Goal: Task Accomplishment & Management: Manage account settings

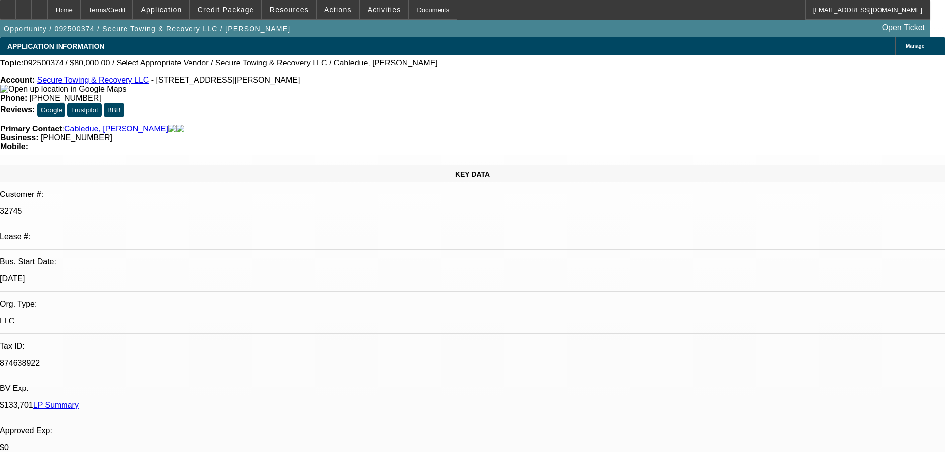
select select "0"
select select "2"
select select "0.1"
select select "4"
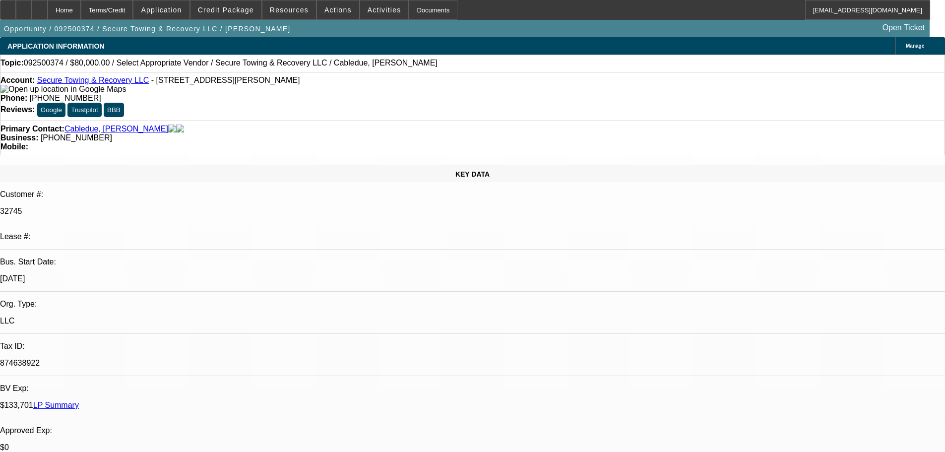
type textarea "trucks ready in dec"
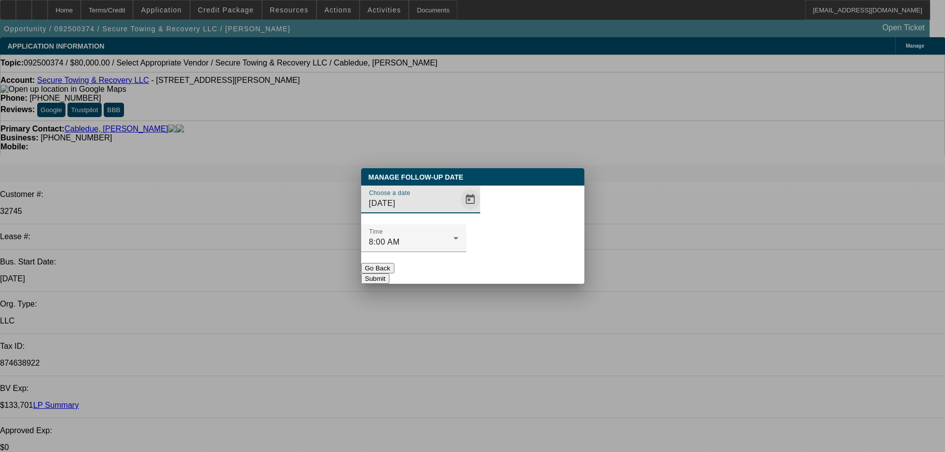
click at [458, 211] on span "Open calendar" at bounding box center [470, 200] width 24 height 24
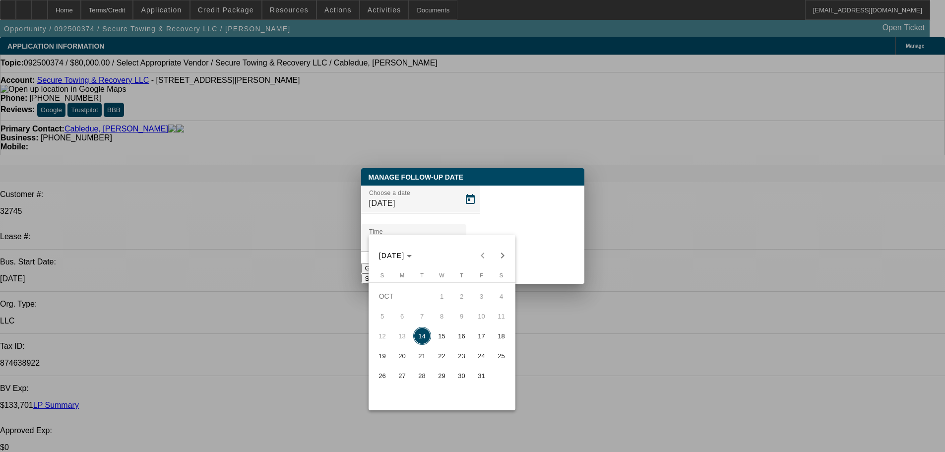
click at [427, 359] on span "21" at bounding box center [422, 356] width 18 height 18
type input "10/21/2025"
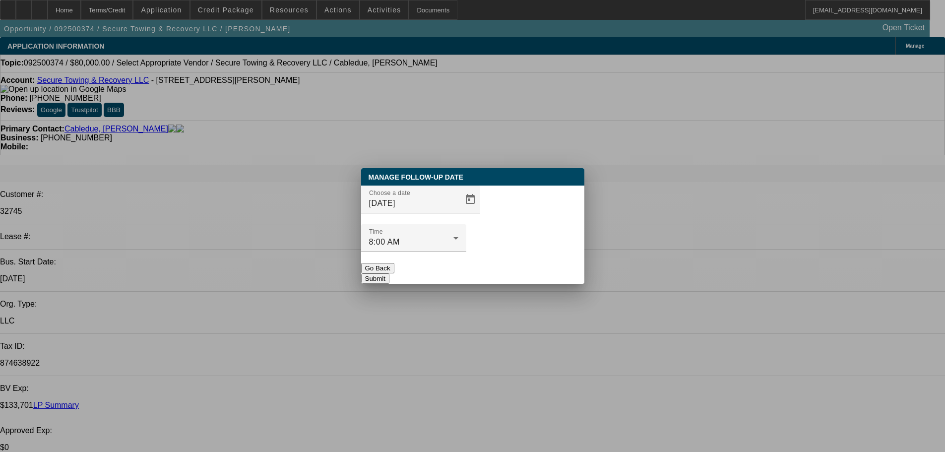
click at [389, 273] on button "Submit" at bounding box center [375, 278] width 28 height 10
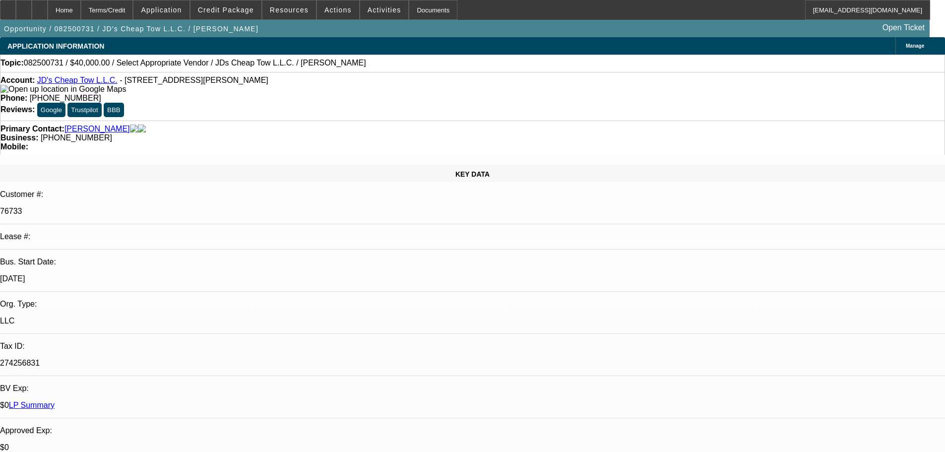
select select "0"
select select "2"
select select "0.1"
select select "4"
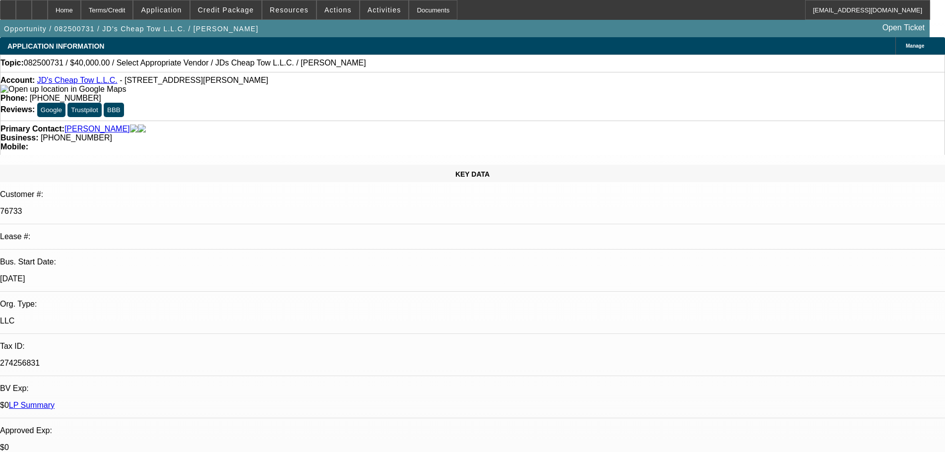
select select "0"
select select "2"
select select "0.1"
select select "4"
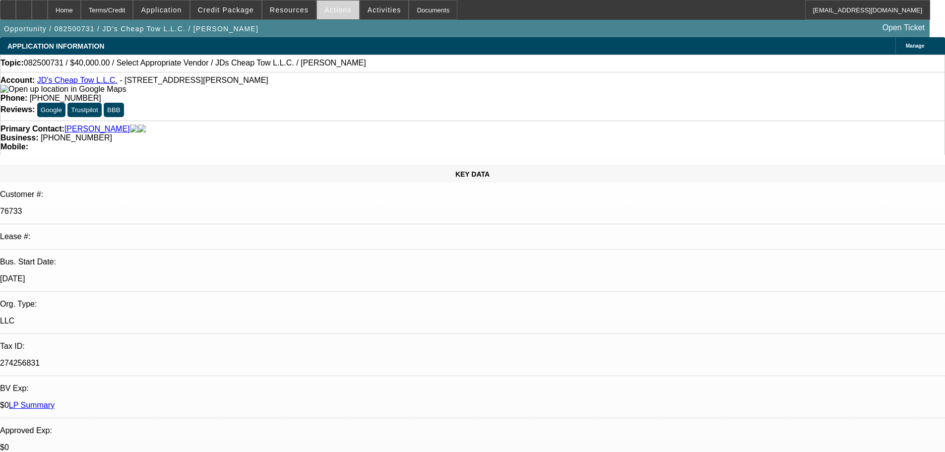
click at [338, 5] on span at bounding box center [338, 10] width 42 height 24
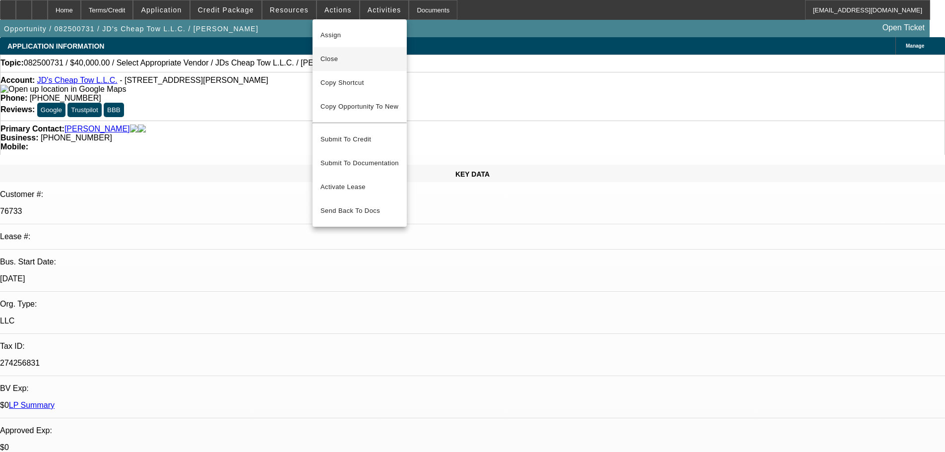
click at [367, 53] on button "Close" at bounding box center [360, 59] width 94 height 24
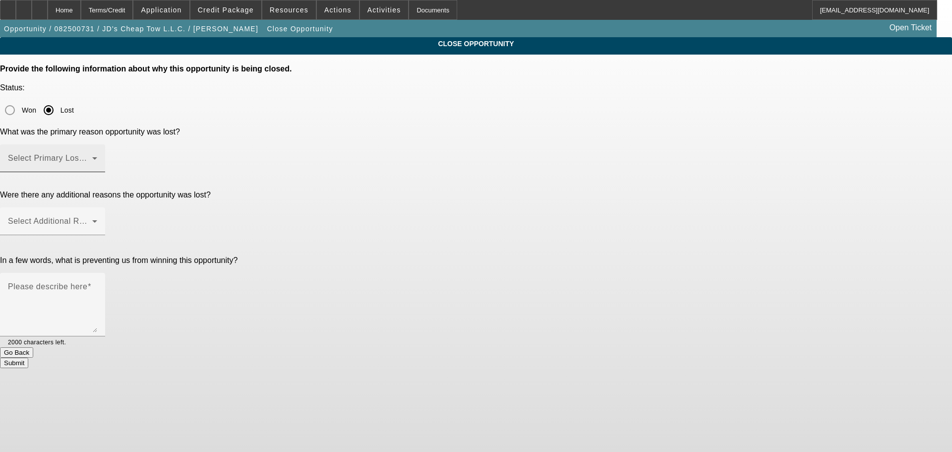
click at [92, 156] on span at bounding box center [50, 162] width 84 height 12
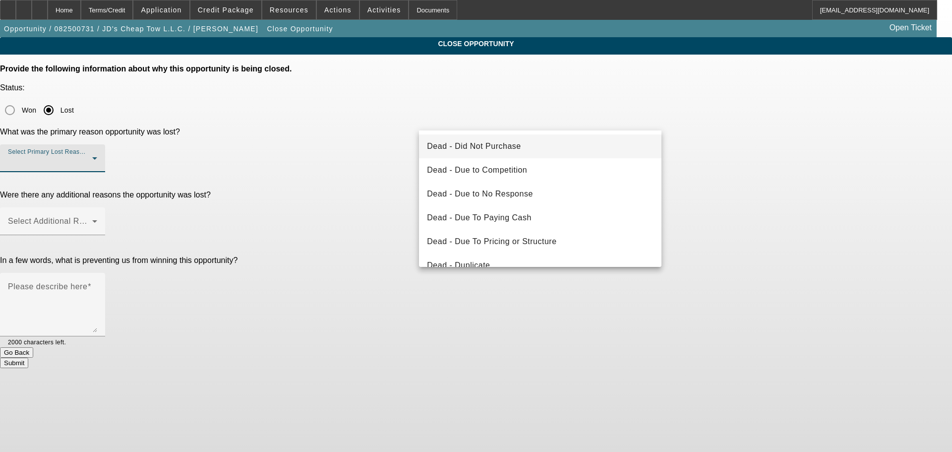
click at [527, 150] on mat-option "Dead - Did Not Purchase" at bounding box center [540, 146] width 243 height 24
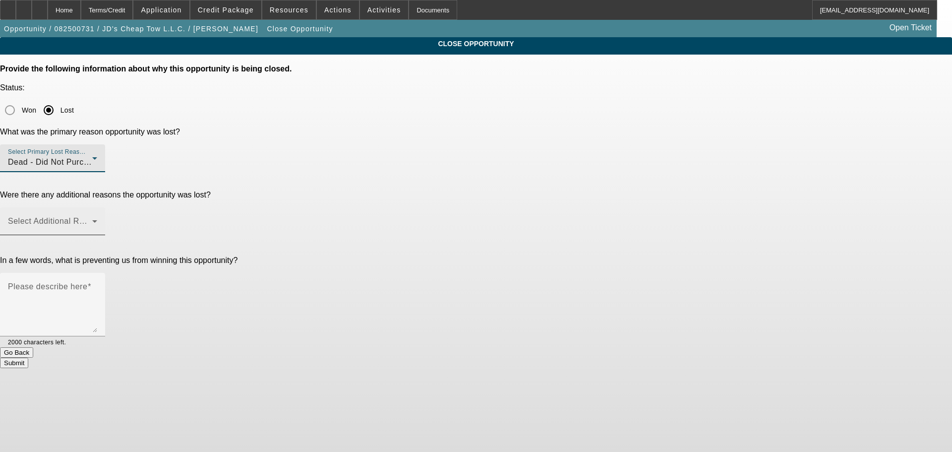
click at [110, 217] on span at bounding box center [108, 221] width 4 height 8
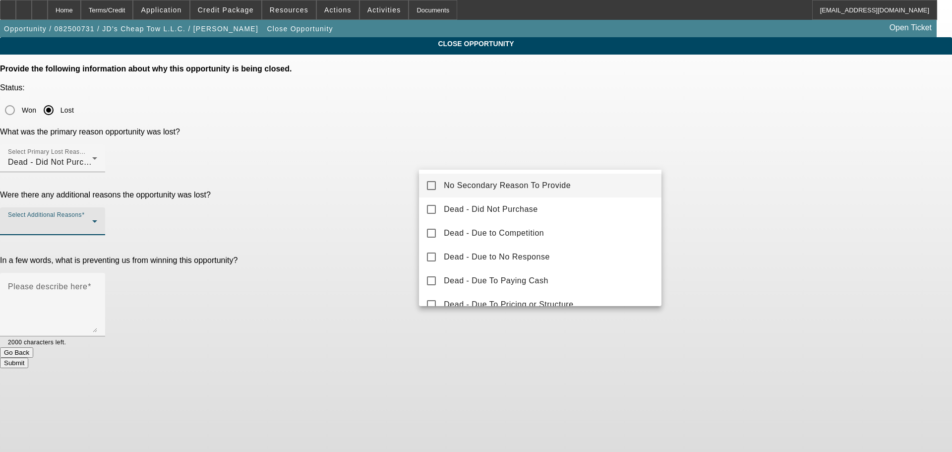
click at [550, 183] on span "No Secondary Reason To Provide" at bounding box center [507, 186] width 127 height 12
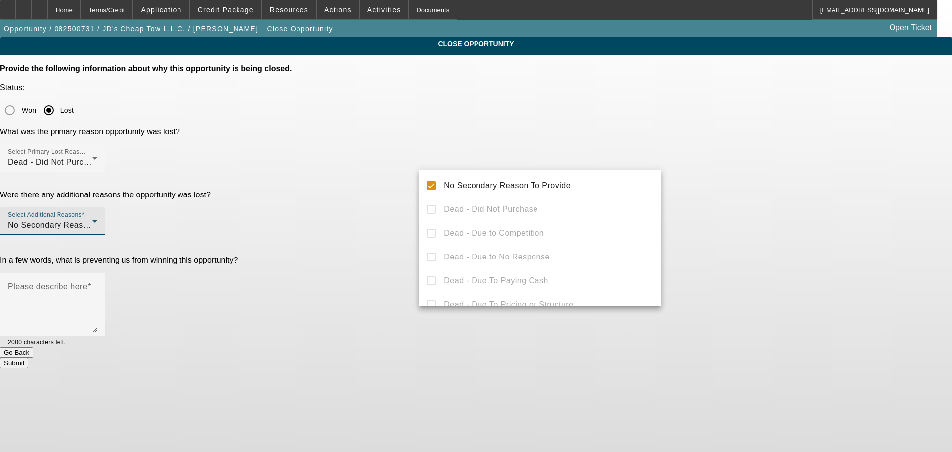
click at [749, 198] on div at bounding box center [476, 226] width 952 height 452
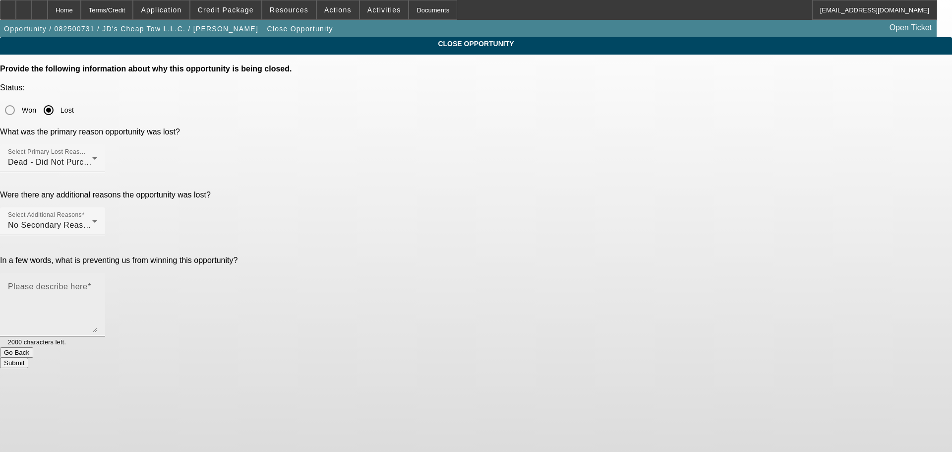
click at [97, 285] on textarea "Please describe here" at bounding box center [52, 309] width 89 height 48
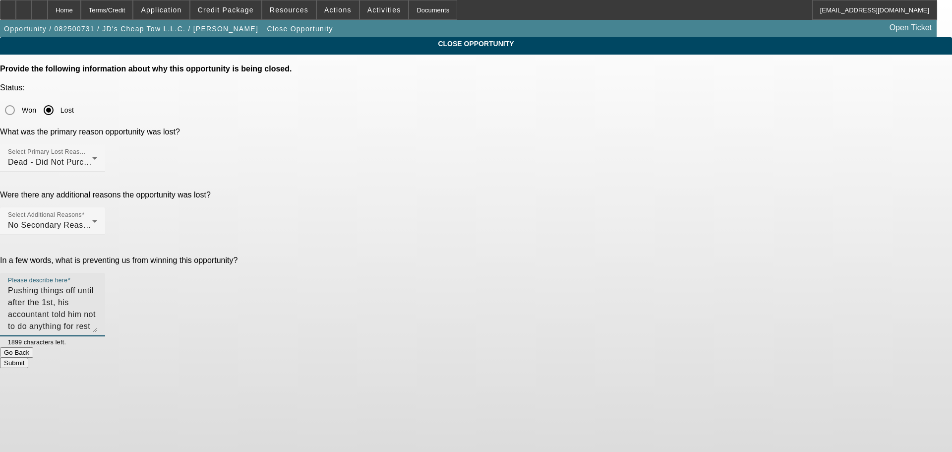
type textarea "Pushing things off until after the 1st, his accountant told him not to do anyth…"
click at [28, 358] on button "Submit" at bounding box center [14, 363] width 28 height 10
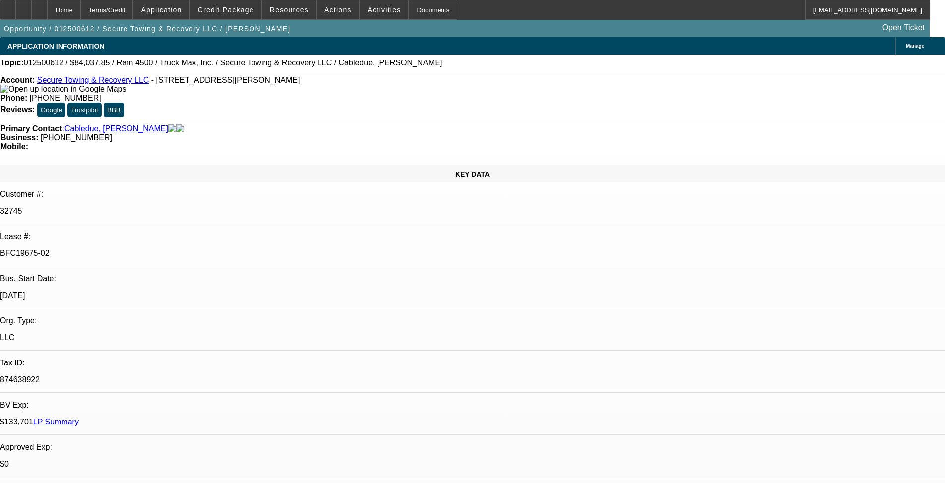
select select "0"
select select "2"
select select "0"
select select "6"
select select "0"
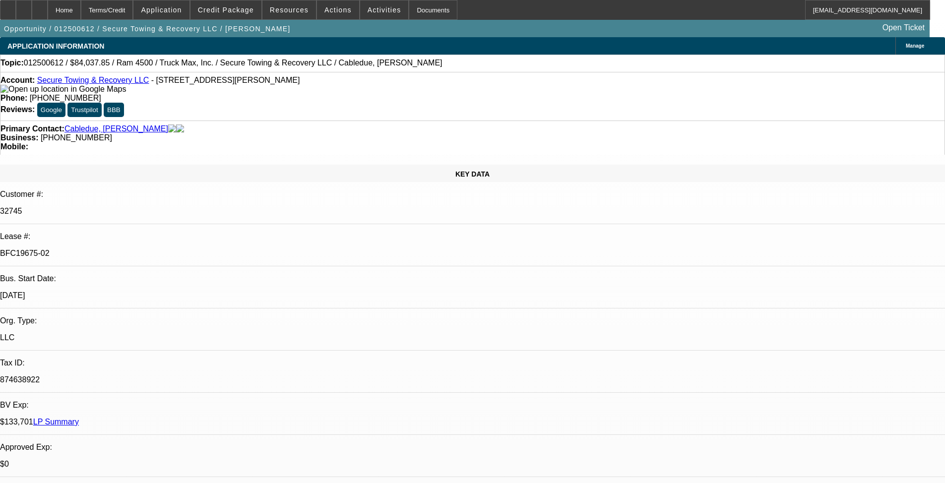
select select "2"
select select "0"
select select "6"
select select "0"
select select "2"
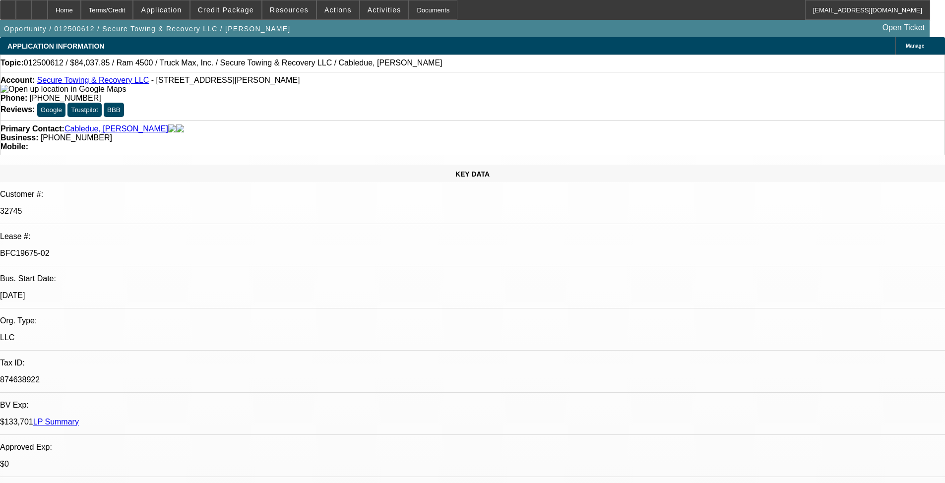
select select "0"
select select "6"
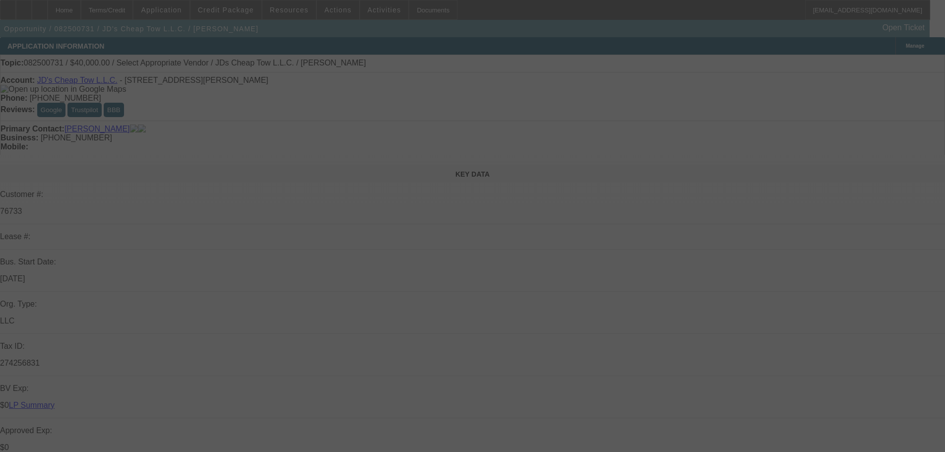
select select "0"
select select "2"
select select "0.1"
select select "4"
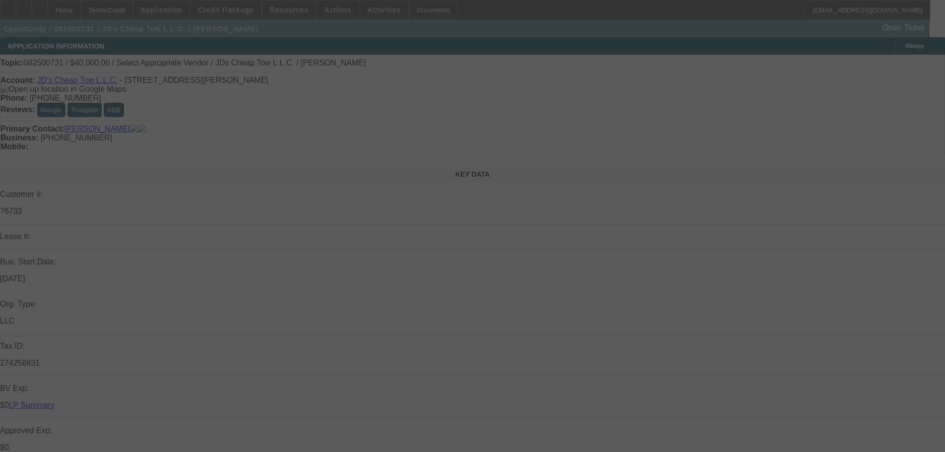
select select "0"
select select "2"
select select "0.1"
select select "4"
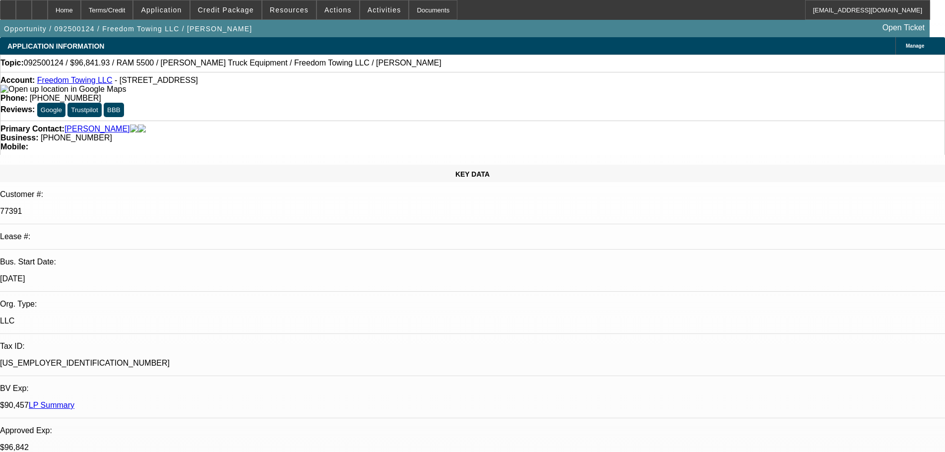
select select "0"
select select "2"
select select "0"
select select "6"
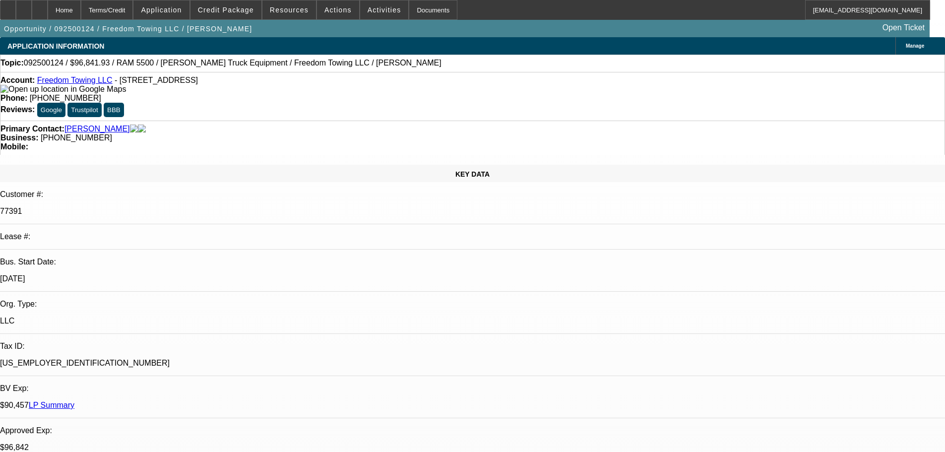
select select "0"
select select "2"
select select "0"
select select "6"
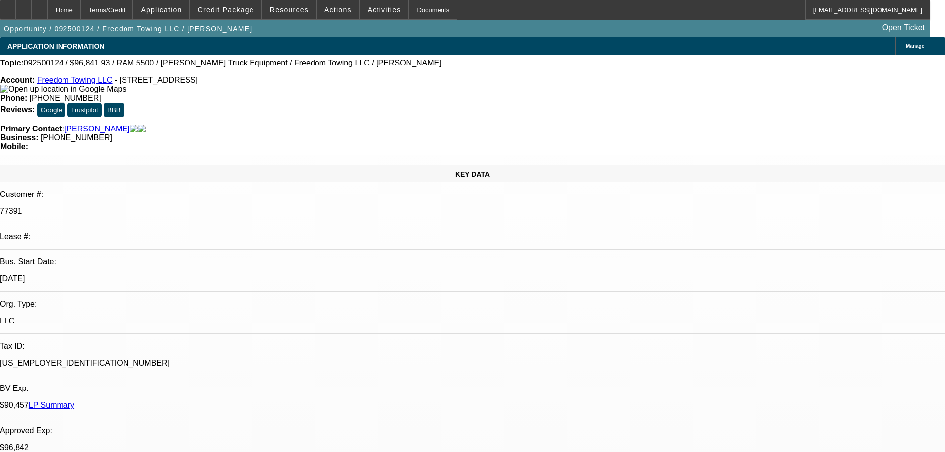
select select "0"
select select "2"
select select "0.1"
select select "4"
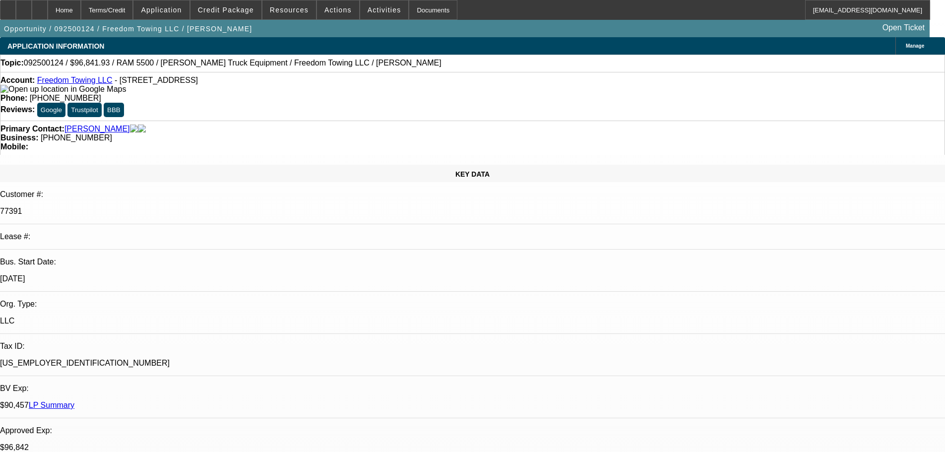
select select "0"
select select "2"
select select "0.1"
select select "4"
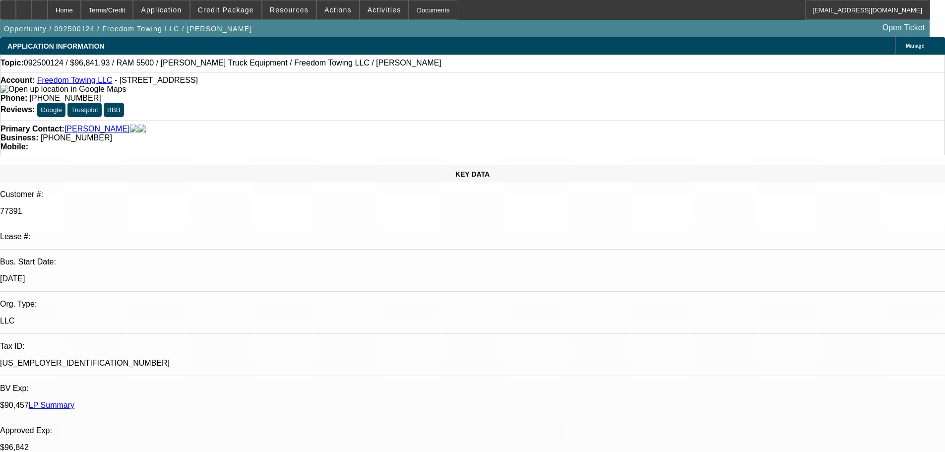
scroll to position [1835, 0]
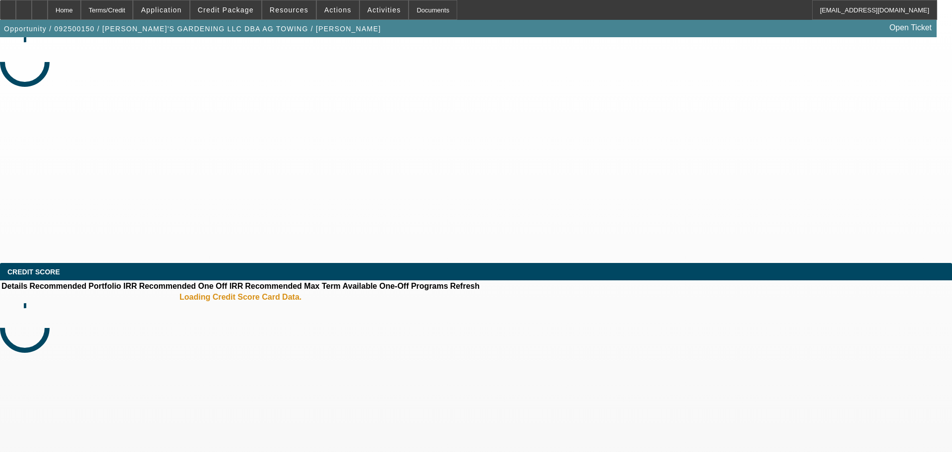
select select "0.1"
select select "2"
select select "0.1"
select select "4"
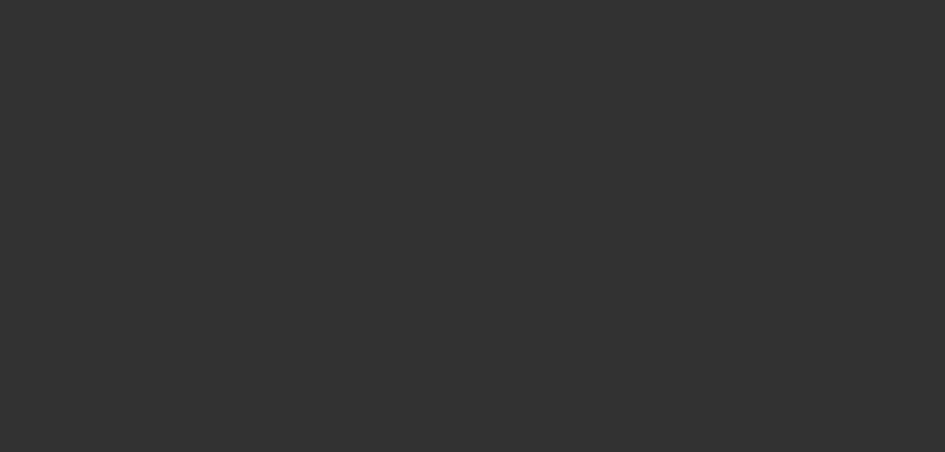
select select "0"
select select "2"
select select "0.1"
select select "4"
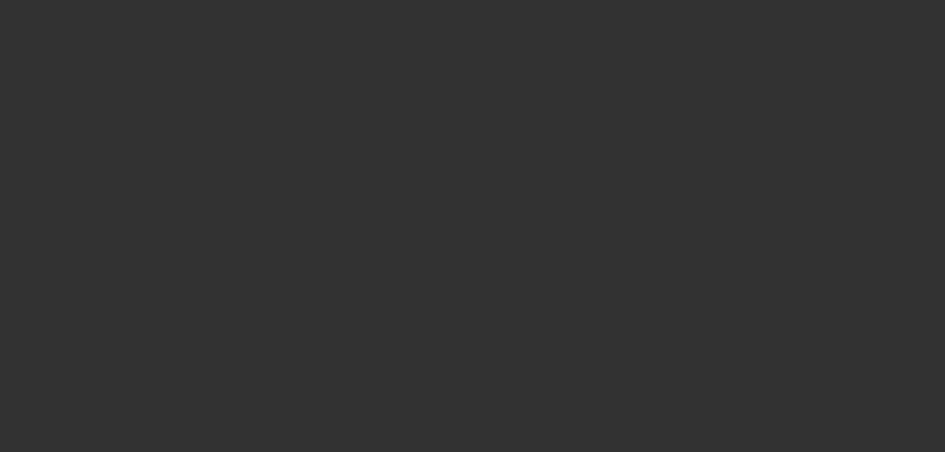
select select "0"
select select "2"
select select "0.1"
select select "4"
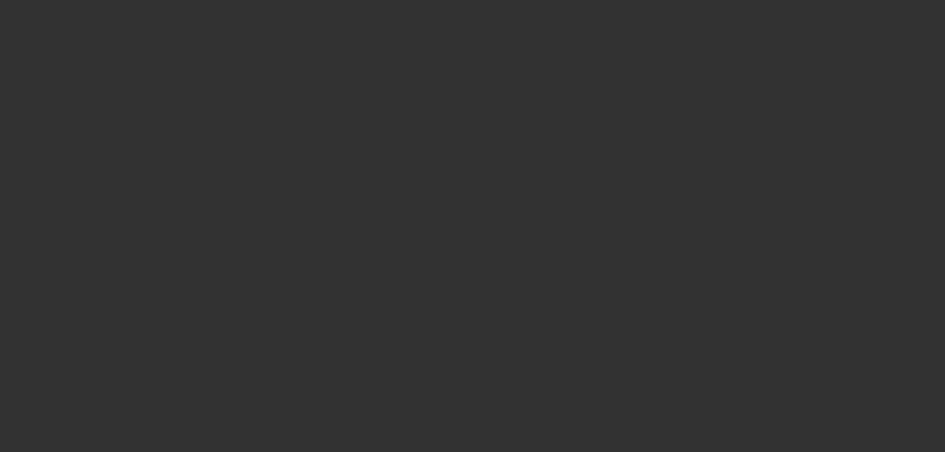
select select "0"
select select "2"
select select "0.1"
select select "4"
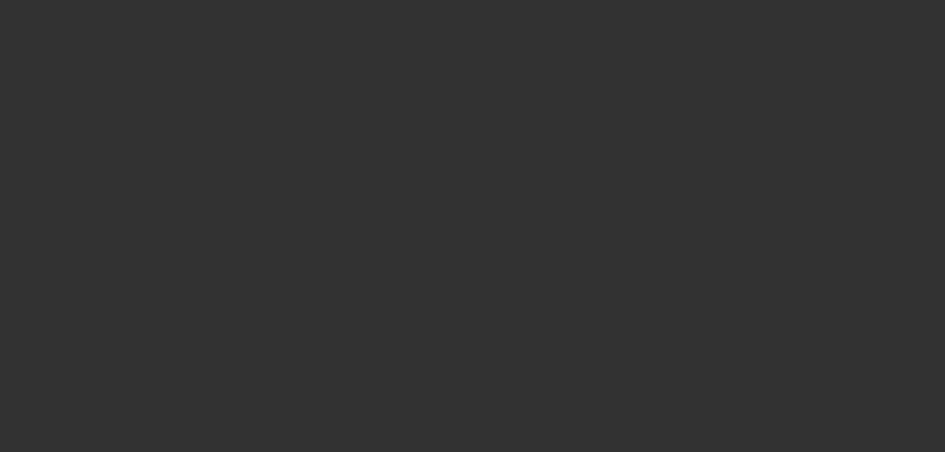
select select "0"
select select "2"
select select "0.1"
select select "4"
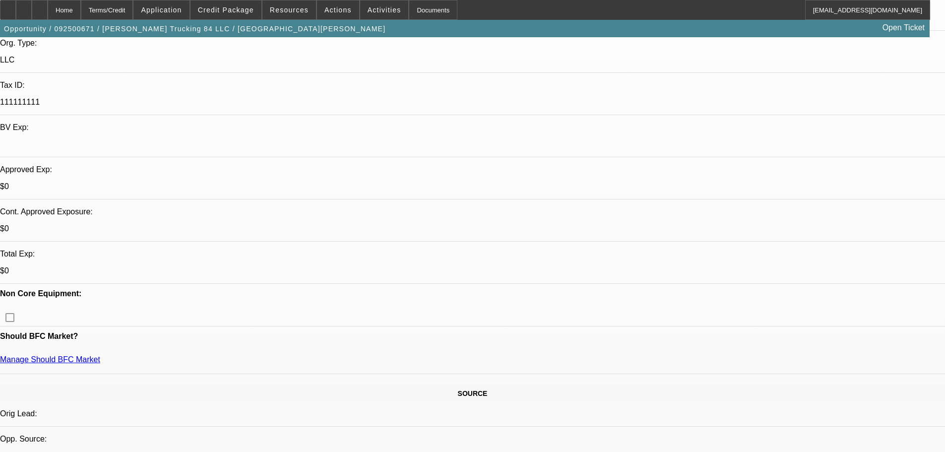
scroll to position [248, 0]
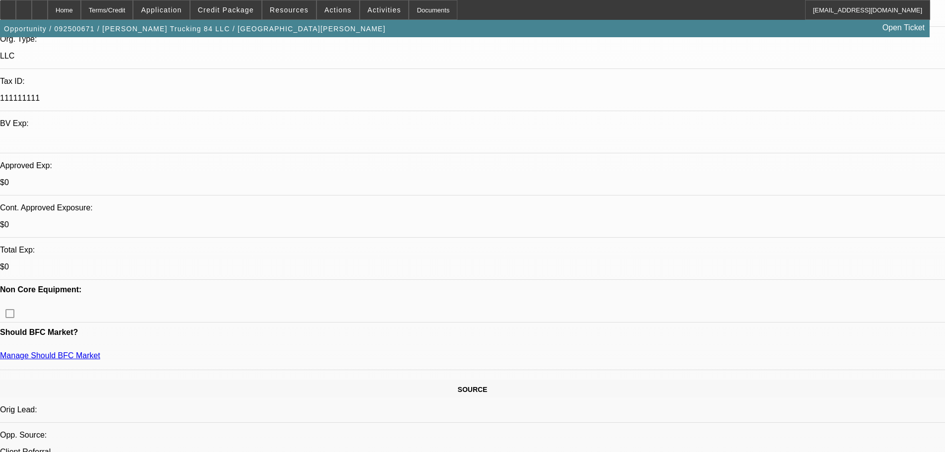
click at [229, 3] on span at bounding box center [225, 10] width 71 height 24
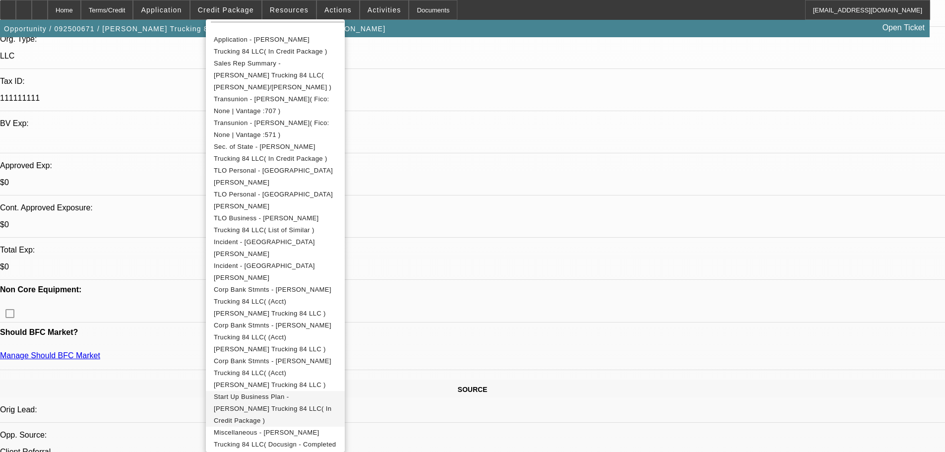
scroll to position [212, 0]
click at [331, 284] on span "Corp Bank Stmnts - Montgomery Trucking 84 LLC( (Acct) Montgomery Trucking 84 LL…" at bounding box center [273, 299] width 118 height 31
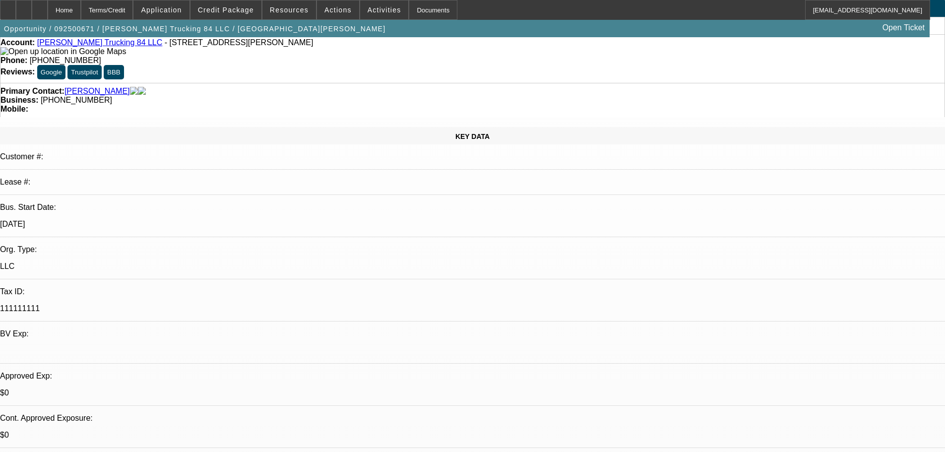
scroll to position [149, 0]
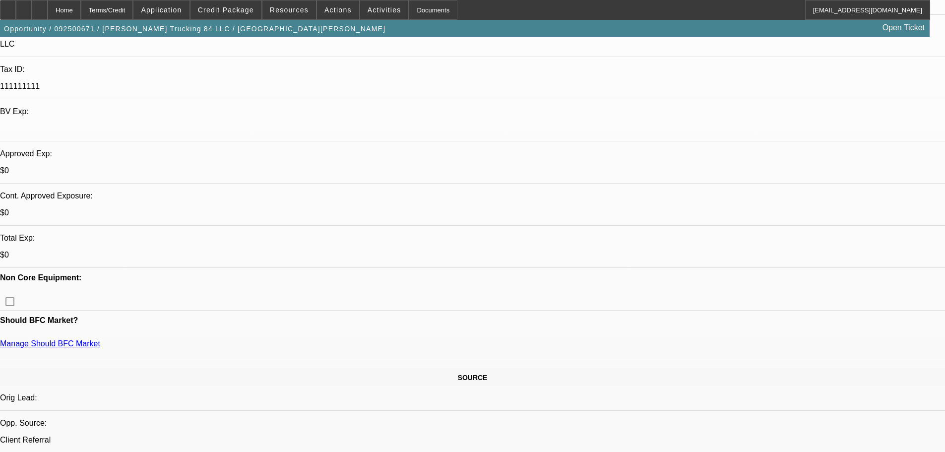
scroll to position [347, 0]
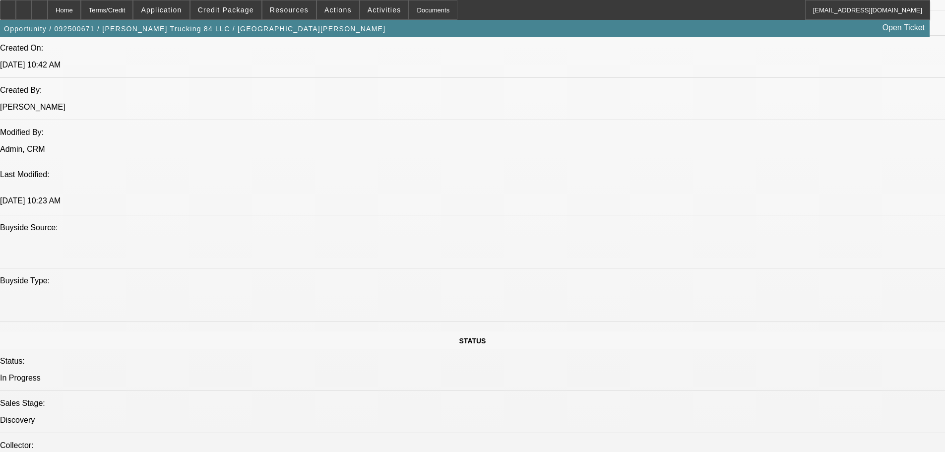
scroll to position [893, 0]
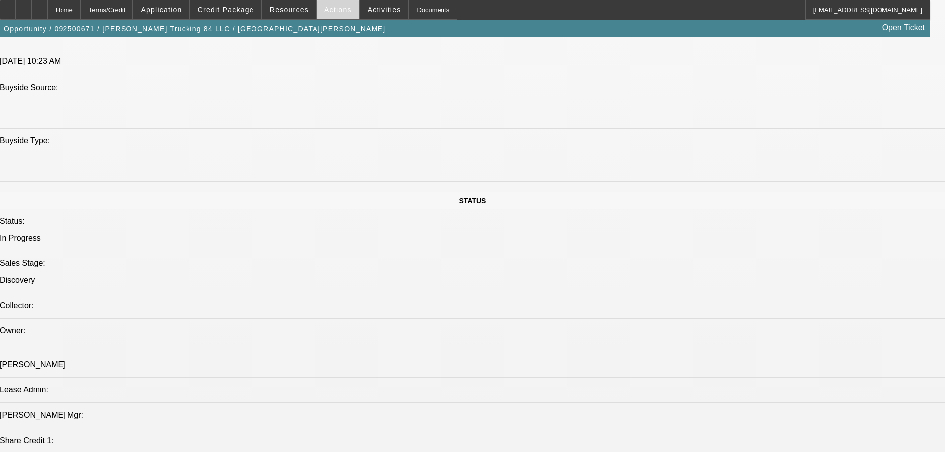
click at [331, 14] on span at bounding box center [338, 10] width 42 height 24
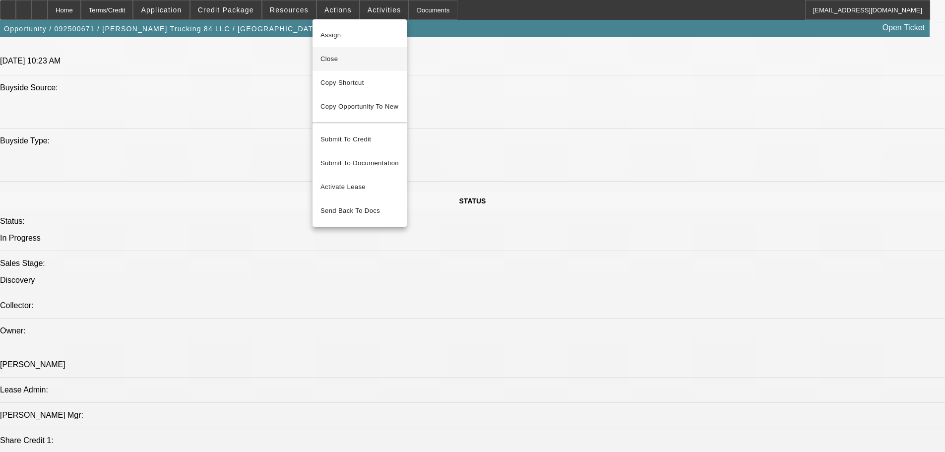
click at [355, 64] on span "Close" at bounding box center [359, 59] width 78 height 12
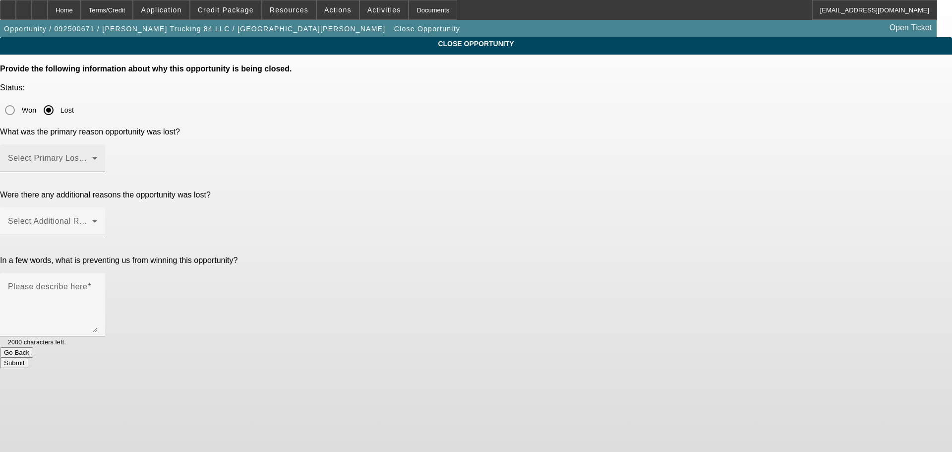
click at [92, 156] on span at bounding box center [50, 162] width 84 height 12
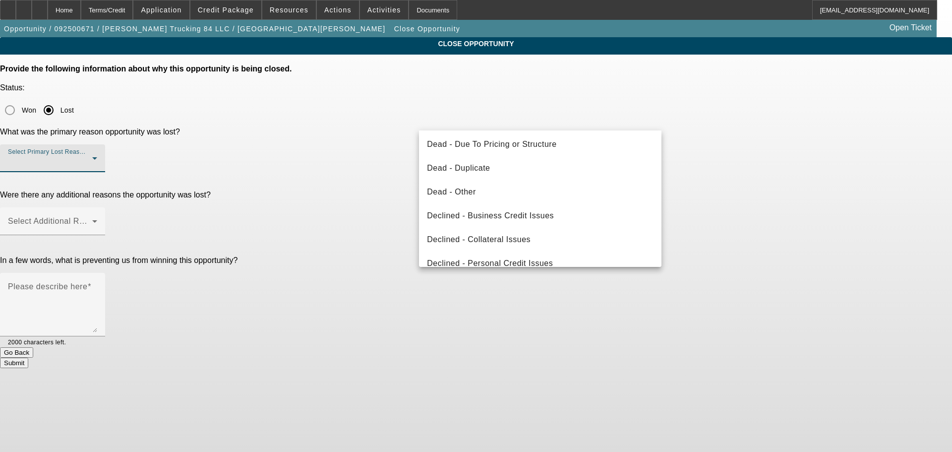
scroll to position [133, 0]
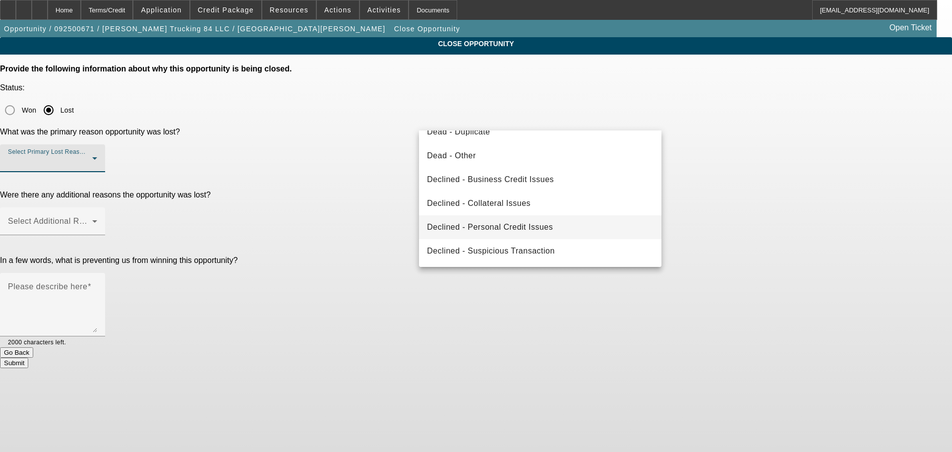
click at [530, 219] on mat-option "Declined - Personal Credit Issues" at bounding box center [540, 227] width 243 height 24
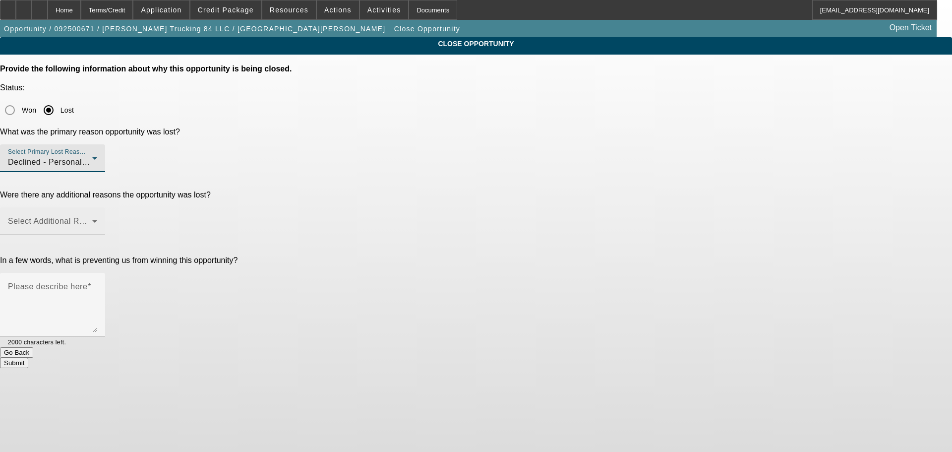
click at [106, 217] on mat-label "Select Additional Reasons" at bounding box center [57, 221] width 98 height 8
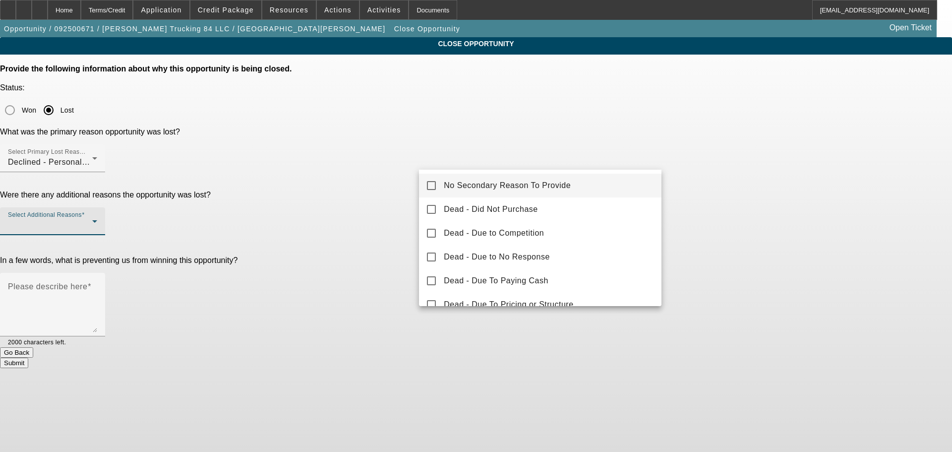
click at [553, 188] on span "No Secondary Reason To Provide" at bounding box center [507, 186] width 127 height 12
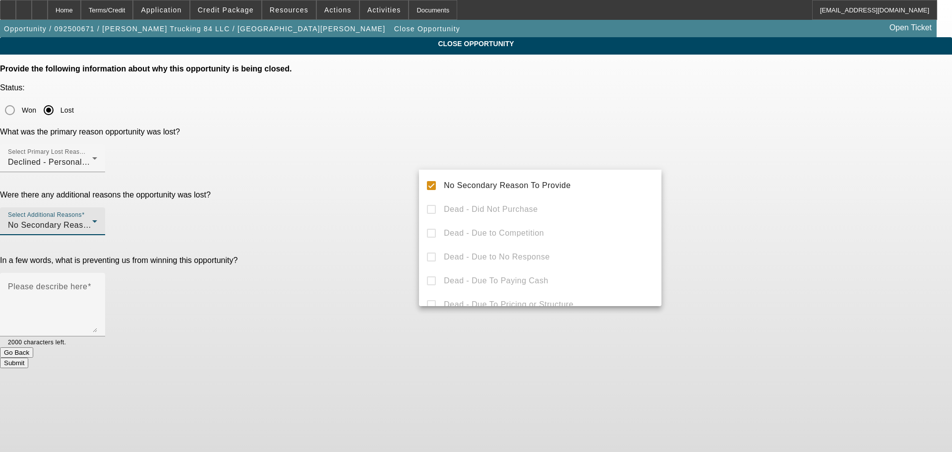
click at [819, 251] on div at bounding box center [476, 226] width 952 height 452
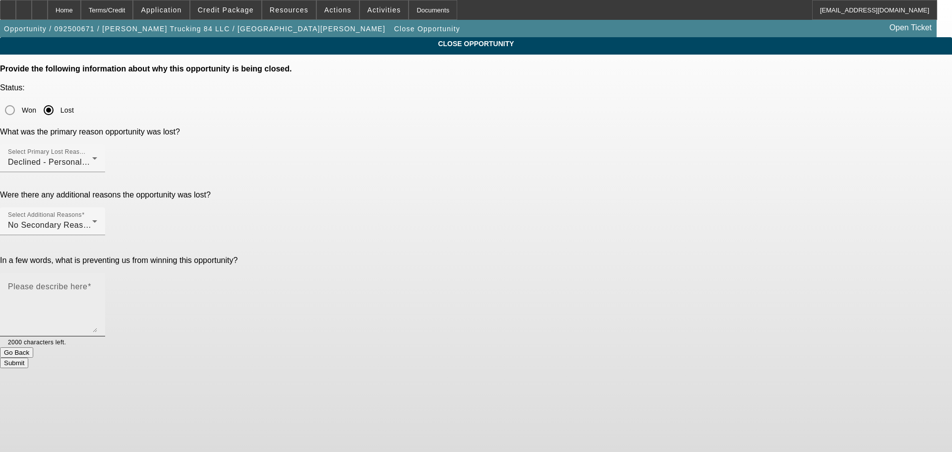
click at [97, 285] on textarea "Please describe here" at bounding box center [52, 309] width 89 height 48
type textarea "Moving on. Gave background to the decline, what to improve on/cleanup, suggeste…"
click at [28, 358] on button "Submit" at bounding box center [14, 363] width 28 height 10
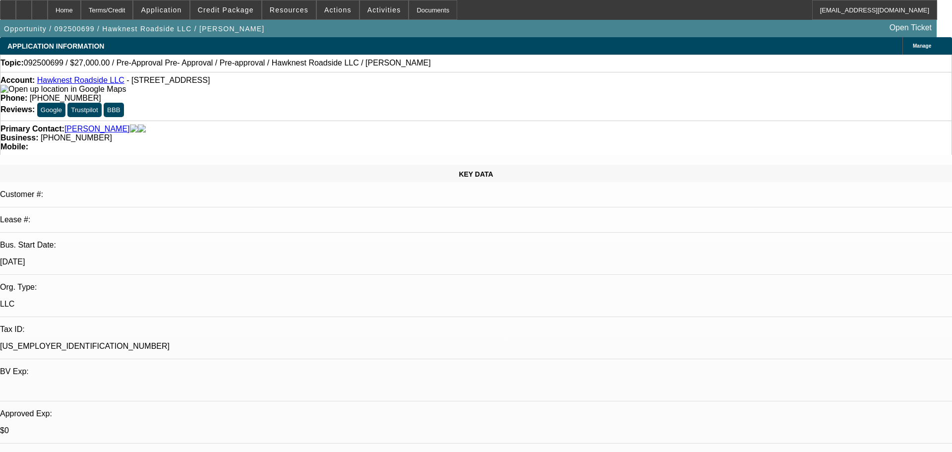
select select "0.1"
select select "2"
select select "0.1"
select select "4"
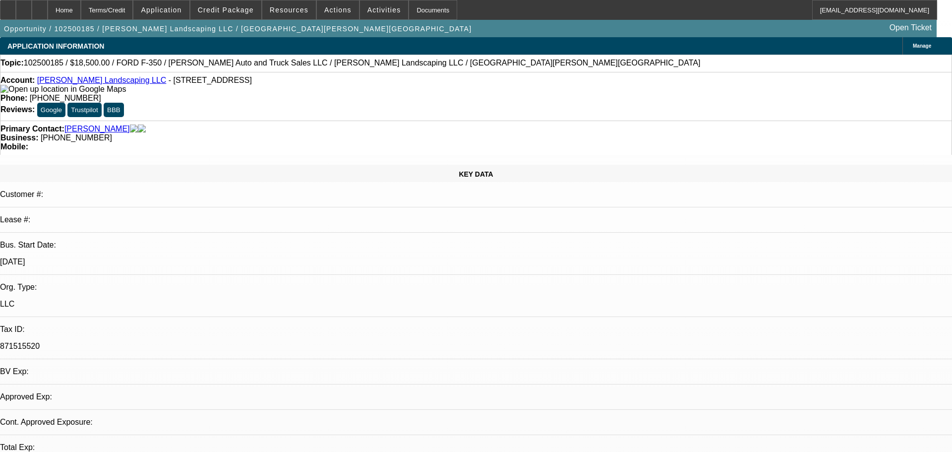
select select "0"
select select "0.1"
select select "4"
select select "0"
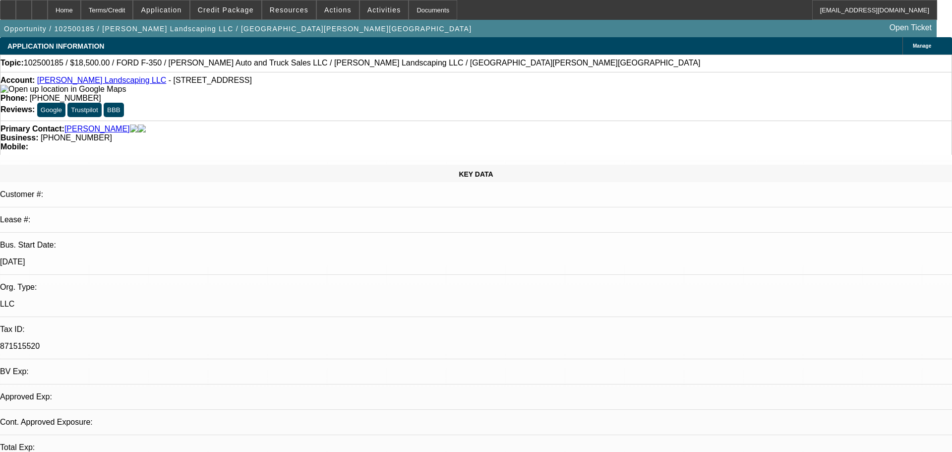
select select "0"
select select "0.1"
select select "4"
select select "0"
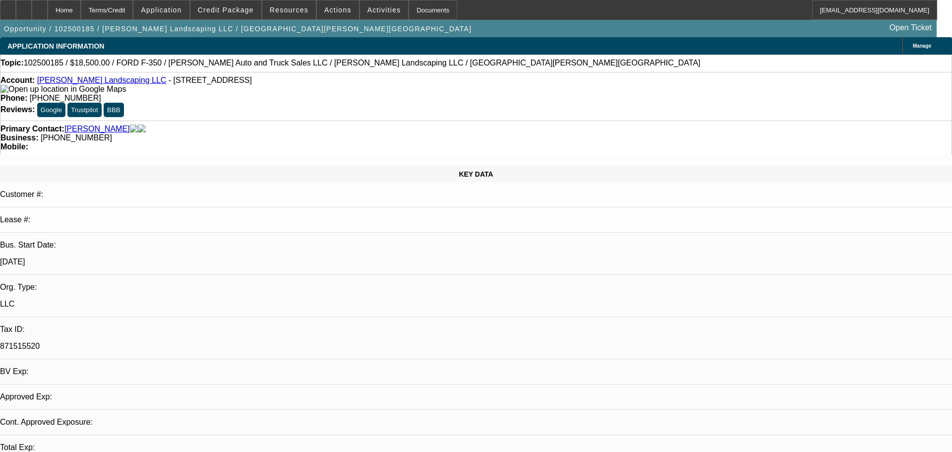
select select "0.1"
select select "4"
select select "0"
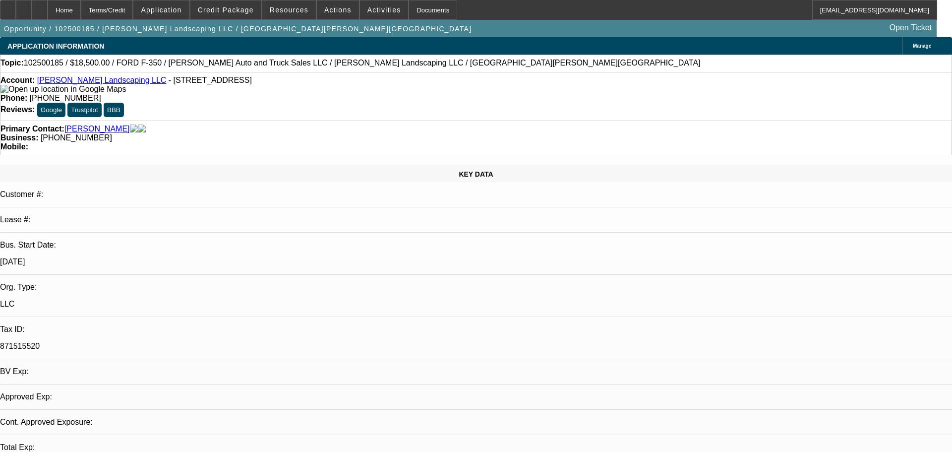
select select "6"
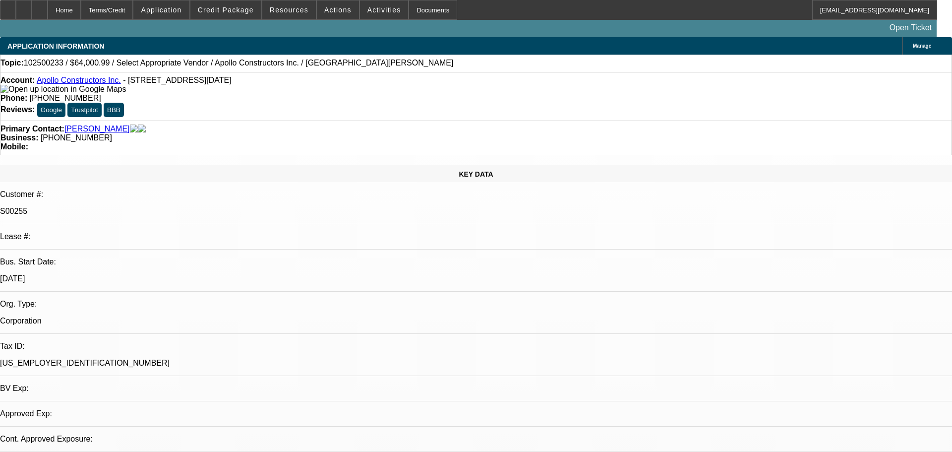
select select "0"
select select "2"
select select "0.1"
select select "1"
select select "2"
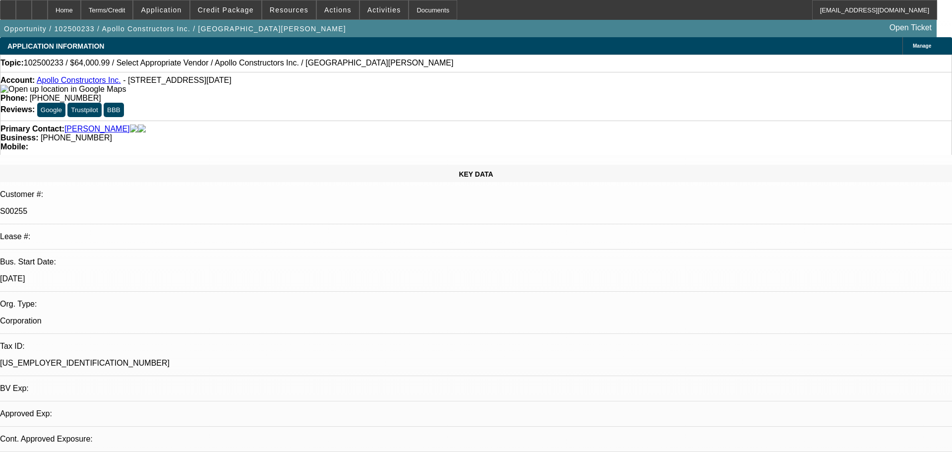
select select "4"
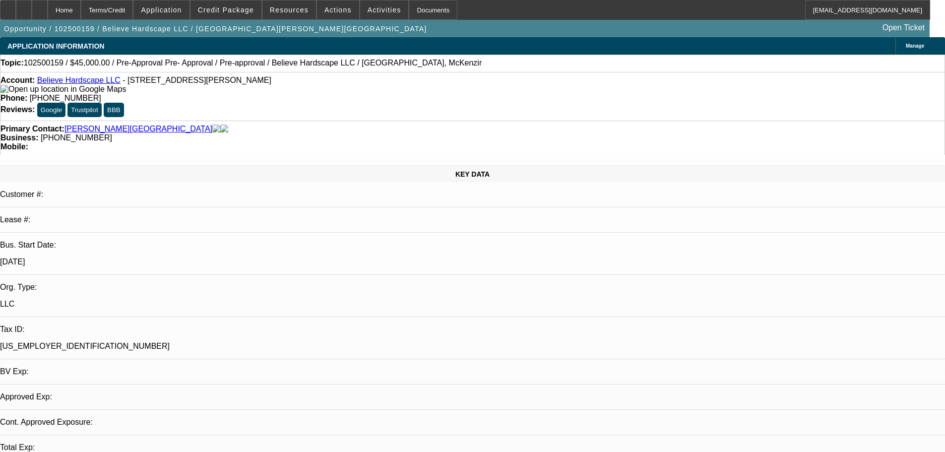
select select "0"
select select "0.1"
select select "0"
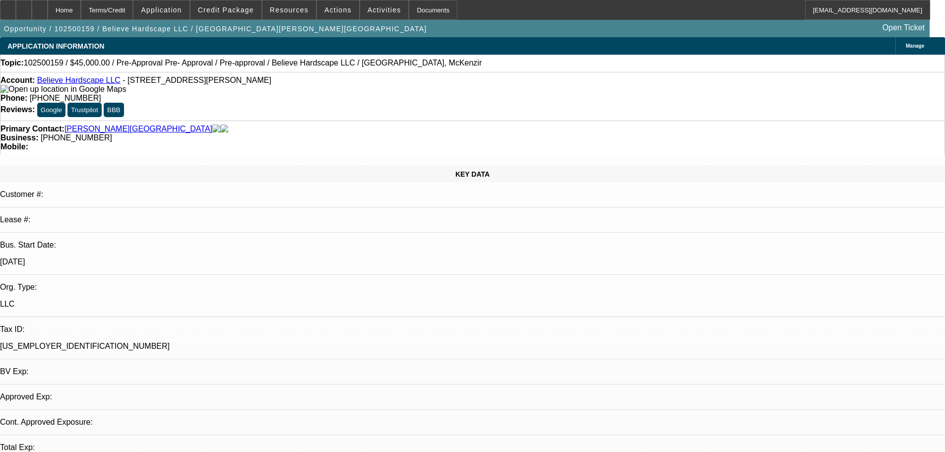
select select "0.1"
select select "1"
select select "4"
select select "1"
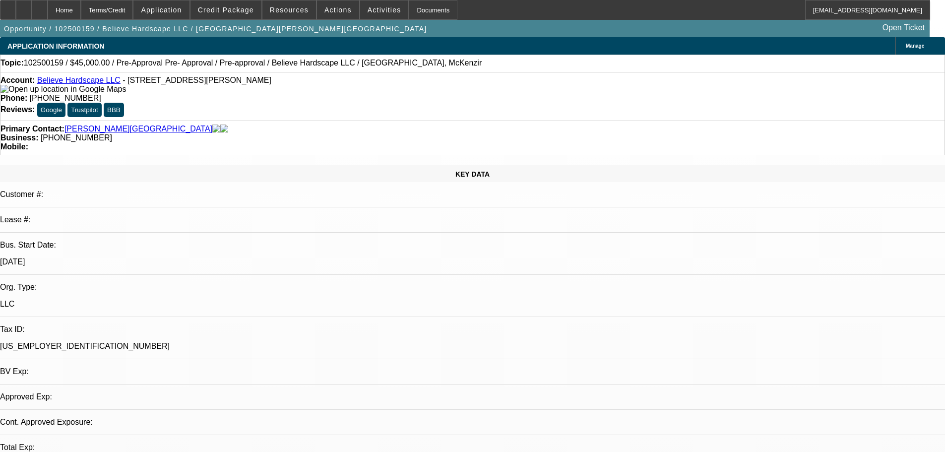
select select "1"
select select "4"
click at [325, 10] on span "Actions" at bounding box center [337, 10] width 27 height 8
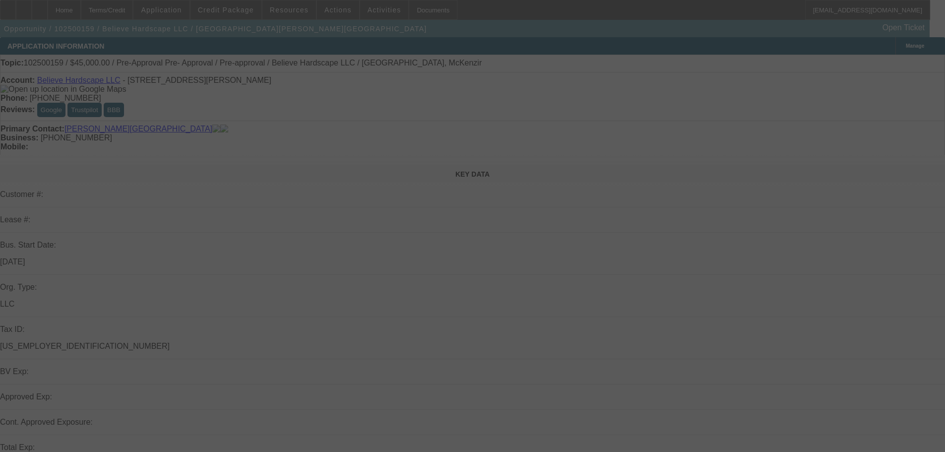
select select "0"
select select "0.1"
select select "4"
select select "0"
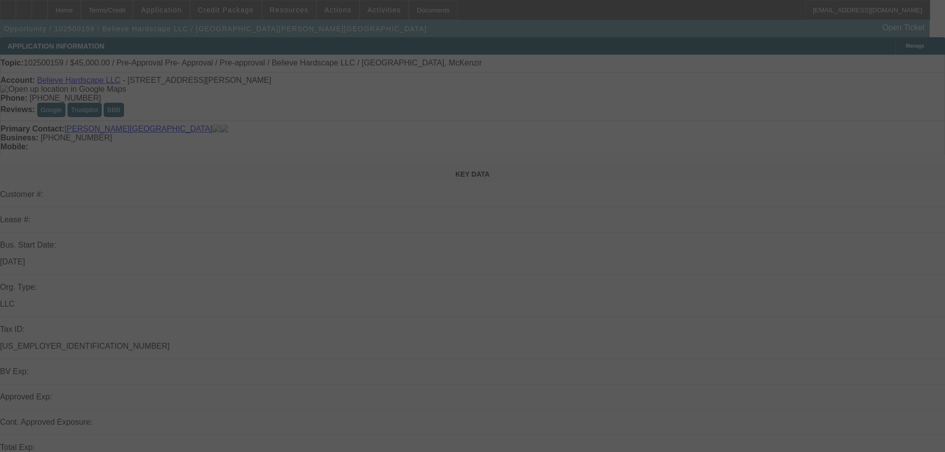
select select "0"
select select "0.1"
select select "4"
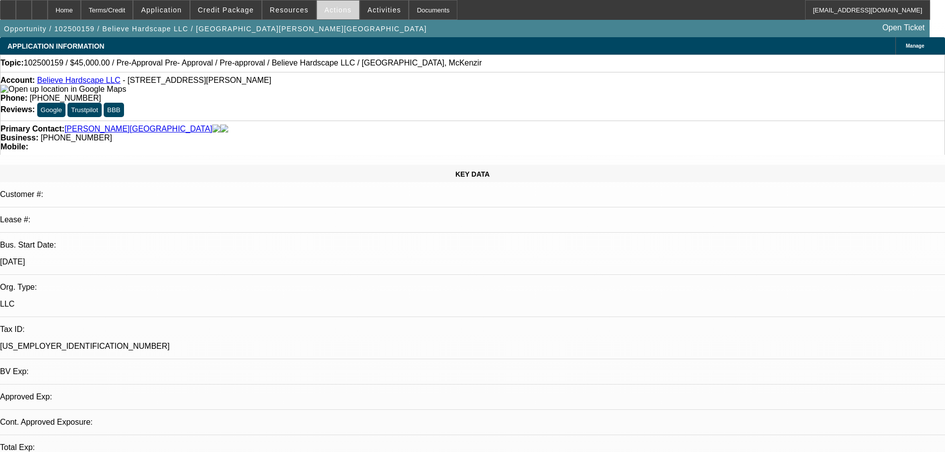
click at [330, 12] on span "Actions" at bounding box center [337, 10] width 27 height 8
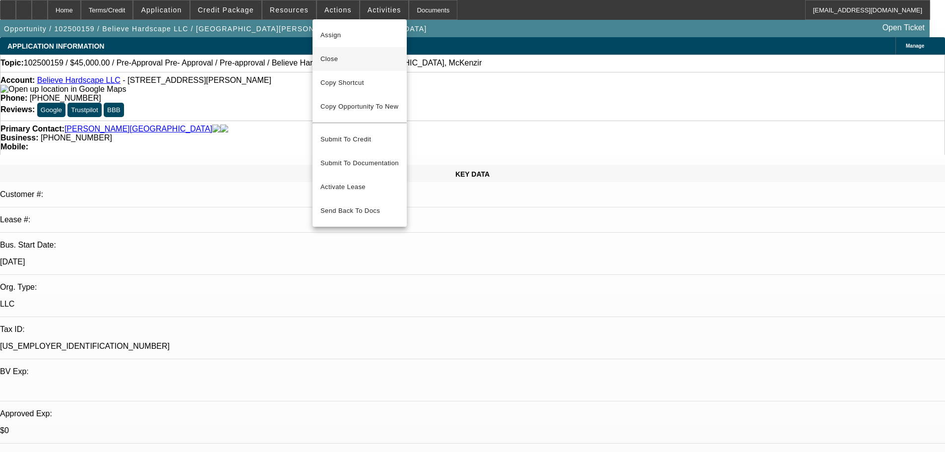
click at [347, 59] on span "Close" at bounding box center [359, 59] width 78 height 12
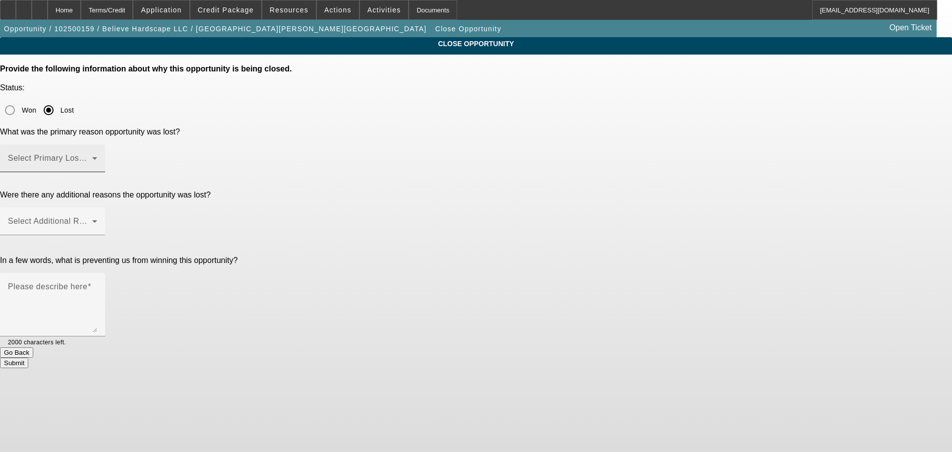
click at [92, 156] on span at bounding box center [50, 162] width 84 height 12
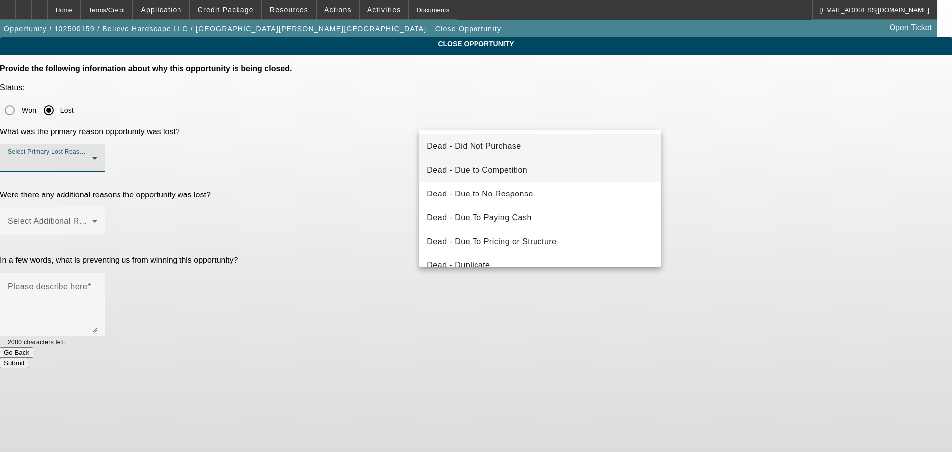
click at [517, 170] on span "Dead - Due to Competition" at bounding box center [477, 170] width 100 height 12
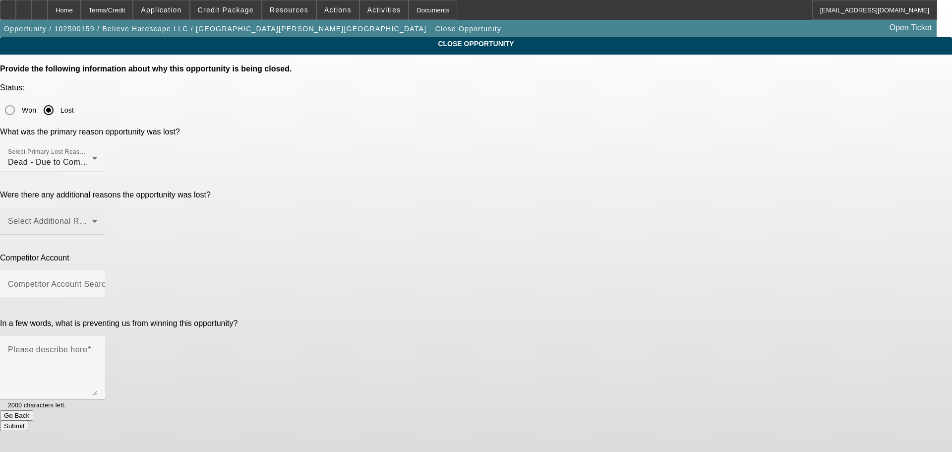
click at [106, 217] on mat-label "Select Additional Reasons" at bounding box center [57, 221] width 98 height 8
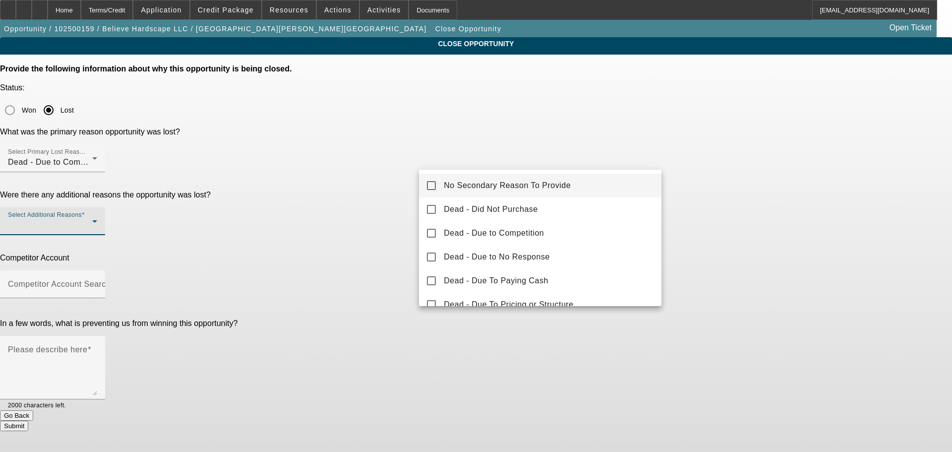
click at [491, 185] on span "No Secondary Reason To Provide" at bounding box center [507, 186] width 127 height 12
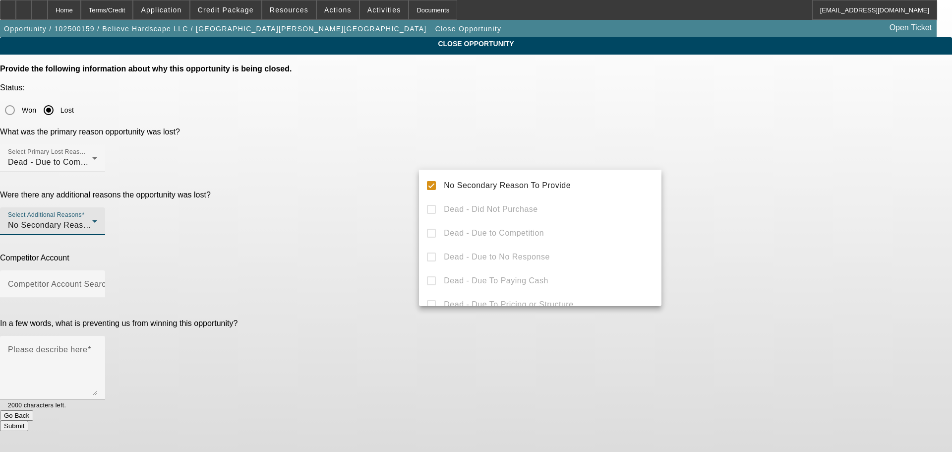
click at [788, 206] on div at bounding box center [476, 226] width 952 height 452
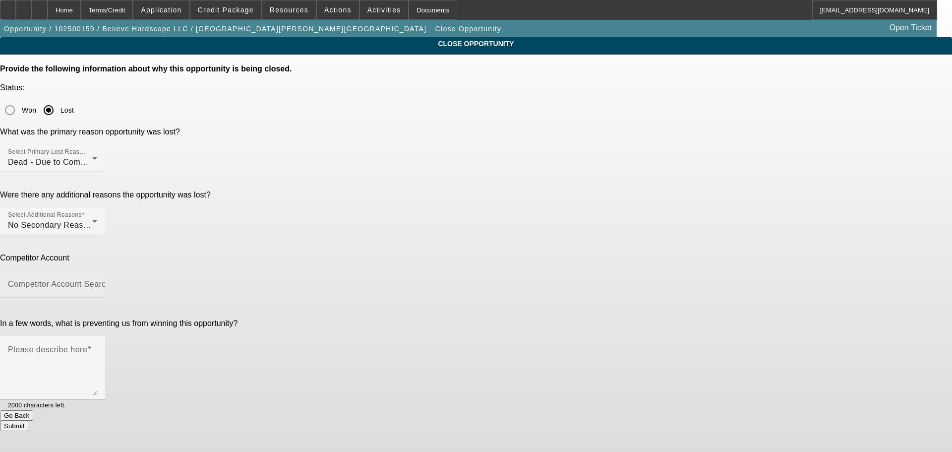
click at [115, 280] on span at bounding box center [113, 284] width 4 height 8
click at [97, 282] on input "Competitor Account Search" at bounding box center [52, 288] width 89 height 12
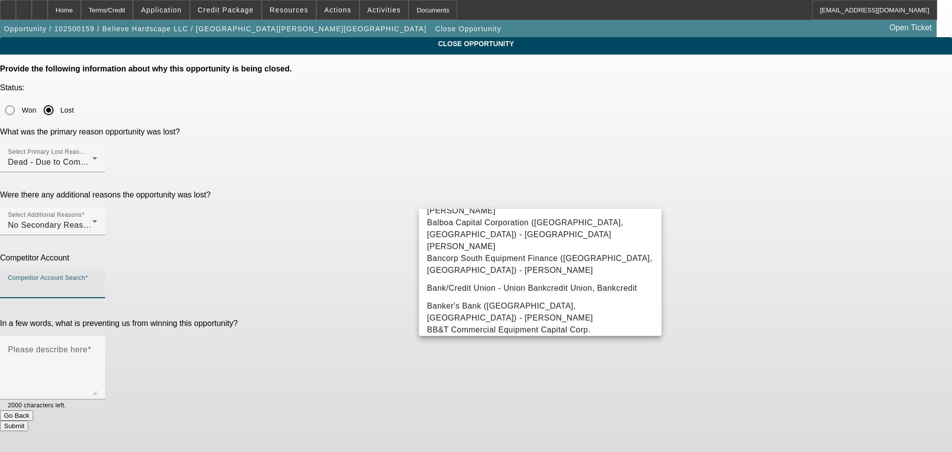
scroll to position [6304, 0]
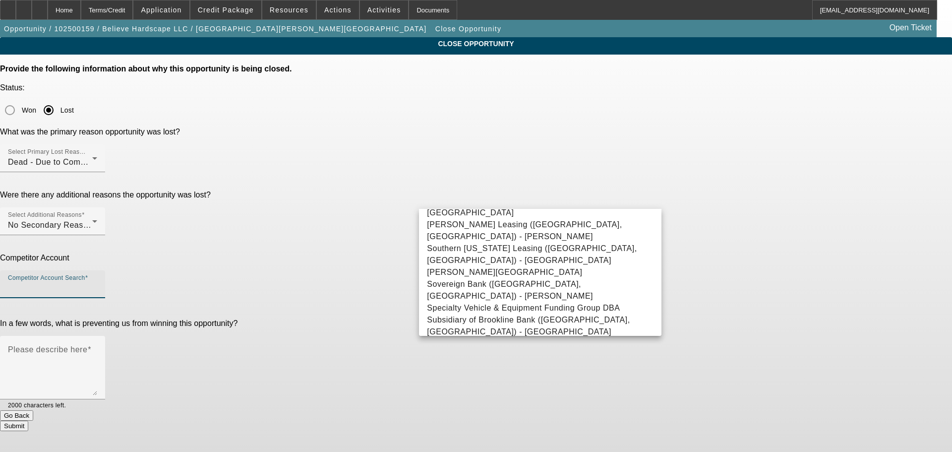
type input "-- Other Competitor --"
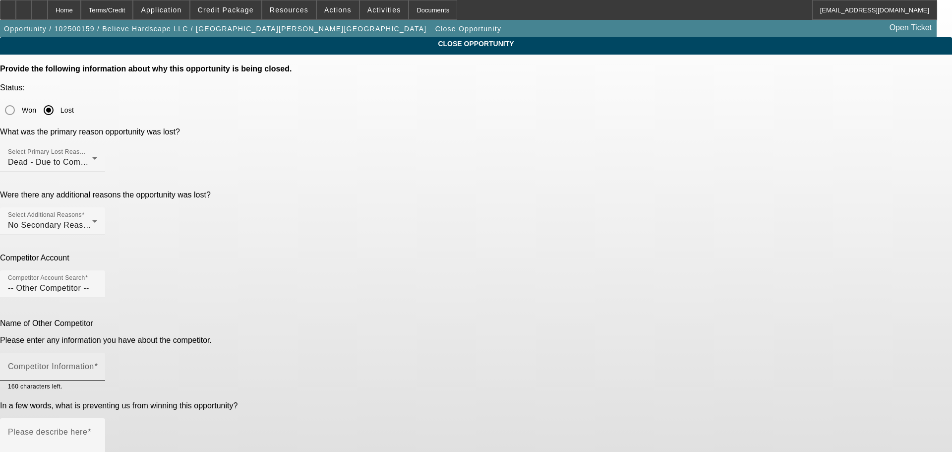
click at [94, 362] on mat-label "Competitor Information" at bounding box center [51, 366] width 86 height 8
click at [97, 365] on input "Competitor Information" at bounding box center [52, 371] width 89 height 12
type input "Personal Bank"
click at [97, 430] on textarea "Please describe here" at bounding box center [52, 454] width 89 height 48
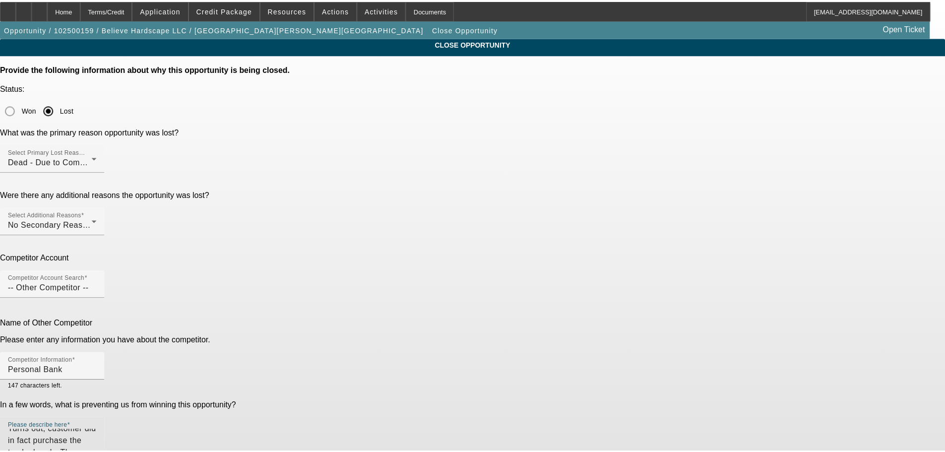
scroll to position [0, 0]
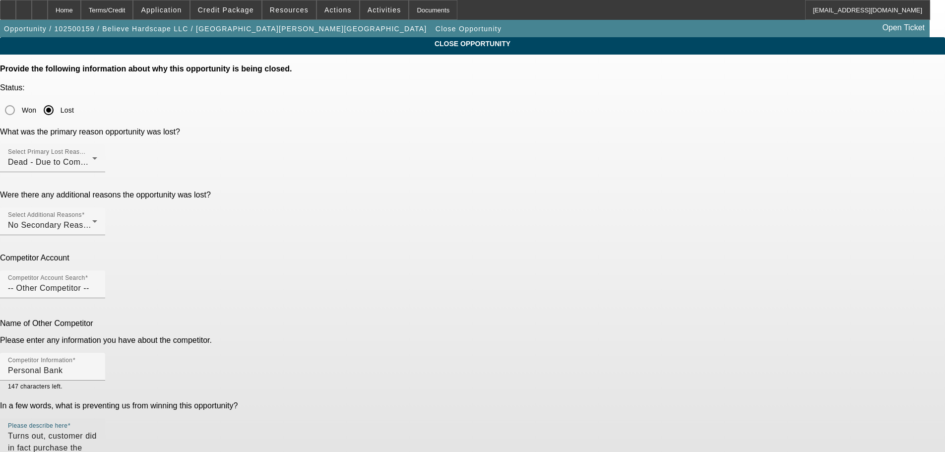
drag, startPoint x: 653, startPoint y: 324, endPoint x: 655, endPoint y: 404, distance: 79.9
type textarea "Turns out, customer did in fact purchase the truck already. They financed it pe…"
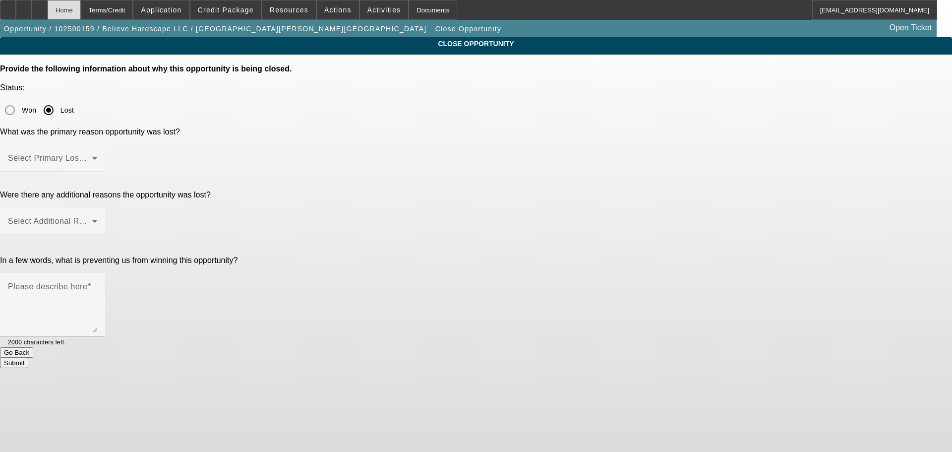
click at [81, 14] on div "Home" at bounding box center [64, 10] width 33 height 20
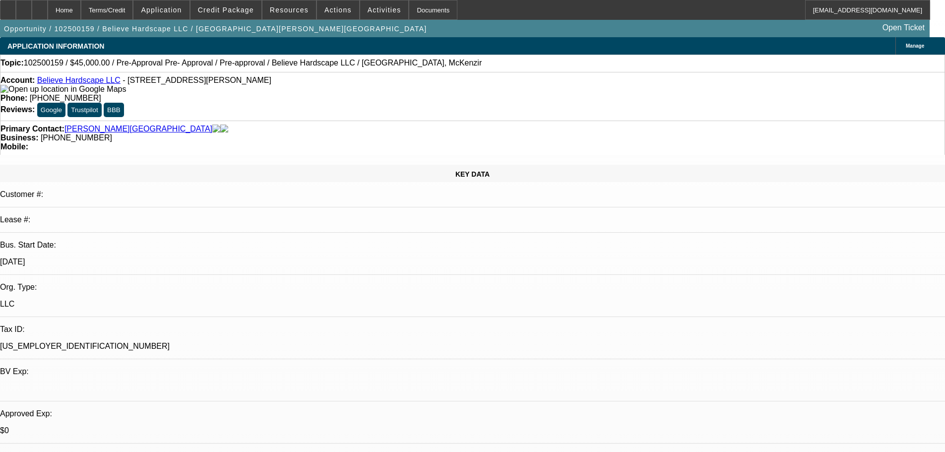
select select "0"
select select "0.1"
select select "4"
select select "0"
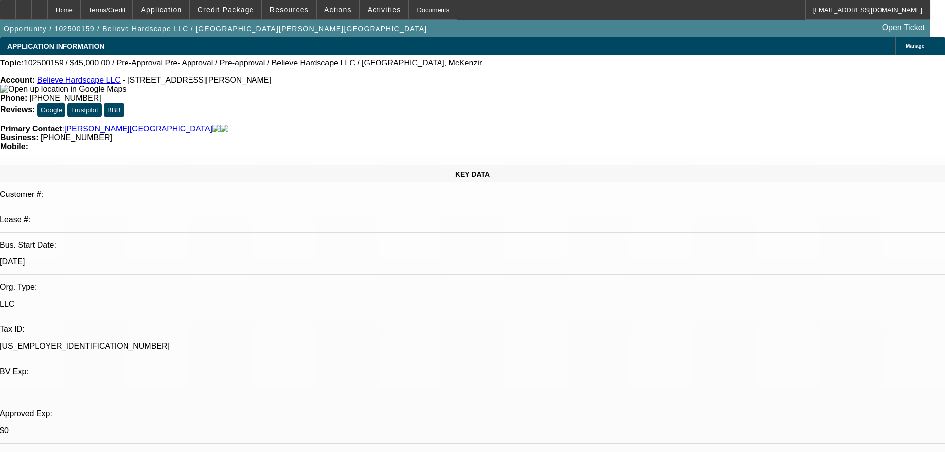
select select "0"
select select "0.1"
select select "4"
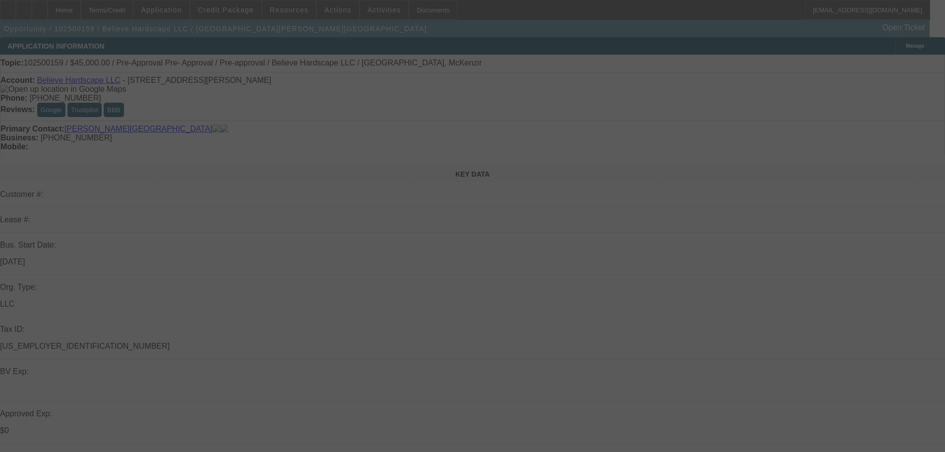
select select "0"
select select "0.1"
select select "4"
select select "0"
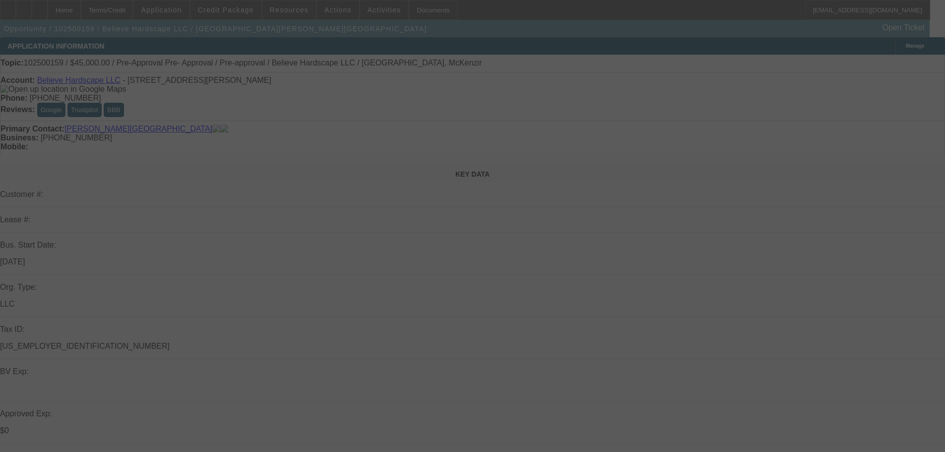
select select "0"
select select "0.1"
select select "4"
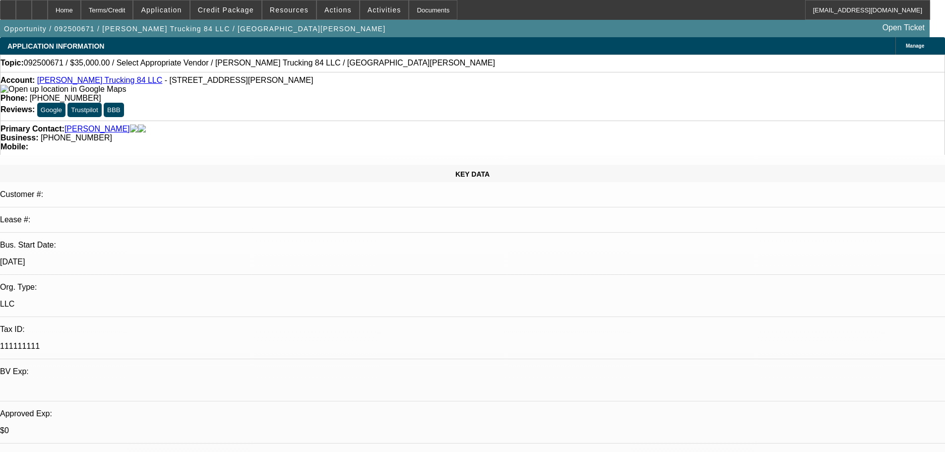
select select "0"
select select "2"
select select "0.1"
select select "4"
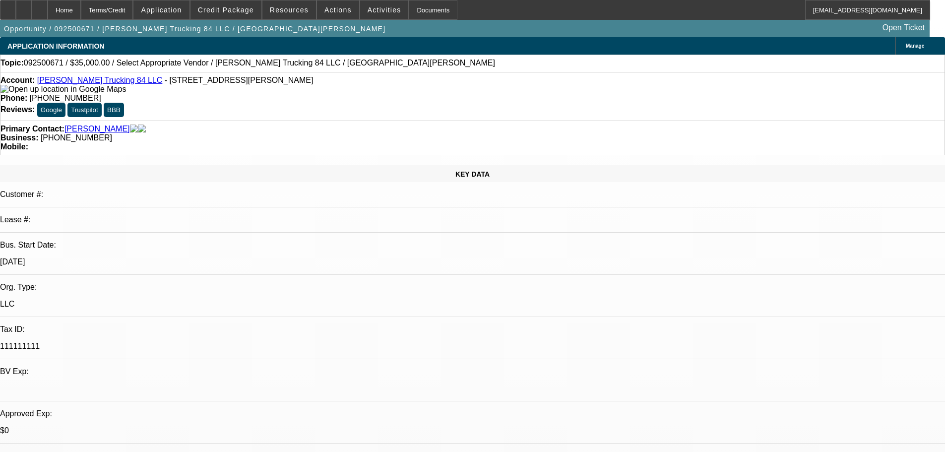
select select "0"
select select "2"
select select "0.1"
select select "4"
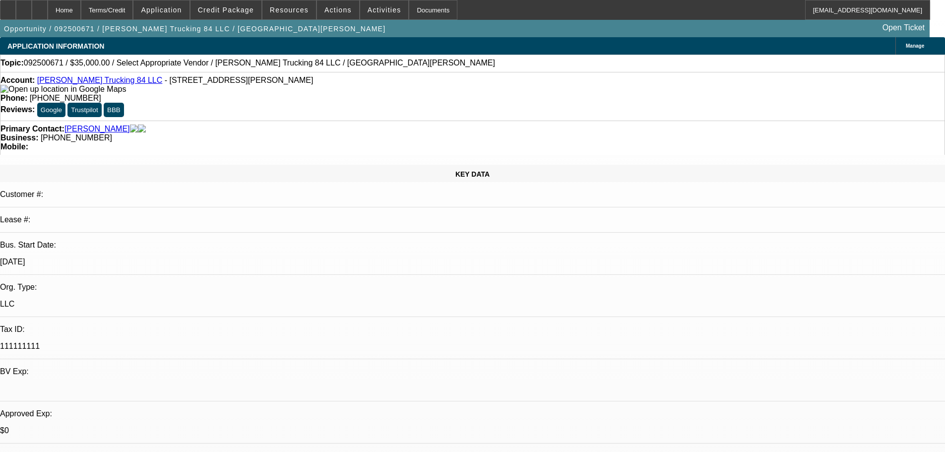
select select "0"
select select "2"
select select "0.1"
select select "4"
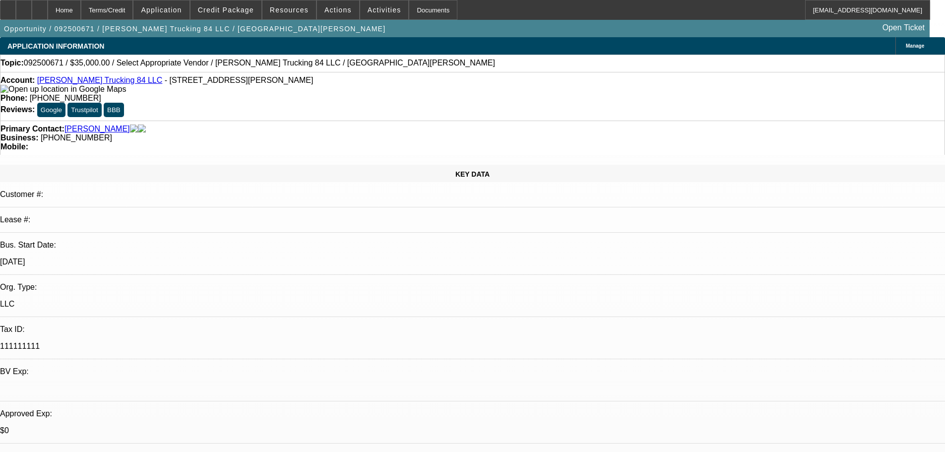
scroll to position [99, 0]
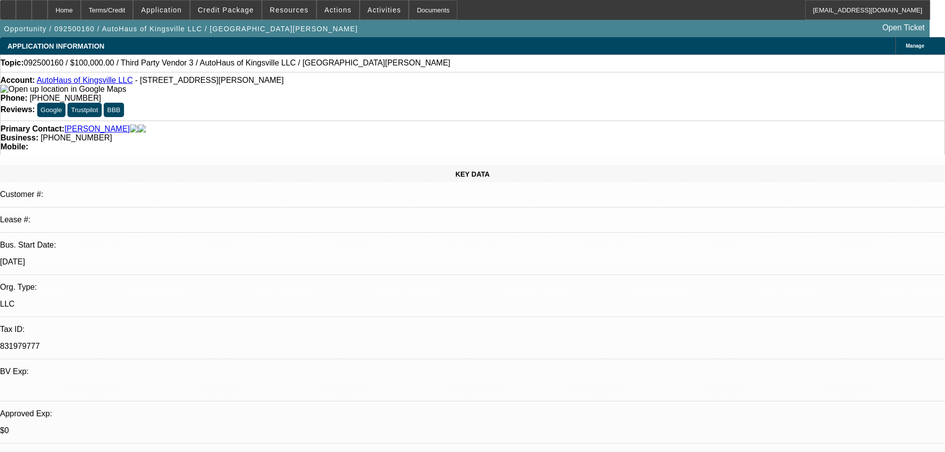
select select "0"
select select "2"
select select "0.1"
select select "4"
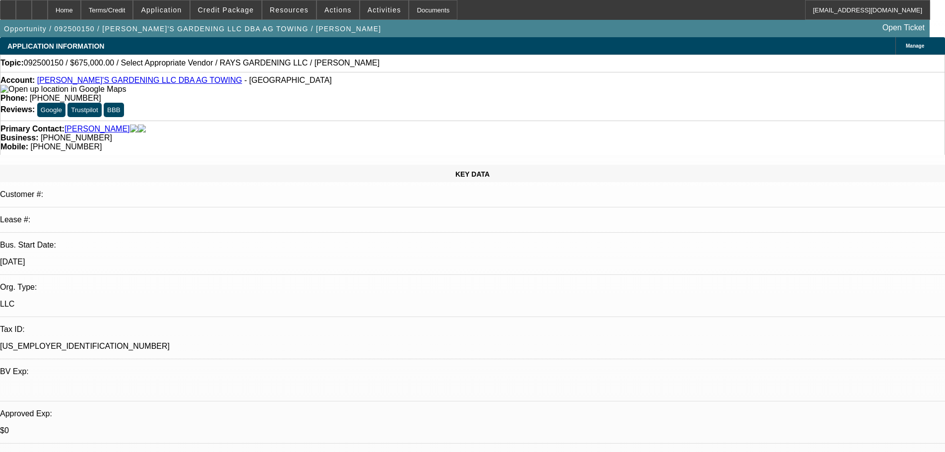
select select "0.1"
select select "2"
select select "0.1"
select select "4"
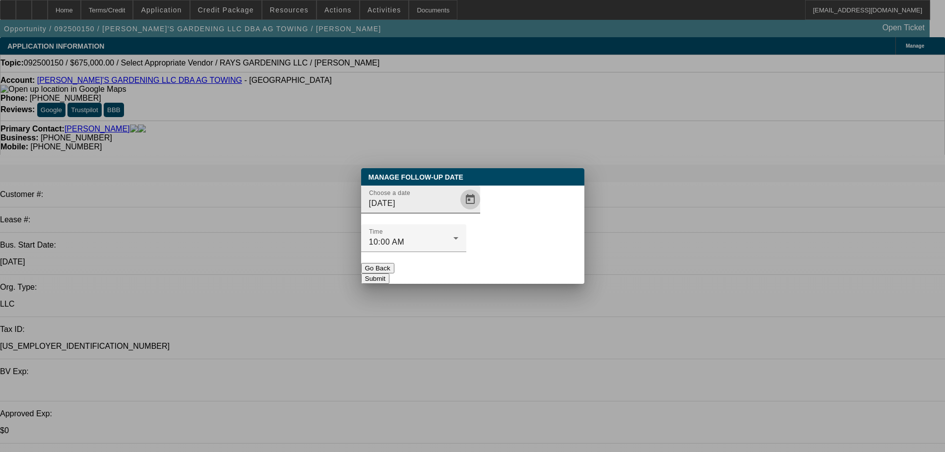
click at [458, 211] on span "Open calendar" at bounding box center [470, 200] width 24 height 24
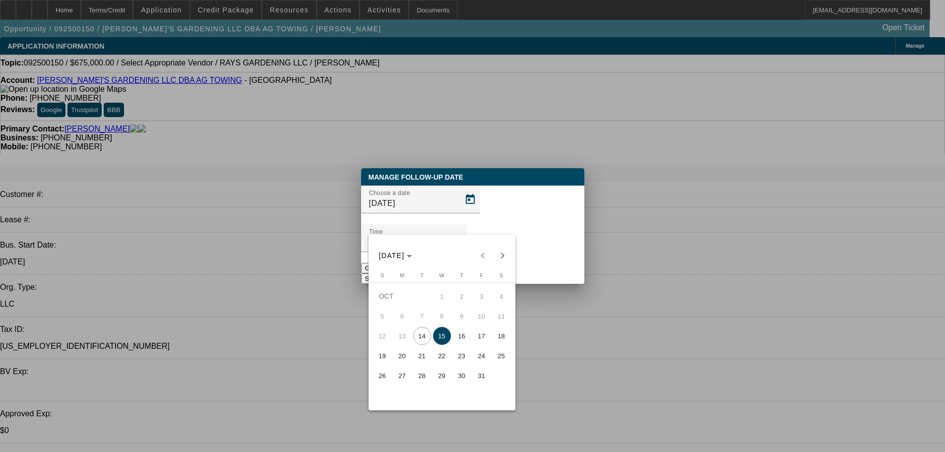
click at [443, 382] on span "29" at bounding box center [442, 376] width 18 height 18
type input "10/29/2025"
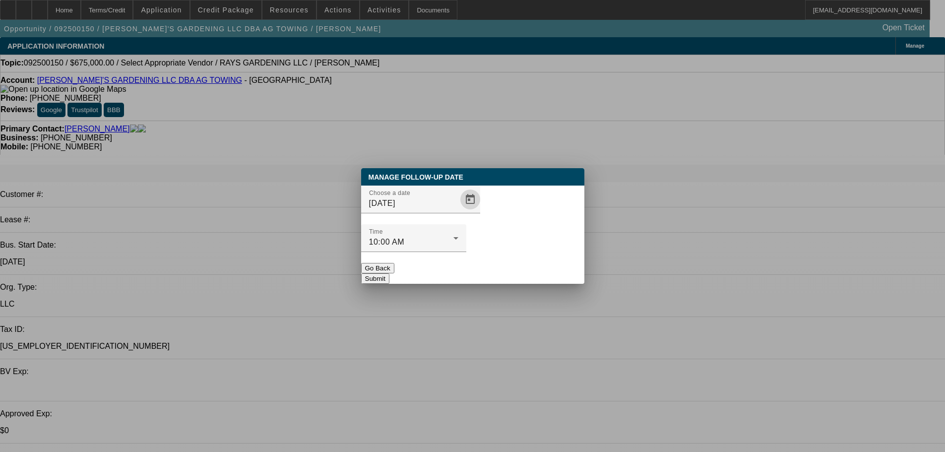
click at [389, 273] on button "Submit" at bounding box center [375, 278] width 28 height 10
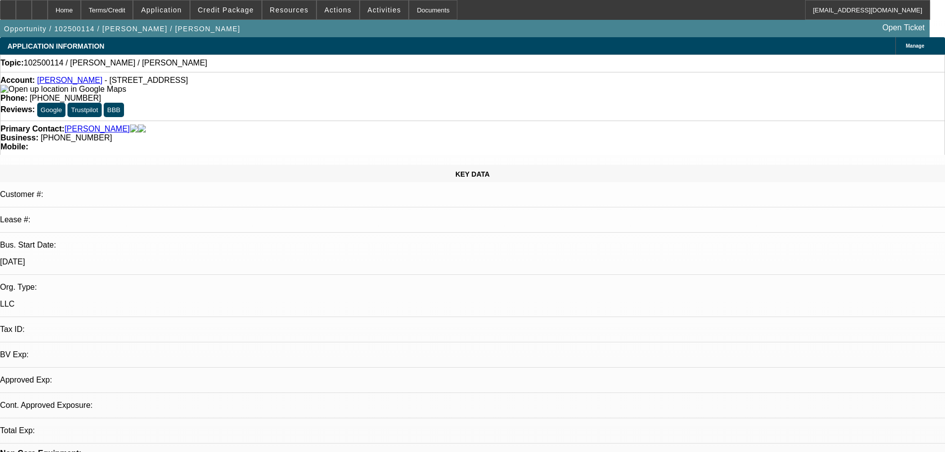
select select "0"
select select "2"
select select "0.1"
select select "4"
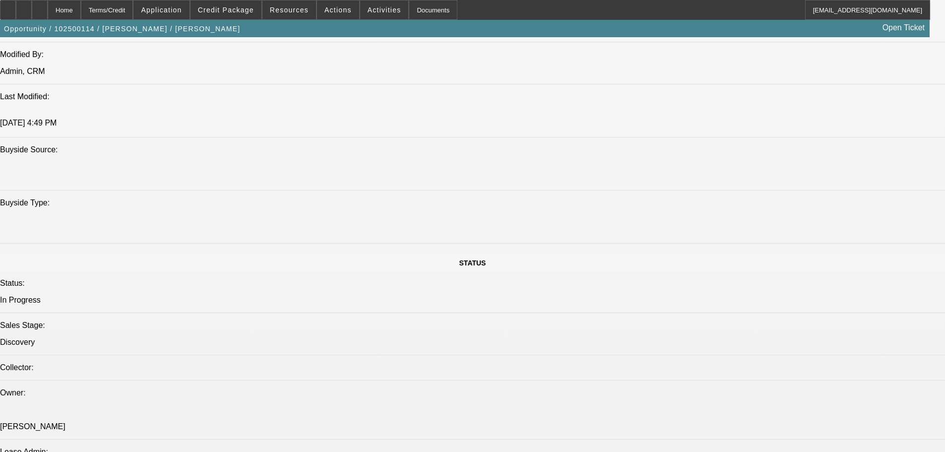
scroll to position [1135, 0]
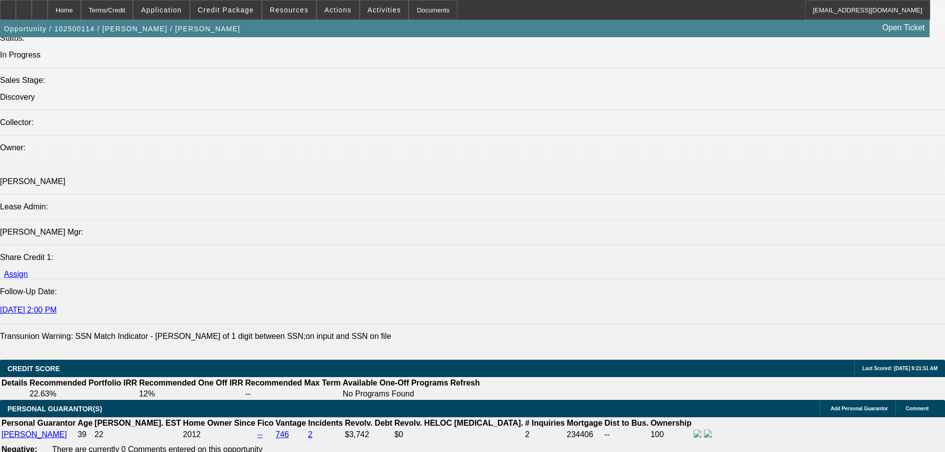
drag, startPoint x: 226, startPoint y: 227, endPoint x: 236, endPoint y: 228, distance: 9.4
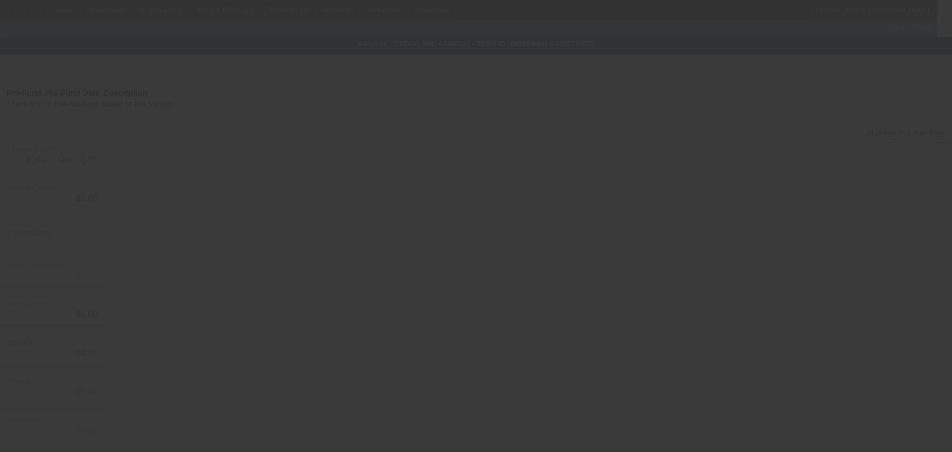
type input "$20,000.00"
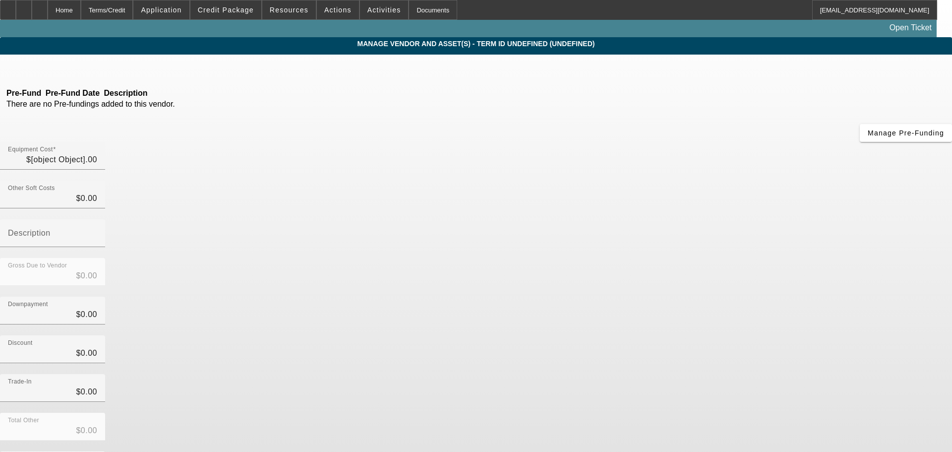
type input "$20,000.00"
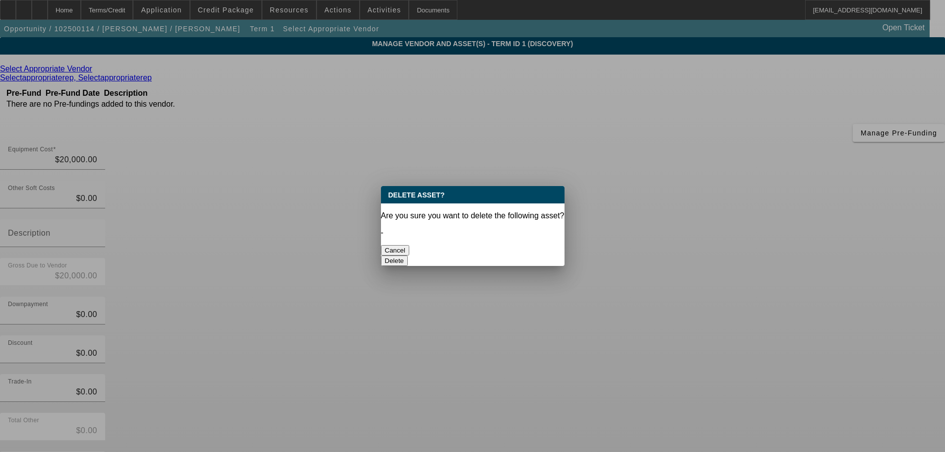
click at [408, 255] on button "Delete" at bounding box center [394, 260] width 27 height 10
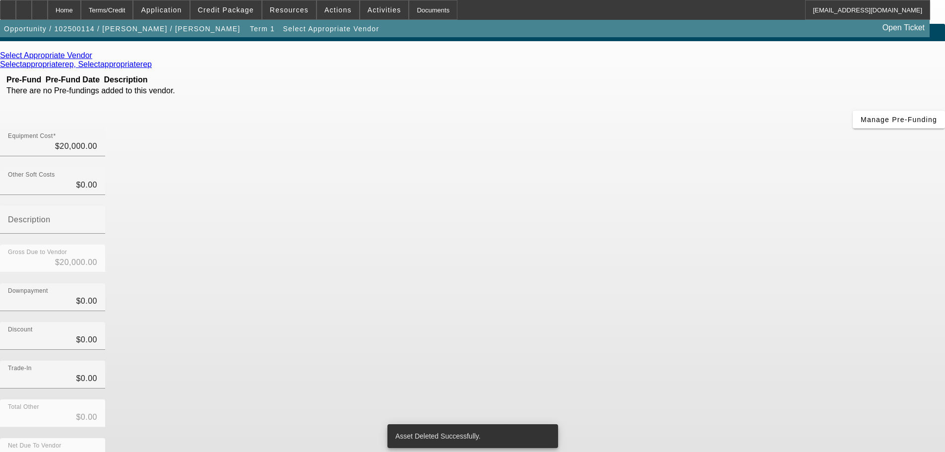
scroll to position [9, 0]
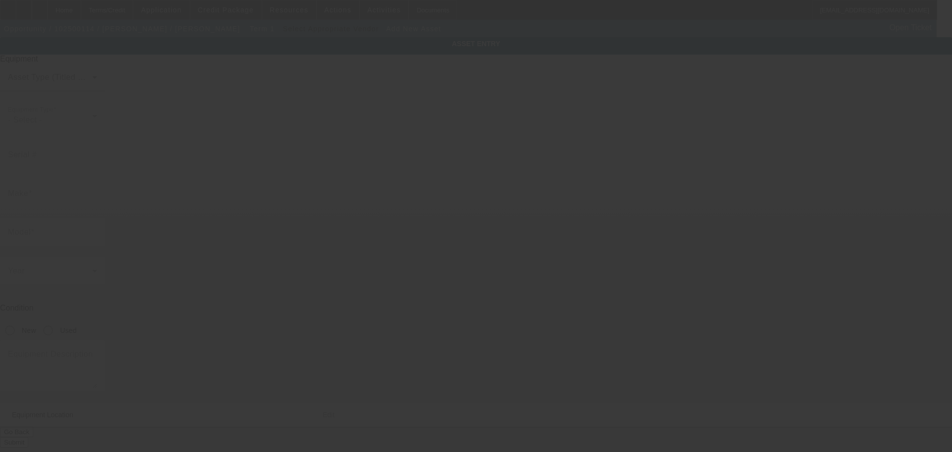
type input "89 Frogtown Rd"
type input "Ottsville"
type input "18942"
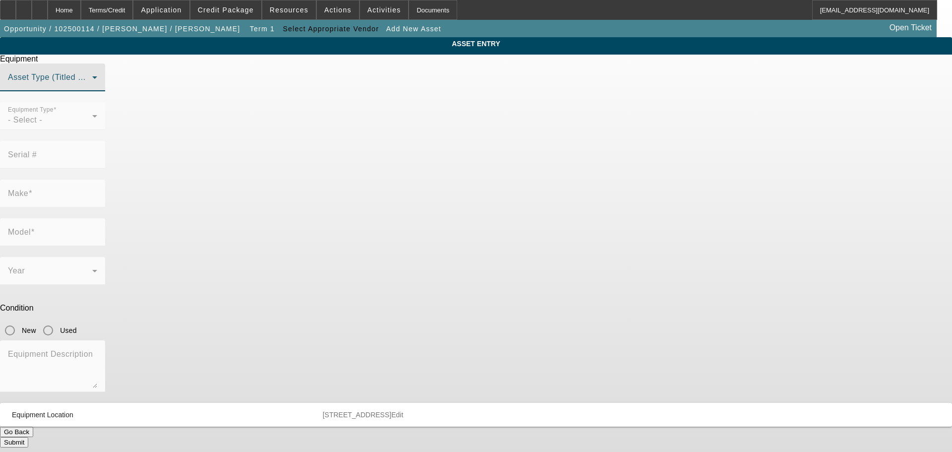
click at [92, 87] on span at bounding box center [50, 81] width 84 height 12
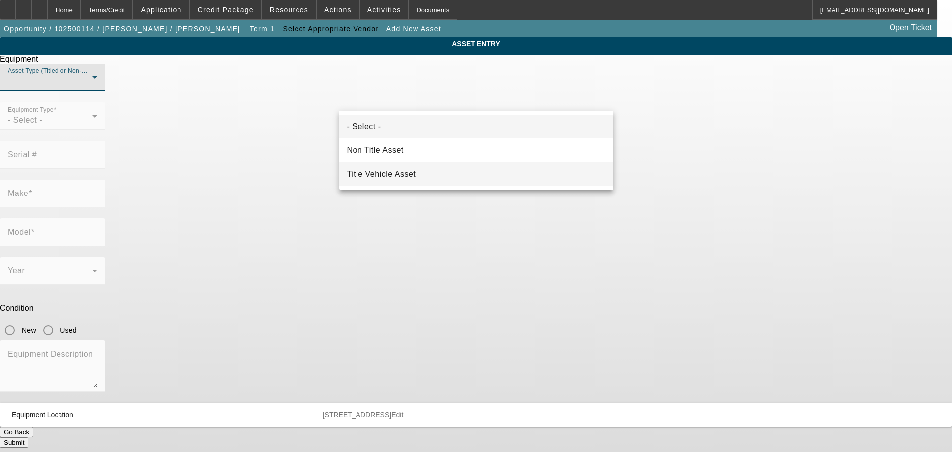
click at [403, 176] on span "Title Vehicle Asset" at bounding box center [381, 174] width 69 height 12
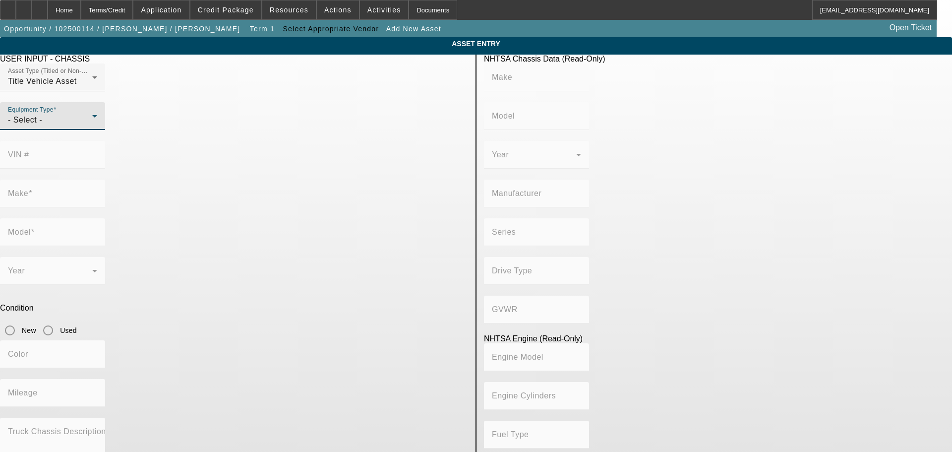
click at [92, 126] on div "- Select -" at bounding box center [50, 120] width 84 height 12
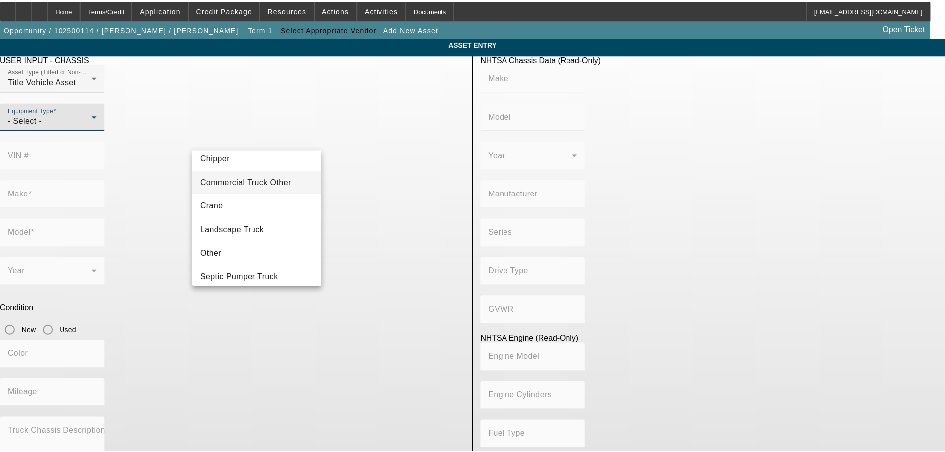
scroll to position [110, 0]
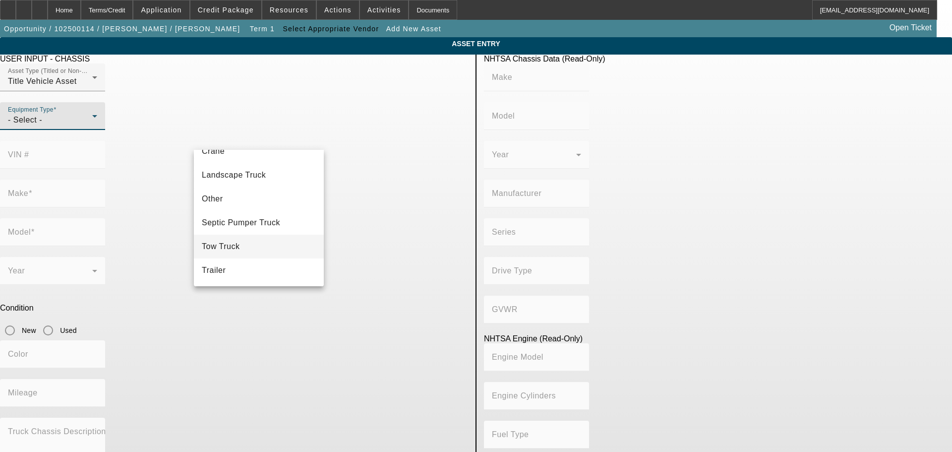
click at [239, 244] on span "Tow Truck" at bounding box center [221, 247] width 38 height 12
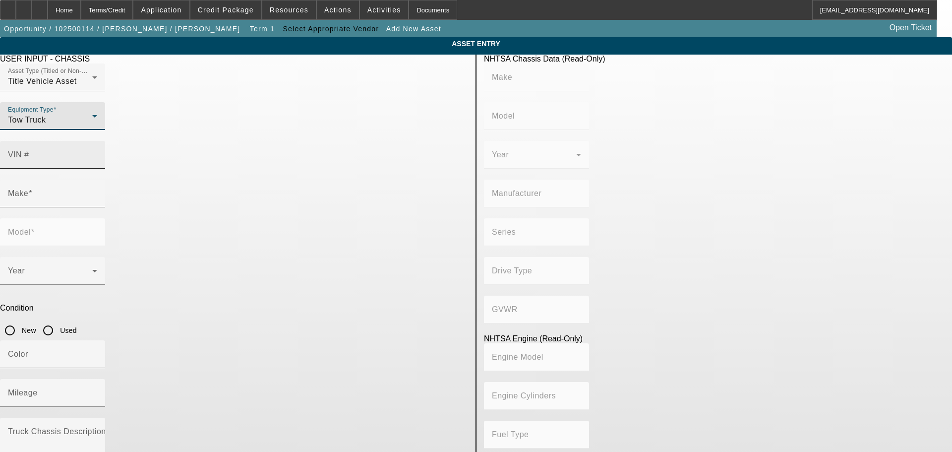
click at [97, 153] on input "VIN #" at bounding box center [52, 159] width 89 height 12
paste input "3C7WRKAL2KG563220"
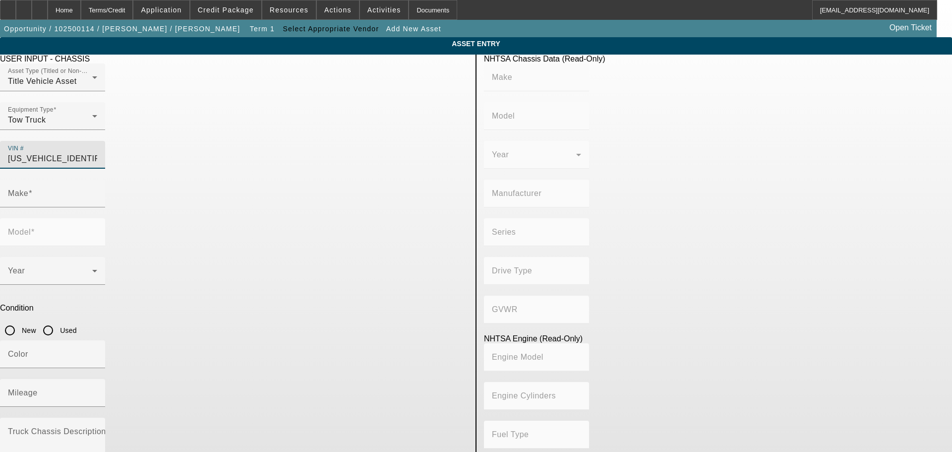
type input "3C7WRKAL2KG563220"
click at [58, 320] on input "Used" at bounding box center [48, 330] width 20 height 20
radio input "true"
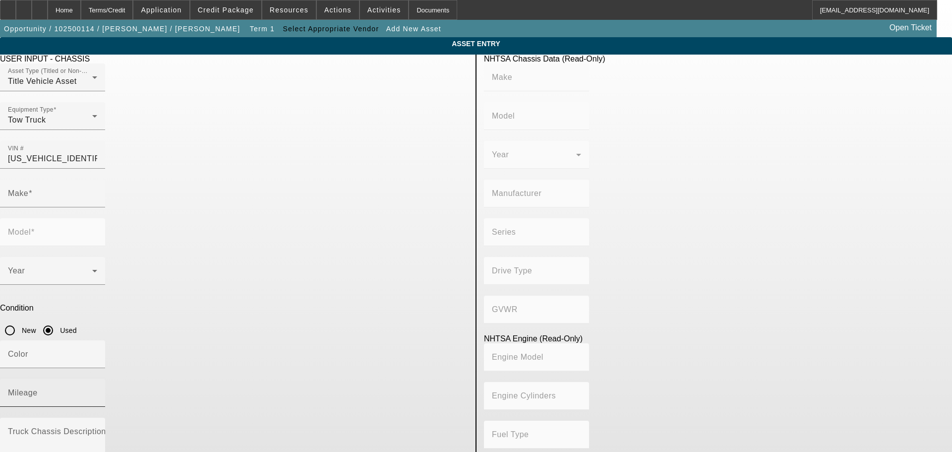
click at [97, 391] on input "Mileage" at bounding box center [52, 397] width 89 height 12
type input "RAM"
type input "4500"
type input "CHRYSLER DE MEXICO TOLUCA"
type input "4x2"
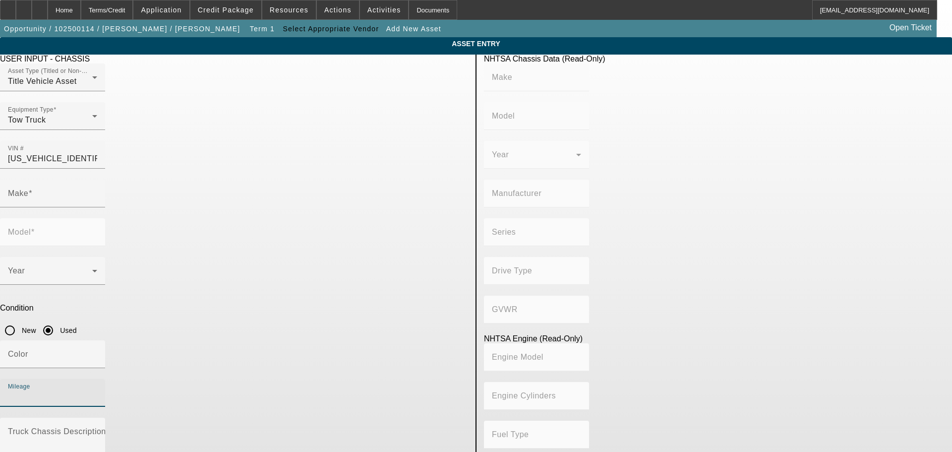
type input "Class 4: 14,001 - 16,000 lb (6,350 - 7,258 kg)"
type input "6"
type input "Diesel"
type input "408.85908543470"
type input "6.7"
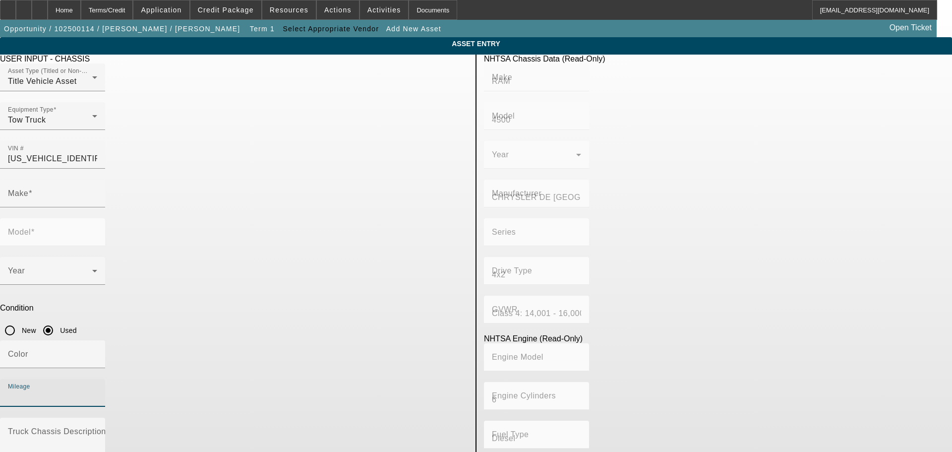
type input "1"
type input "RAM"
type input "4500"
type input "120000"
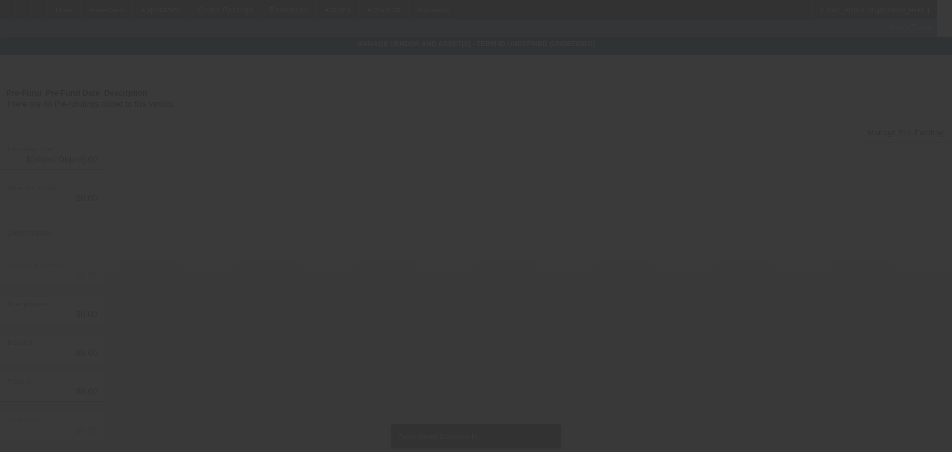
type input "$20,000.00"
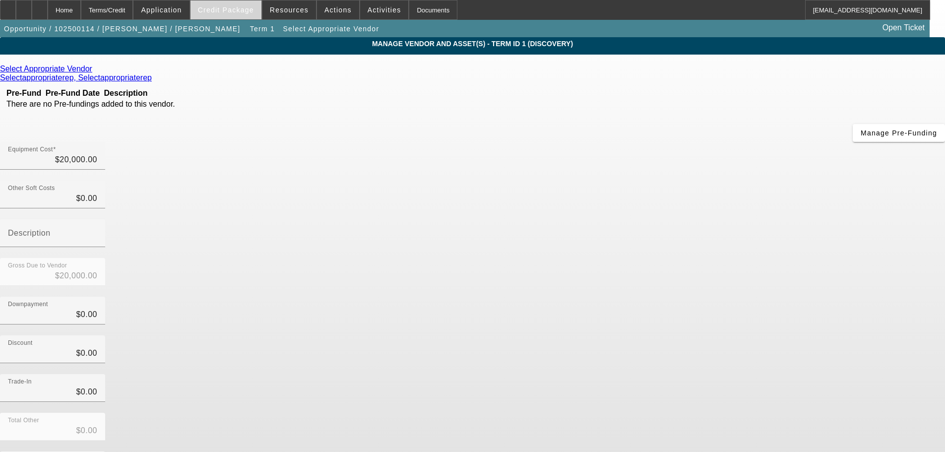
click at [246, 15] on span at bounding box center [225, 10] width 71 height 24
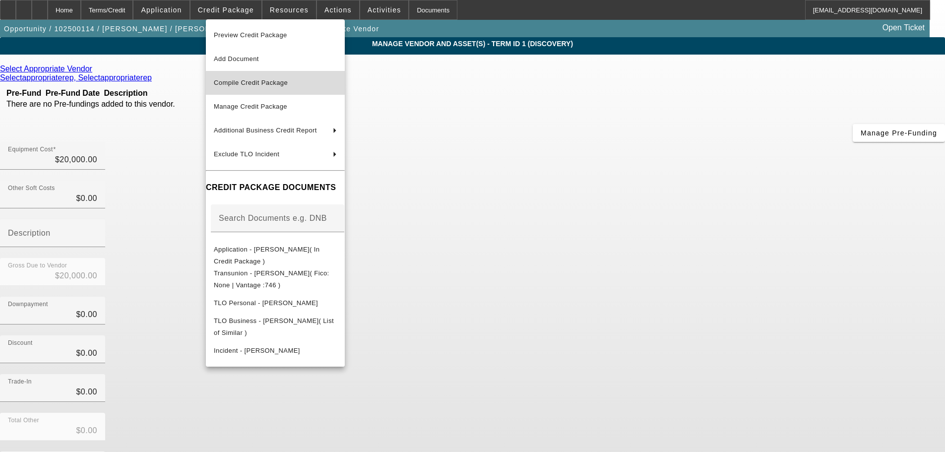
click at [285, 88] on span "Compile Credit Package" at bounding box center [275, 83] width 123 height 12
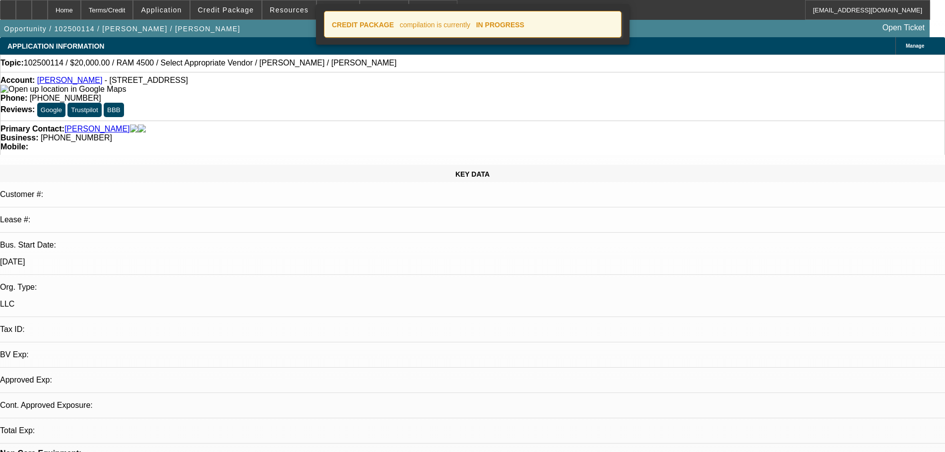
select select "0"
select select "2"
select select "0.1"
select select "4"
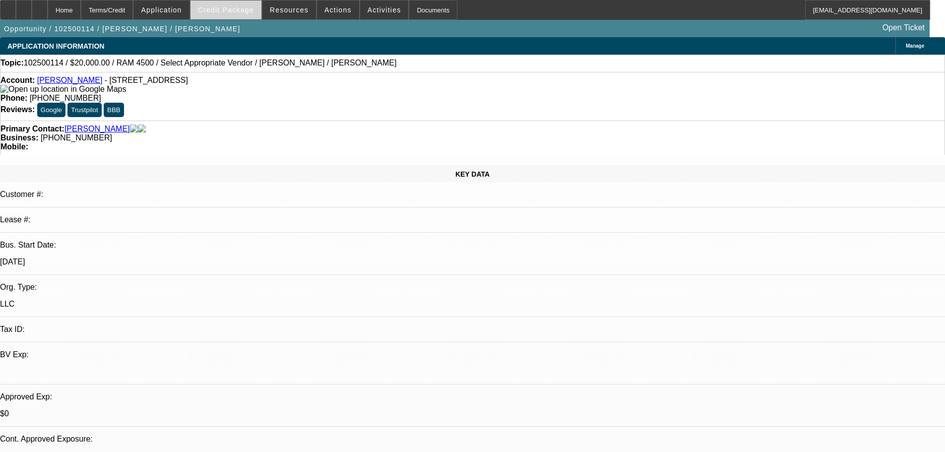
click at [230, 11] on span "Credit Package" at bounding box center [226, 10] width 56 height 8
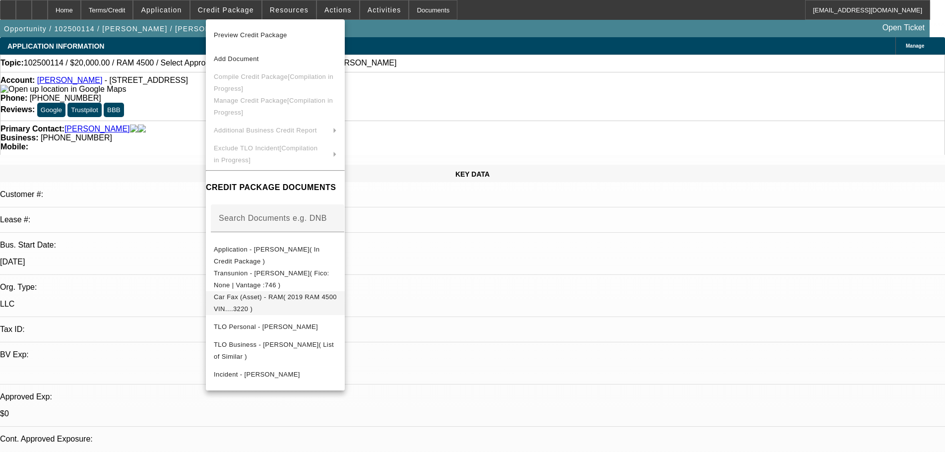
click at [337, 303] on span "Car Fax (Asset) - RAM( 2019 RAM 4500 VIN....3220 )" at bounding box center [275, 302] width 123 height 19
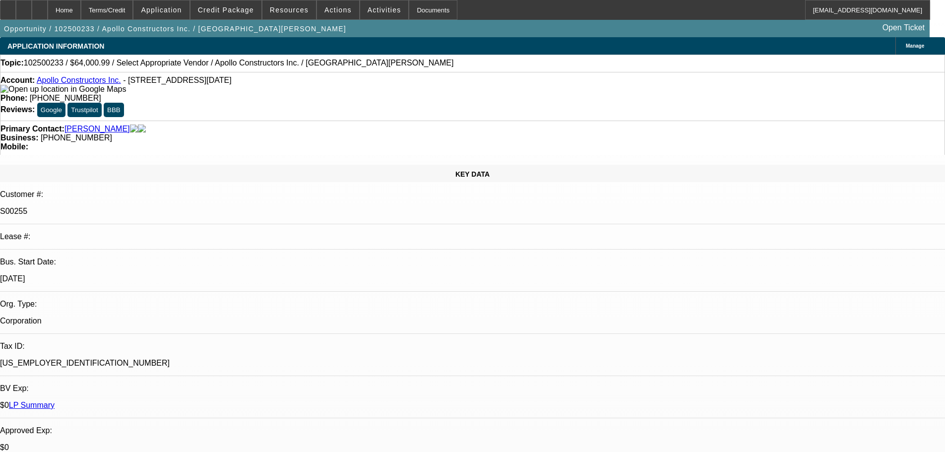
select select "0"
select select "2"
select select "0.1"
select select "4"
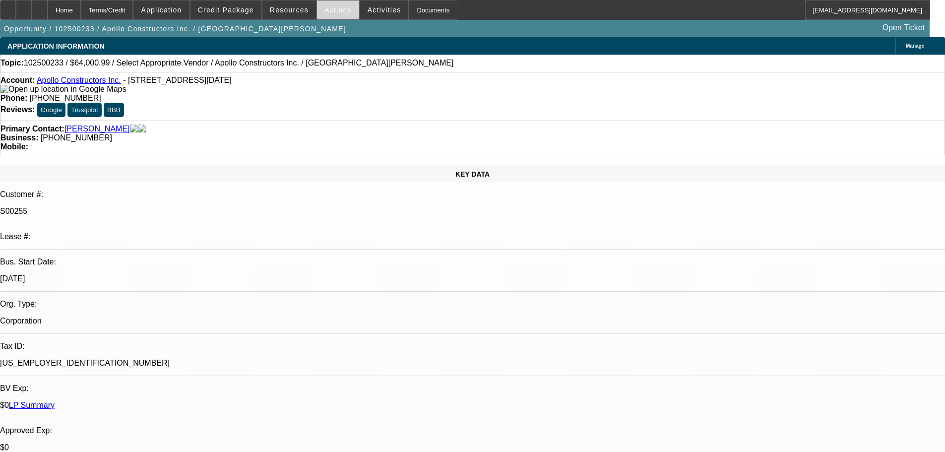
click at [326, 12] on span "Actions" at bounding box center [337, 10] width 27 height 8
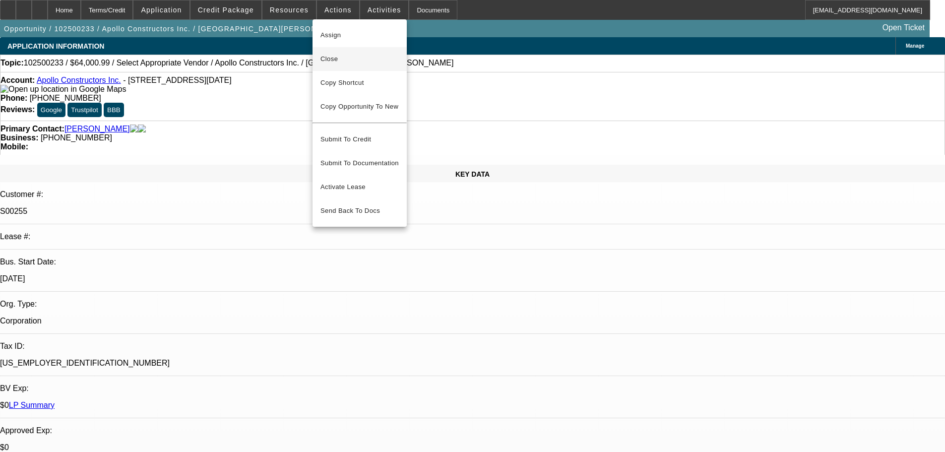
click at [347, 65] on button "Close" at bounding box center [360, 59] width 94 height 24
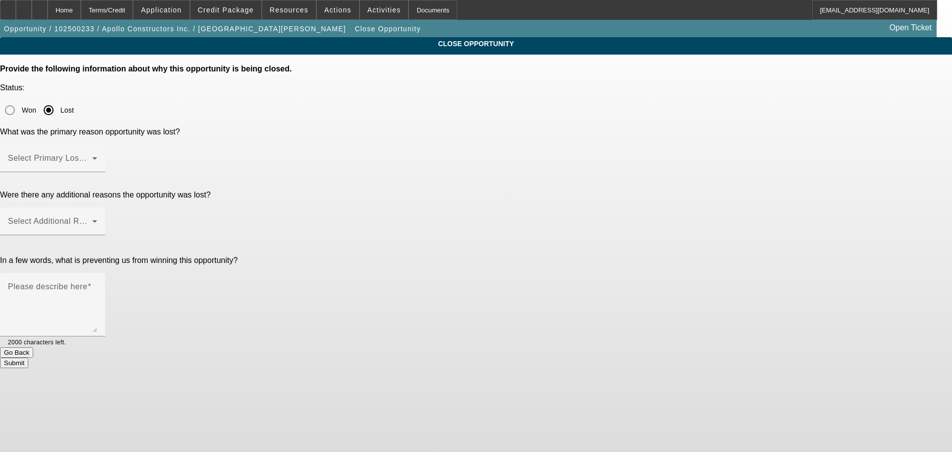
click at [97, 144] on div "Select Primary Lost Reason" at bounding box center [52, 158] width 89 height 28
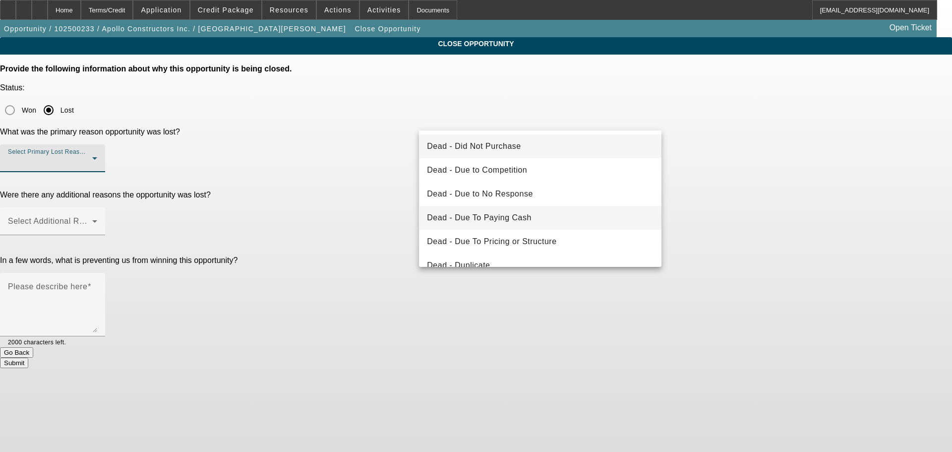
click at [525, 214] on span "Dead - Due To Paying Cash" at bounding box center [479, 218] width 105 height 12
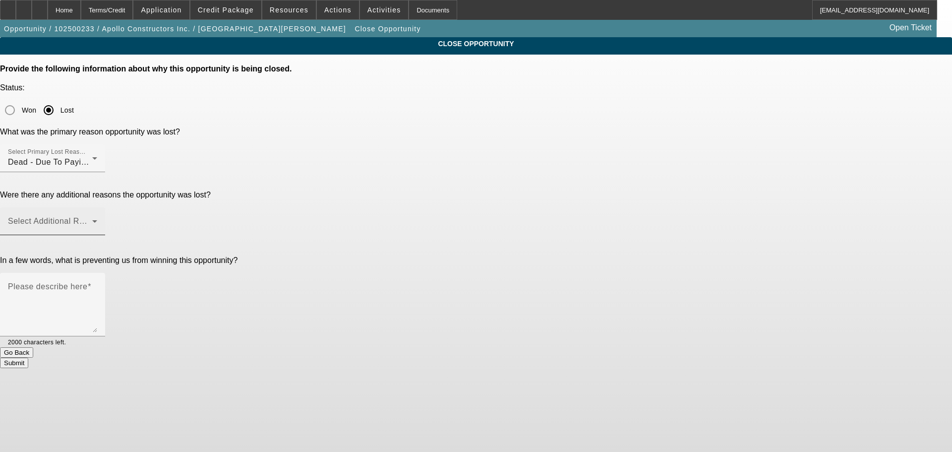
click at [106, 217] on mat-label "Select Additional Reasons" at bounding box center [57, 221] width 98 height 8
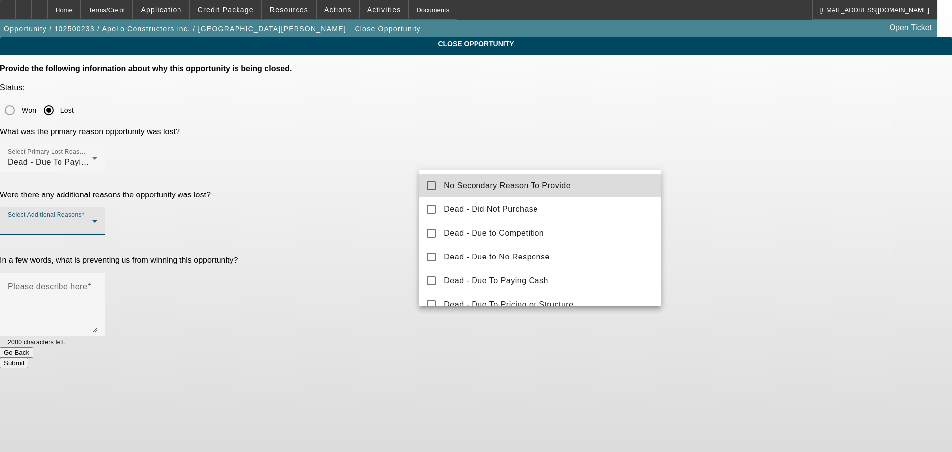
click at [547, 190] on span "No Secondary Reason To Provide" at bounding box center [507, 186] width 127 height 12
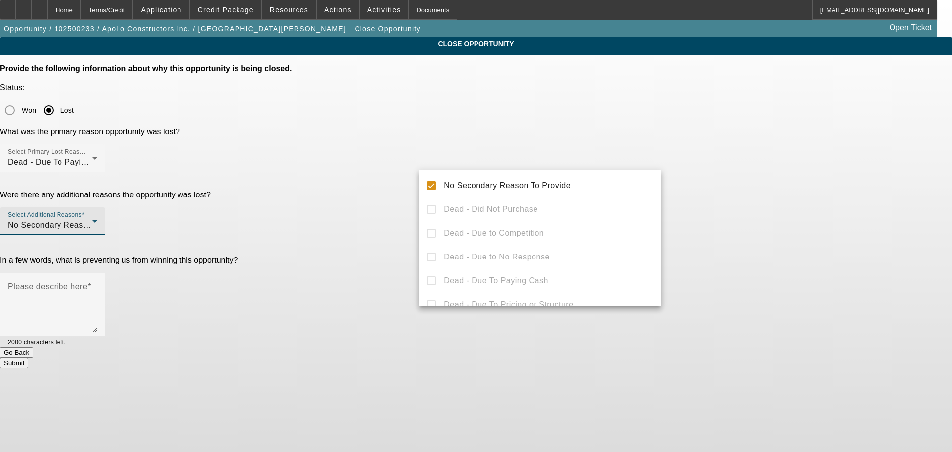
click at [747, 175] on div at bounding box center [476, 226] width 952 height 452
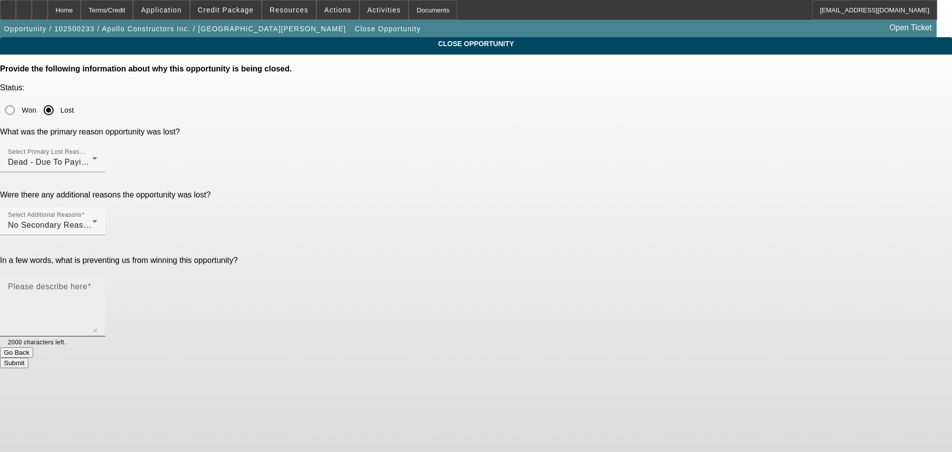
click at [97, 285] on textarea "Please describe here" at bounding box center [52, 309] width 89 height 48
type textarea "H"
drag, startPoint x: 612, startPoint y: 220, endPoint x: 570, endPoint y: 220, distance: 41.7
click at [97, 285] on textarea "They paid cash for a truck thats not ideal collateral for us, older model with …" at bounding box center [52, 309] width 89 height 48
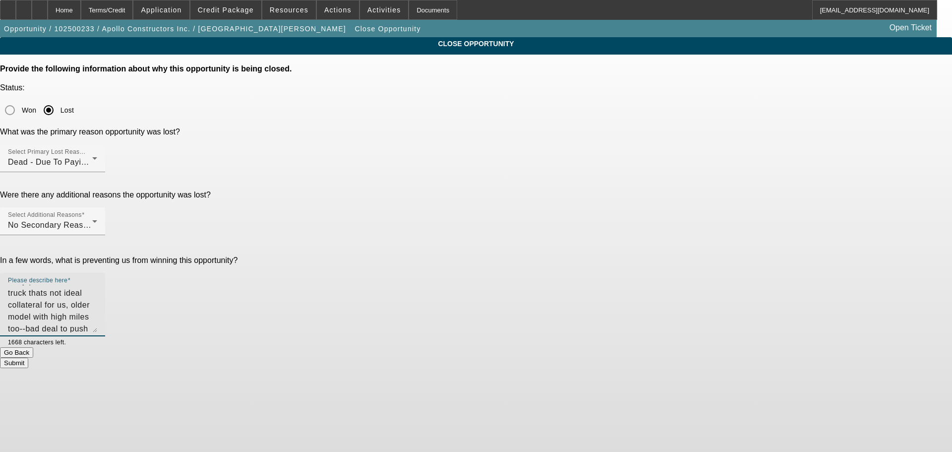
click at [97, 285] on textarea "They paid cash for a truck thats not ideal collateral for us, older model with …" at bounding box center [52, 309] width 89 height 48
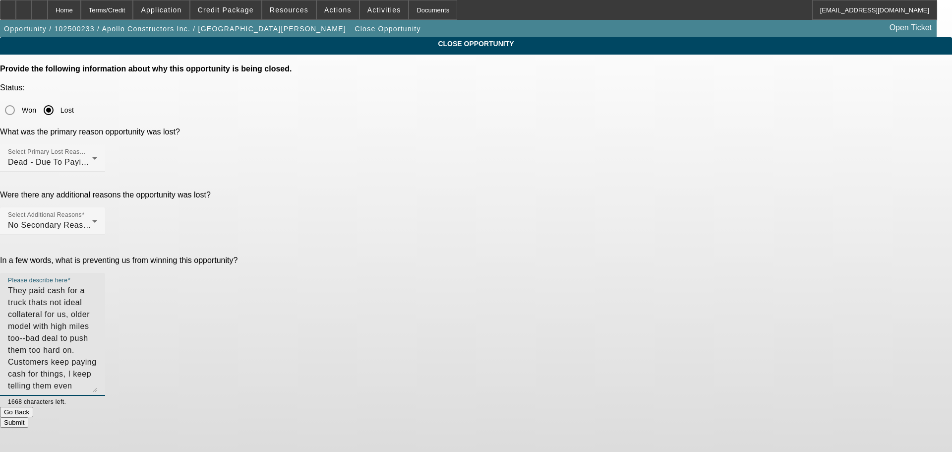
drag, startPoint x: 650, startPoint y: 235, endPoint x: 642, endPoint y: 299, distance: 64.5
click at [97, 298] on textarea "They paid cash for a truck thats not ideal collateral for us, older model with …" at bounding box center [52, 338] width 89 height 107
drag, startPoint x: 501, startPoint y: 252, endPoint x: 408, endPoint y: 253, distance: 92.8
click at [408, 256] on div "In a few words, what is preventing us from winning this opportunity? Please des…" at bounding box center [476, 333] width 952 height 154
click at [97, 285] on textarea "They paid cash for a truck thats not ideal collateral for us, older model with …" at bounding box center [52, 340] width 89 height 111
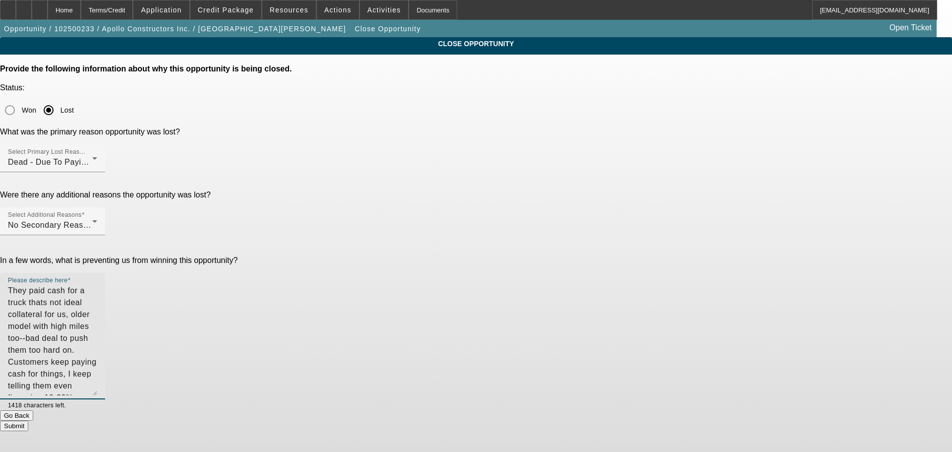
click at [97, 285] on textarea "They paid cash for a truck thats not ideal collateral for us, older model with …" at bounding box center [52, 340] width 89 height 111
drag, startPoint x: 497, startPoint y: 245, endPoint x: 474, endPoint y: 248, distance: 23.0
click at [97, 285] on textarea "They paid cash for a truck thats not ideal collateral for us, older model with …" at bounding box center [52, 340] width 89 height 111
drag, startPoint x: 531, startPoint y: 246, endPoint x: 483, endPoint y: 251, distance: 48.4
click at [97, 285] on textarea "They paid cash for a truck thats not ideal collateral for us, older model with …" at bounding box center [52, 340] width 89 height 111
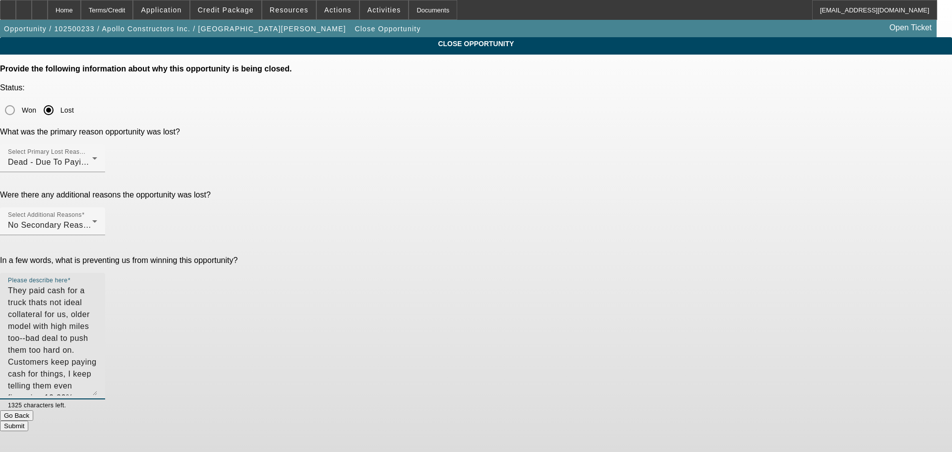
click at [97, 285] on textarea "They paid cash for a truck thats not ideal collateral for us, older model with …" at bounding box center [52, 340] width 89 height 111
drag, startPoint x: 650, startPoint y: 299, endPoint x: 665, endPoint y: 392, distance: 94.5
click at [665, 392] on div "Please describe here They paid cash for a truck thats not ideal collateral for …" at bounding box center [476, 388] width 952 height 231
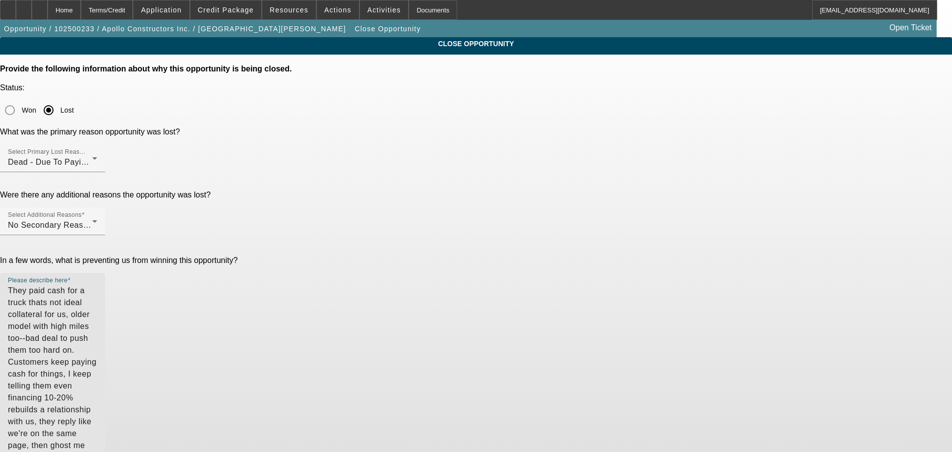
click at [97, 303] on textarea "They paid cash for a truck thats not ideal collateral for us, older model with …" at bounding box center [52, 387] width 89 height 204
type textarea "They paid cash for a truck thats not ideal collateral for us, older model with …"
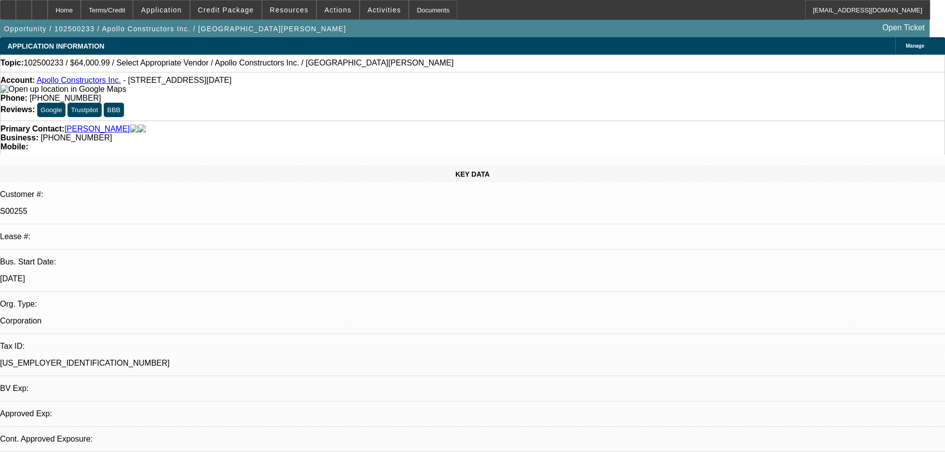
select select "0"
select select "2"
select select "0.1"
select select "4"
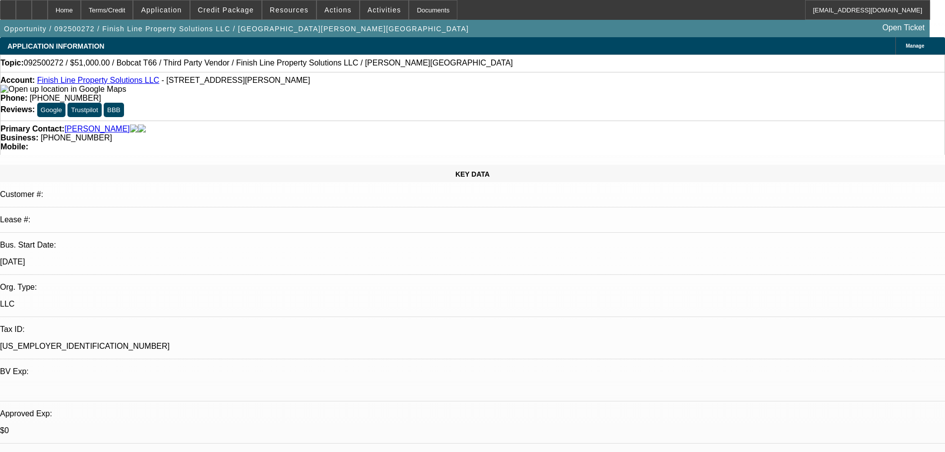
select select "0"
select select "3"
select select "0"
select select "6"
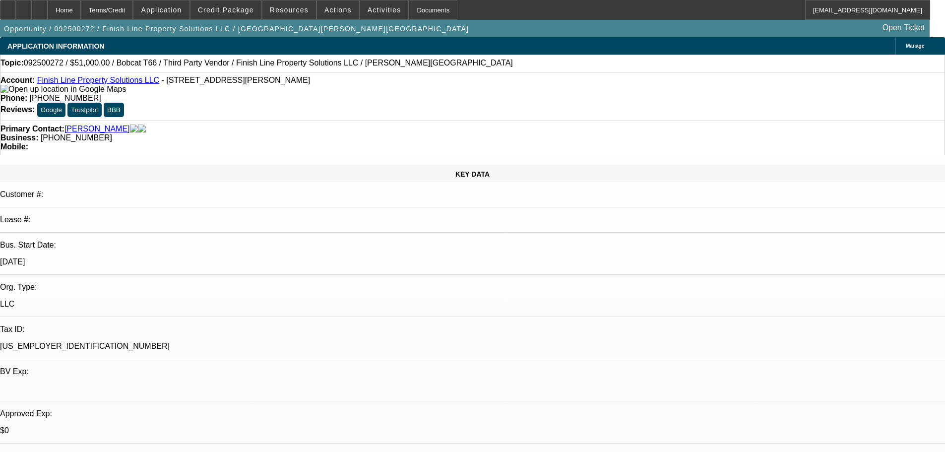
select select "0"
select select "6"
select select "0"
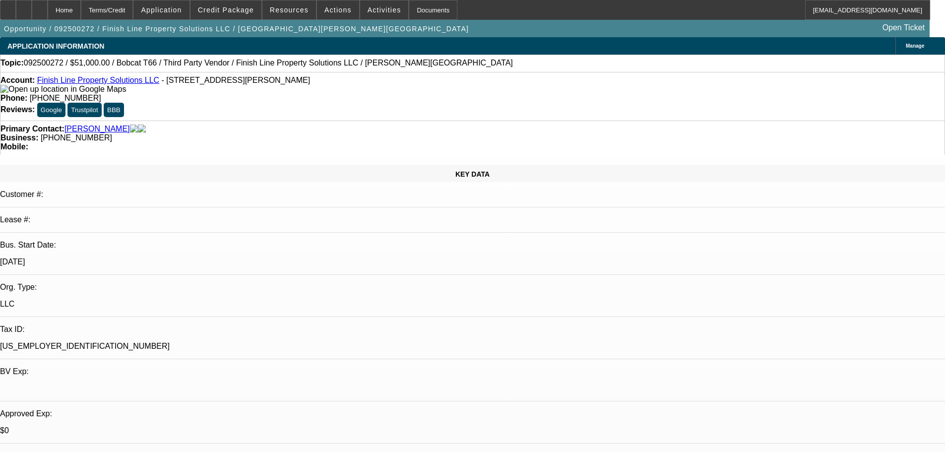
select select "0"
select select "6"
select select "0"
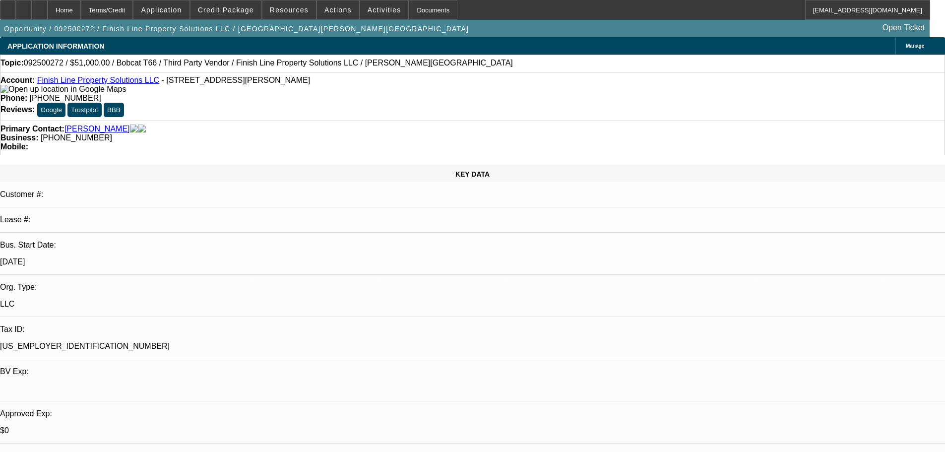
select select "3"
select select "0"
select select "6"
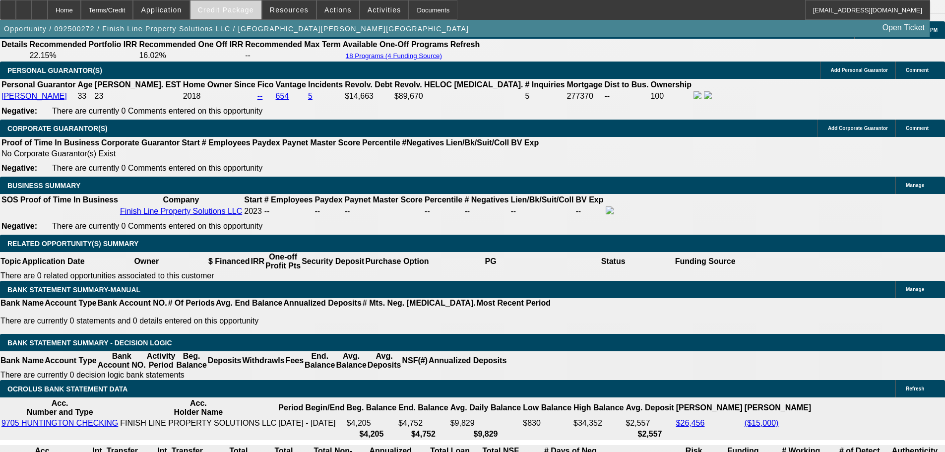
click at [242, 11] on span "Credit Package" at bounding box center [226, 10] width 56 height 8
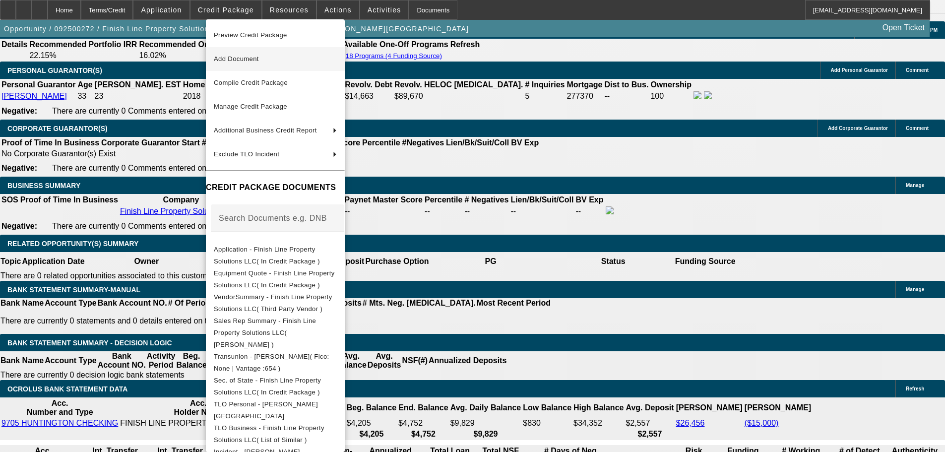
click at [287, 64] on span "Add Document" at bounding box center [275, 59] width 123 height 12
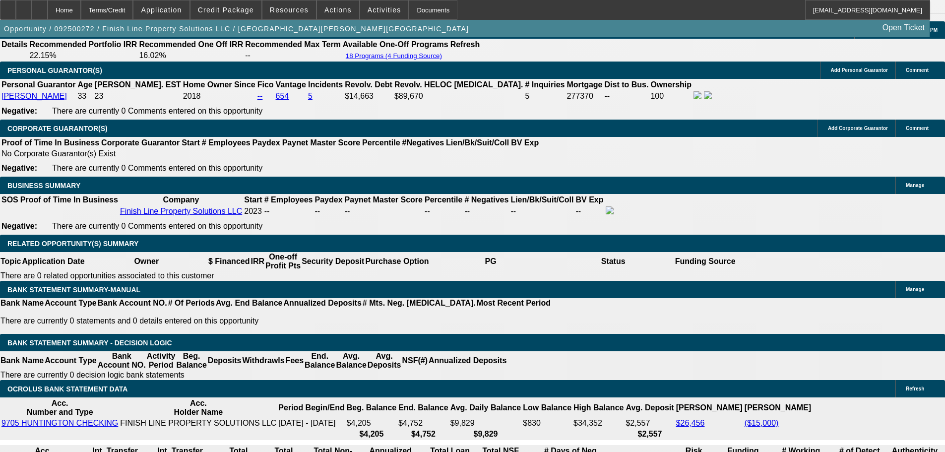
radio input "true"
type textarea "deposit in, need him to sign"
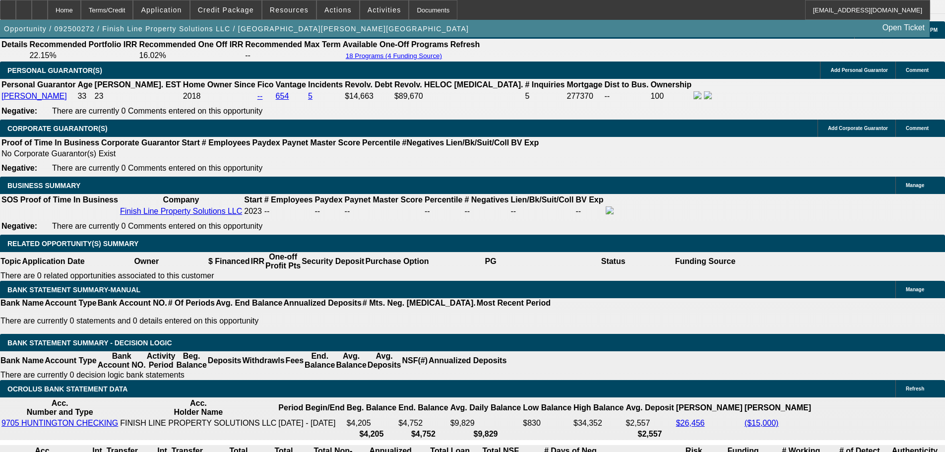
radio input "true"
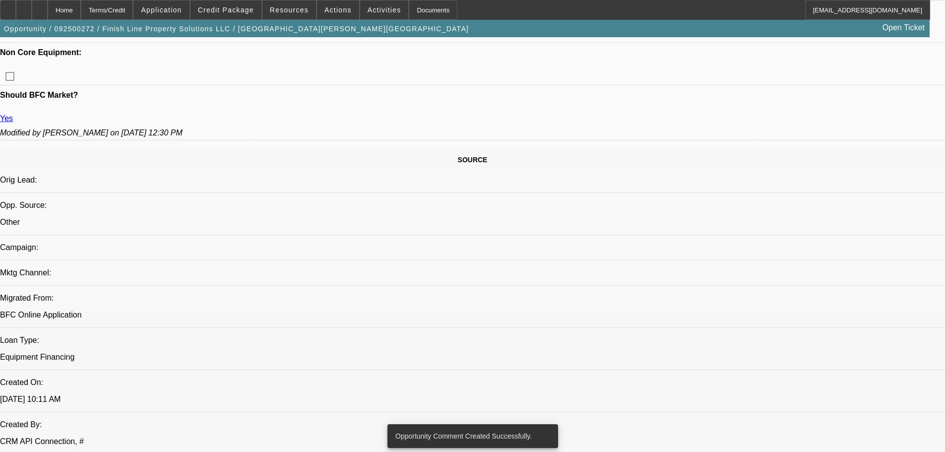
scroll to position [0, 0]
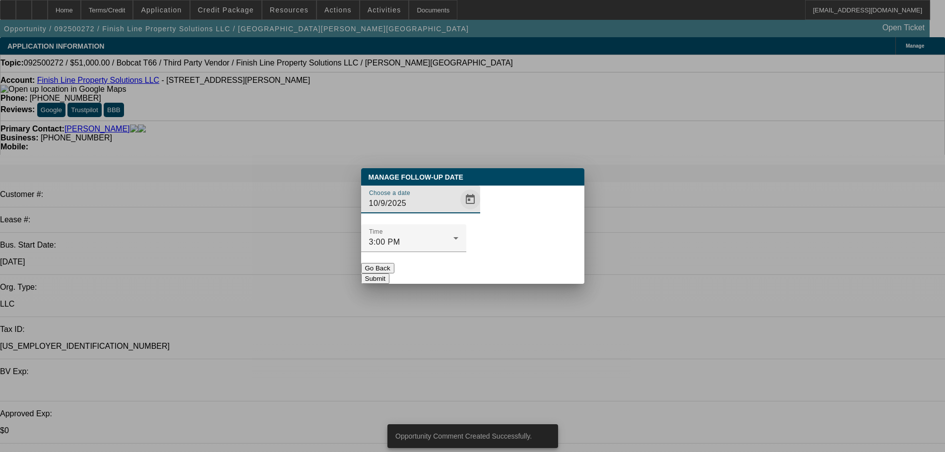
click at [458, 211] on span "Open calendar" at bounding box center [470, 200] width 24 height 24
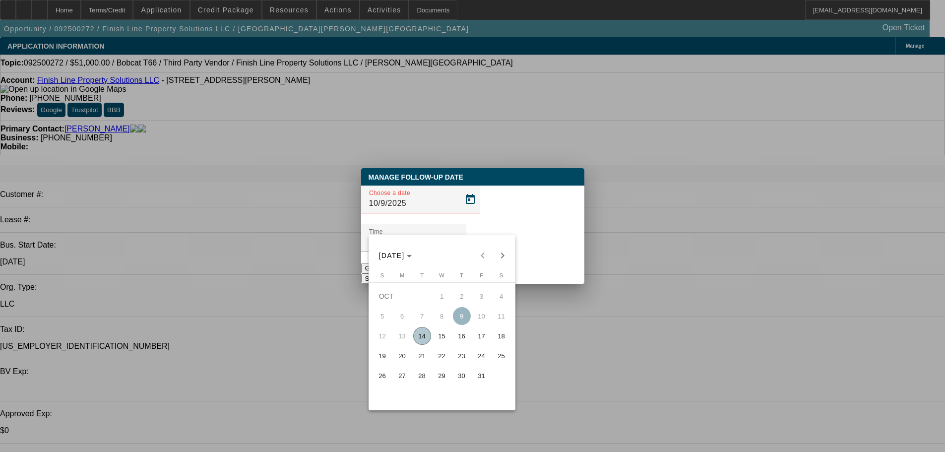
click at [443, 343] on span "15" at bounding box center [442, 336] width 18 height 18
type input "10/15/2025"
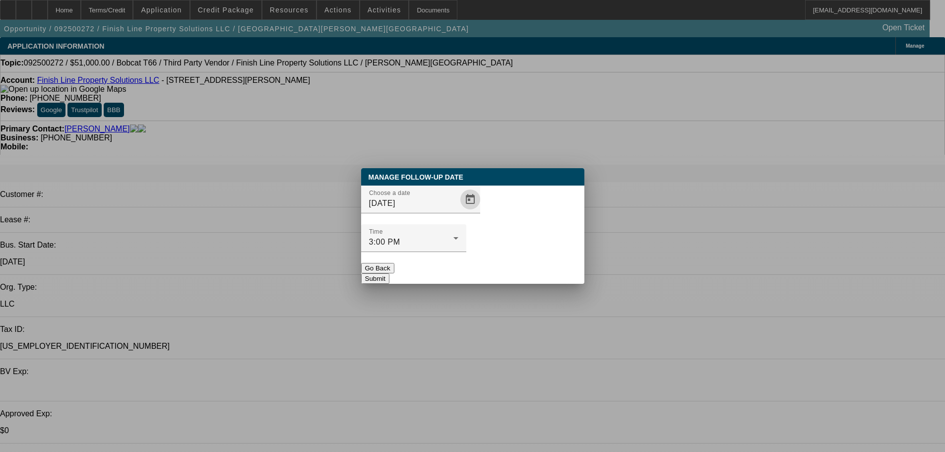
click at [389, 273] on button "Submit" at bounding box center [375, 278] width 28 height 10
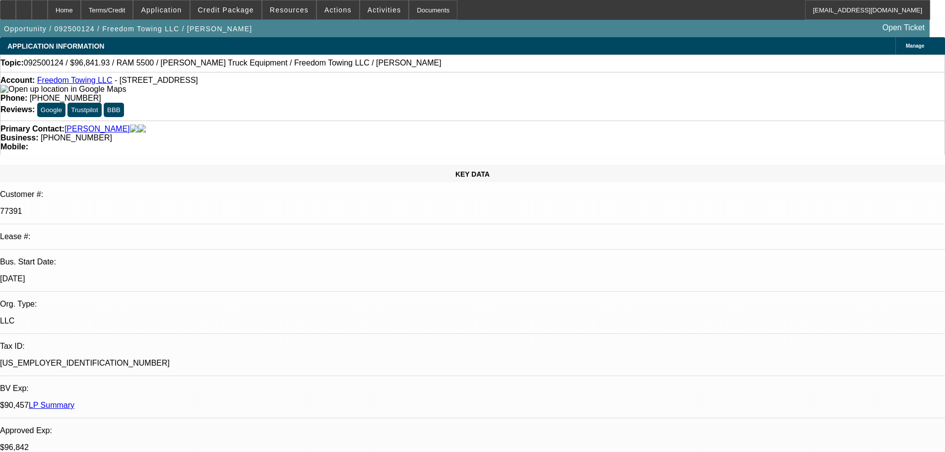
select select "0"
select select "2"
select select "0"
select select "6"
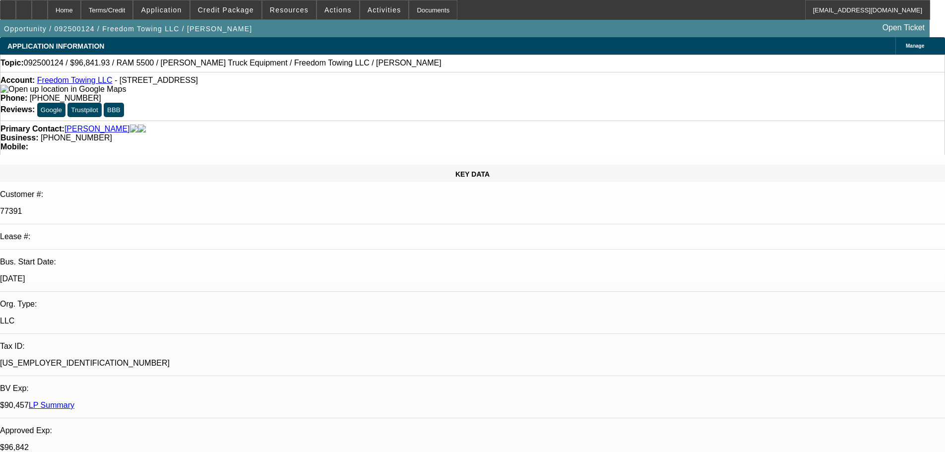
select select "0"
select select "2"
select select "0"
select select "6"
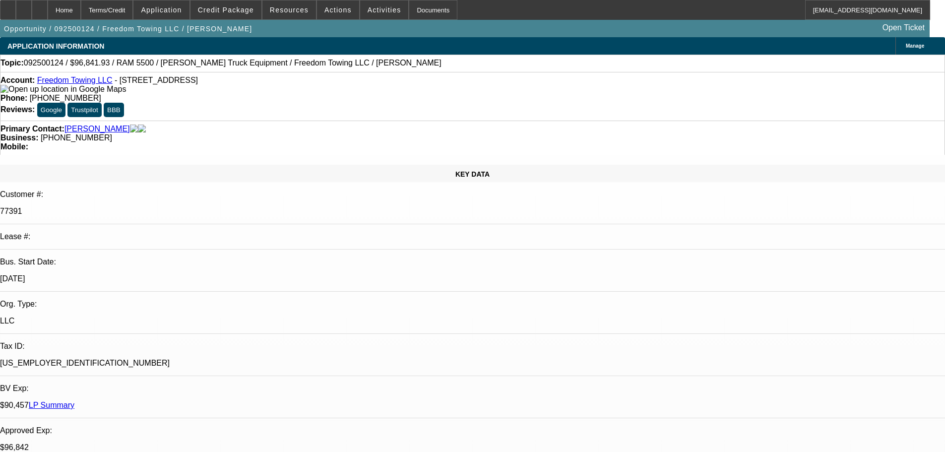
select select "0"
select select "2"
select select "0.1"
select select "4"
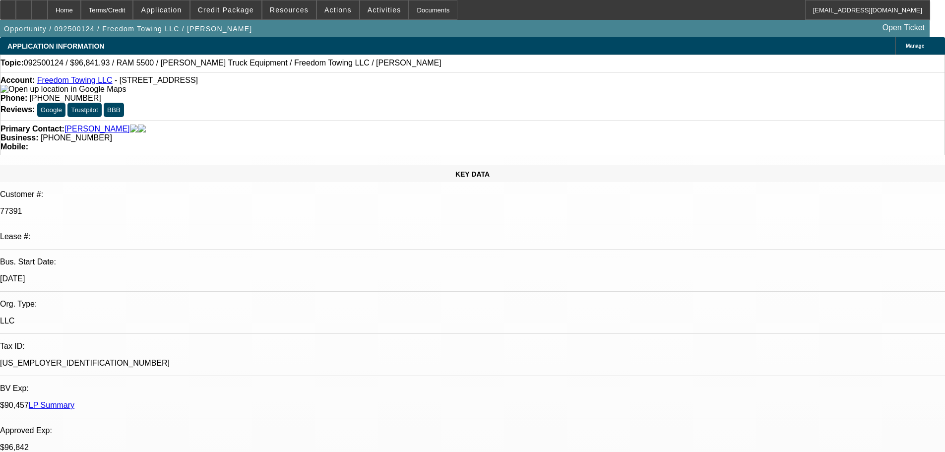
select select "0"
select select "2"
select select "0.1"
select select "4"
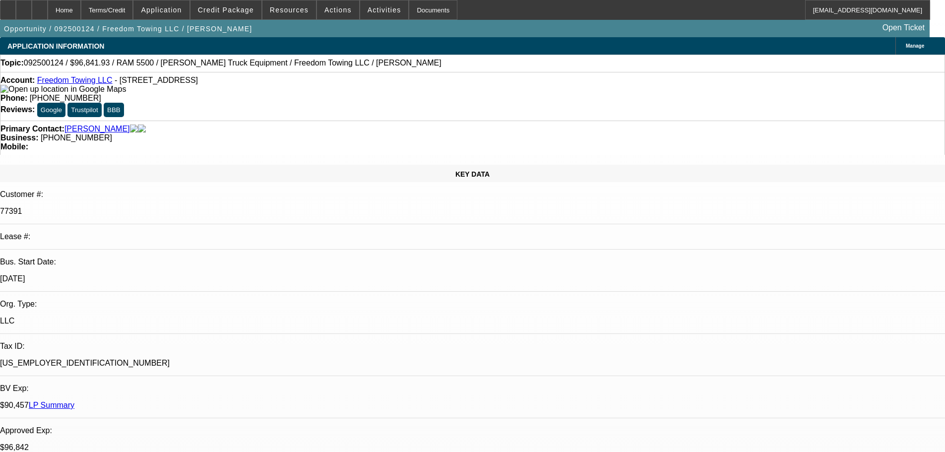
scroll to position [1835, 0]
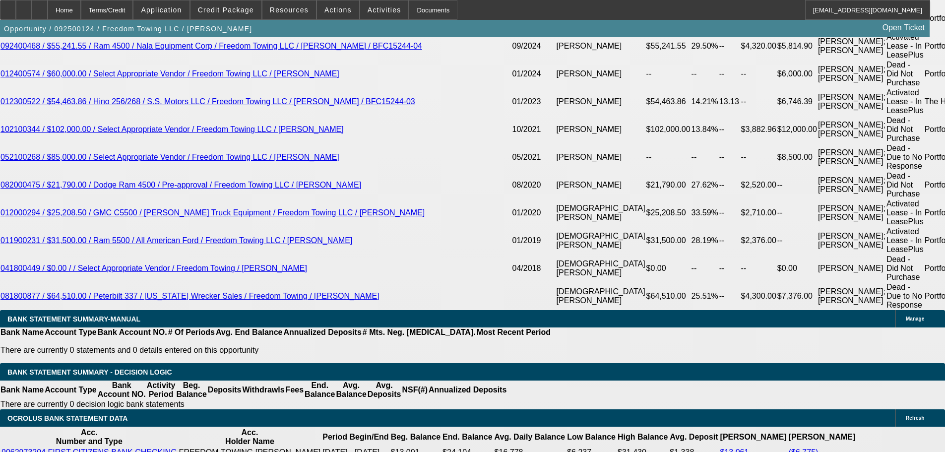
radio input "true"
type textarea "will sign, confirmed lease is okay"
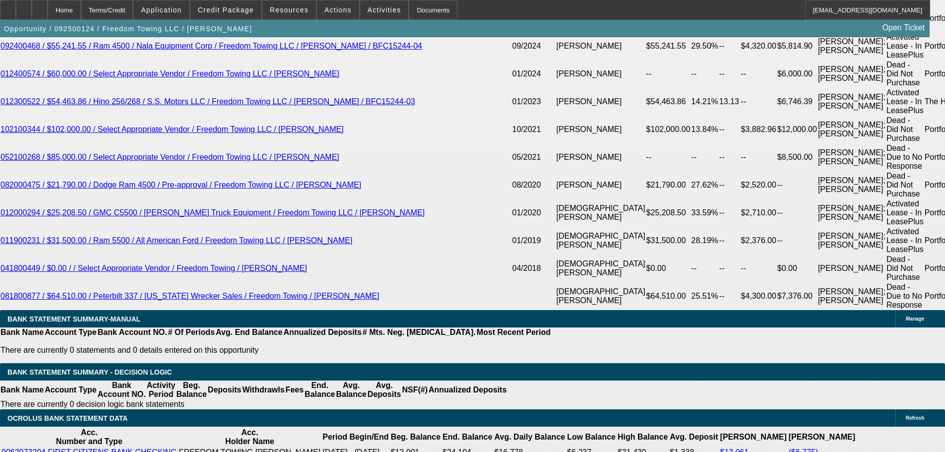
radio input "true"
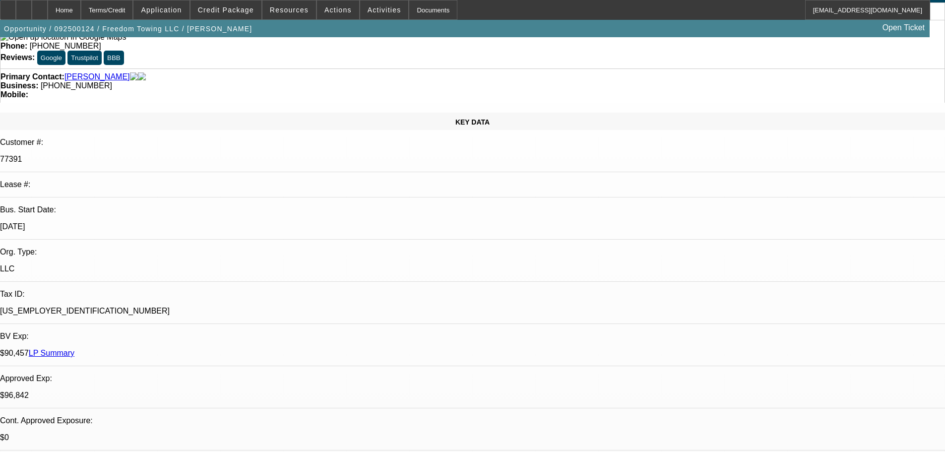
scroll to position [0, 0]
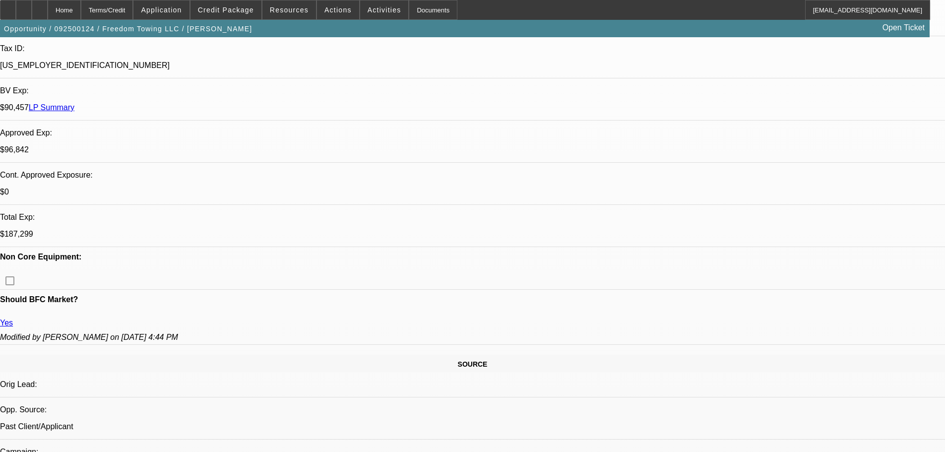
scroll to position [595, 0]
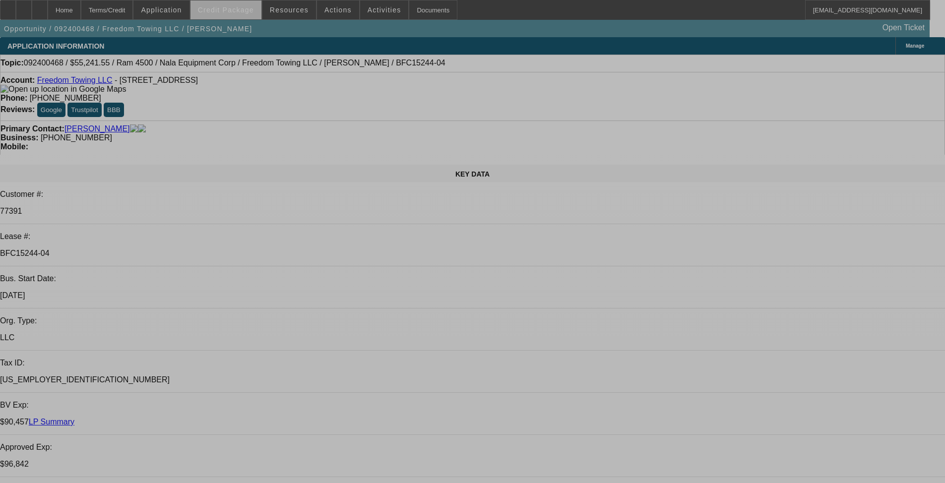
select select "2"
select select "0.1"
select select "4"
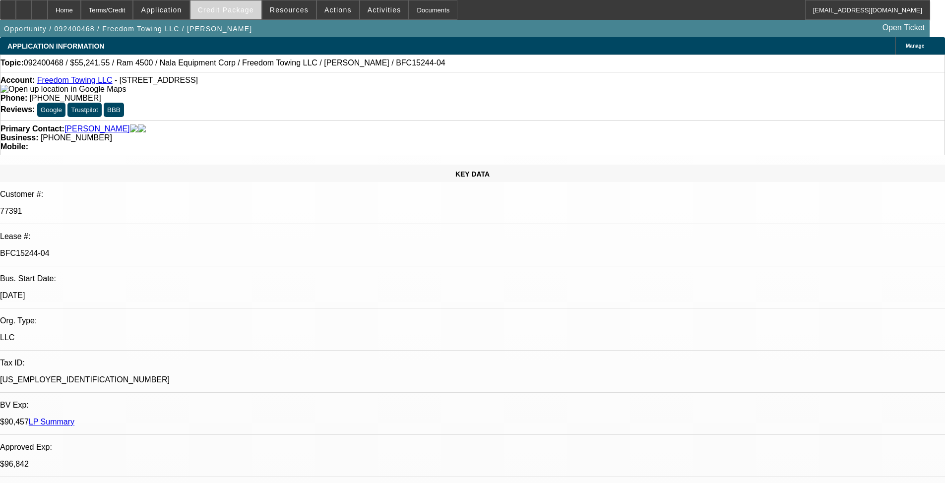
select select "2"
select select "0.1"
select select "4"
select select "0.1"
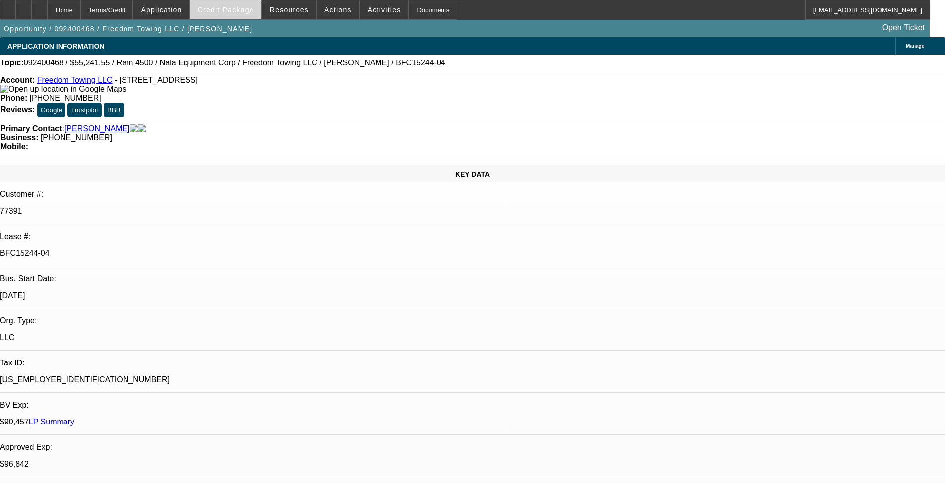
select select "2"
select select "0.1"
select select "4"
select select "0"
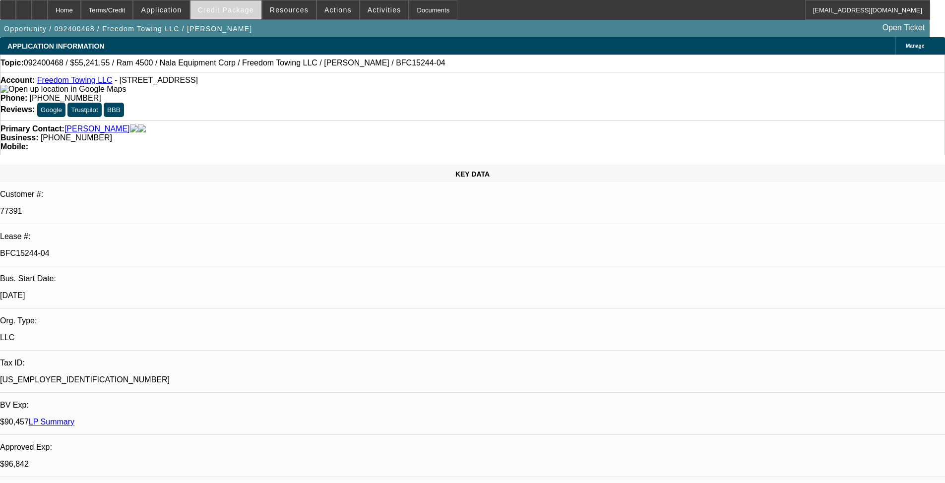
select select "2"
select select "0.1"
select select "4"
click at [245, 9] on span "Credit Package" at bounding box center [226, 10] width 56 height 8
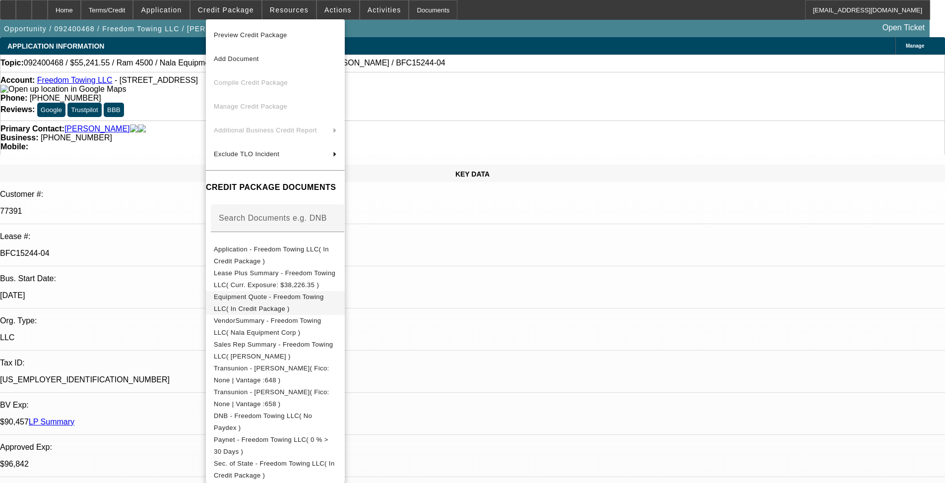
click at [323, 300] on span "Equipment Quote - Freedom Towing LLC( In Credit Package )" at bounding box center [269, 302] width 110 height 19
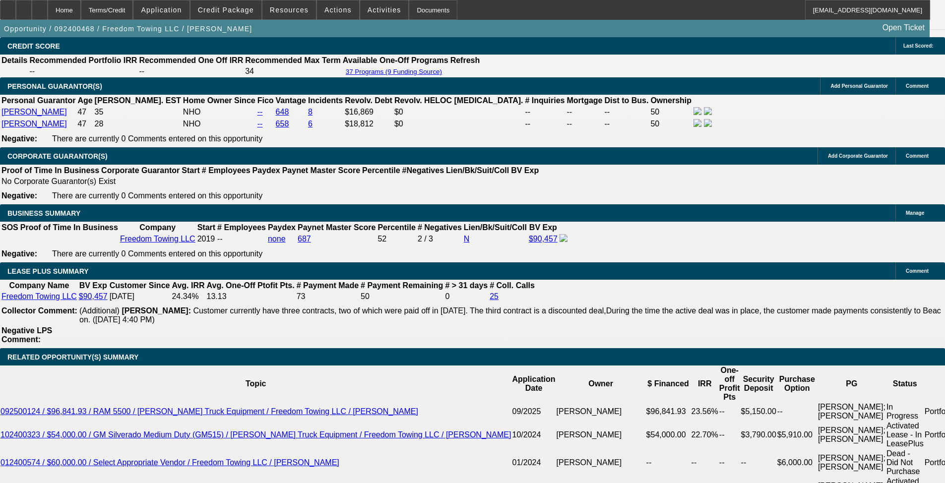
scroll to position [1736, 0]
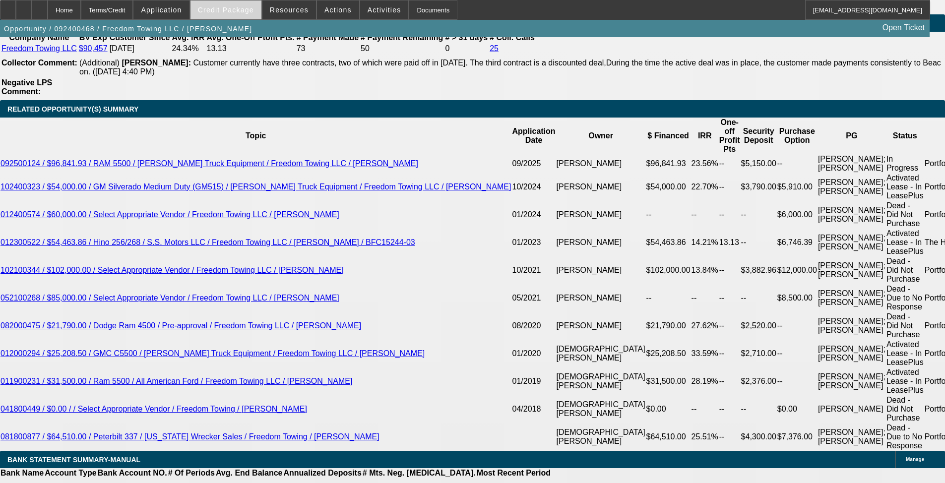
click at [241, 4] on span at bounding box center [225, 10] width 71 height 24
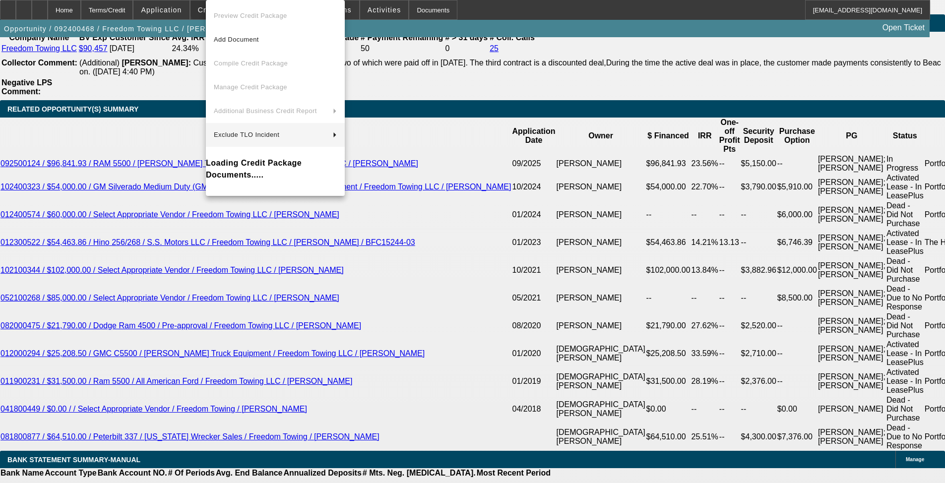
scroll to position [1793, 0]
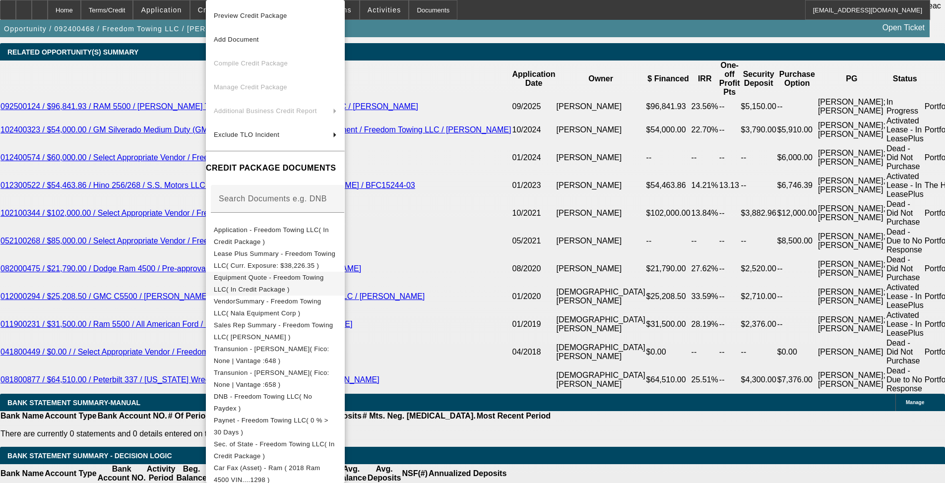
click at [324, 280] on span "Equipment Quote - Freedom Towing LLC( In Credit Package )" at bounding box center [269, 283] width 110 height 19
